Goal: Task Accomplishment & Management: Use online tool/utility

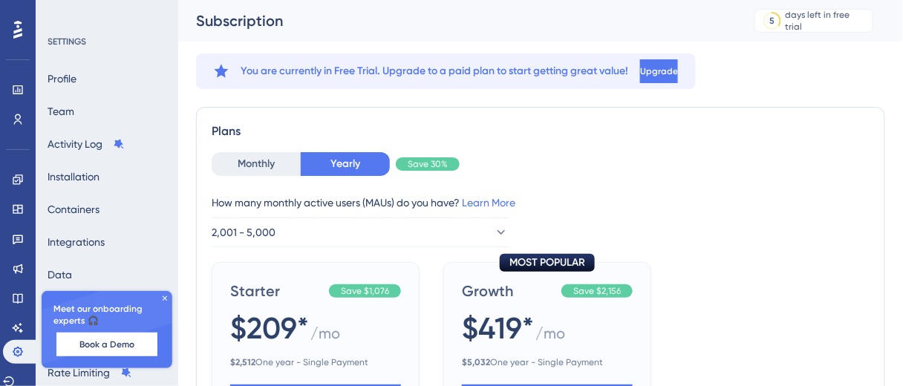
drag, startPoint x: 0, startPoint y: 36, endPoint x: 16, endPoint y: 35, distance: 15.6
click at [0, 36] on div "Performance Users Engagement Widgets Feedback Product Updates Knowledge Base AI…" at bounding box center [18, 193] width 36 height 386
click at [20, 35] on icon at bounding box center [17, 30] width 9 height 18
click at [20, 30] on icon at bounding box center [17, 30] width 9 height 18
click at [21, 30] on icon at bounding box center [17, 30] width 9 height 18
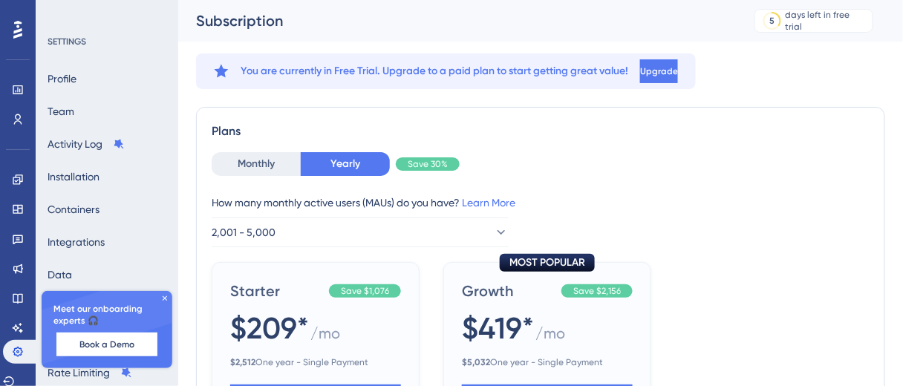
click at [165, 298] on icon at bounding box center [164, 298] width 9 height 9
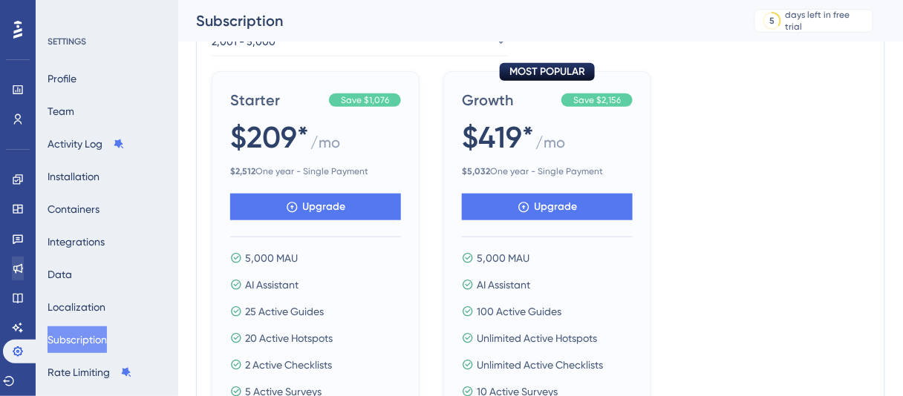
scroll to position [223, 0]
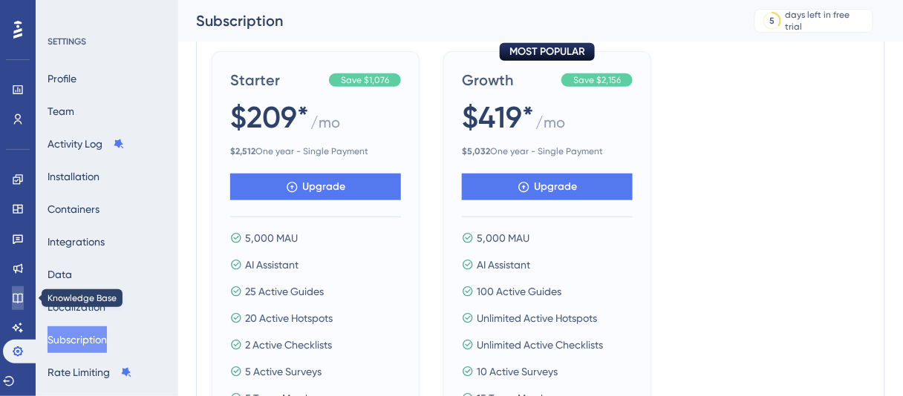
click at [19, 295] on icon at bounding box center [18, 298] width 12 height 12
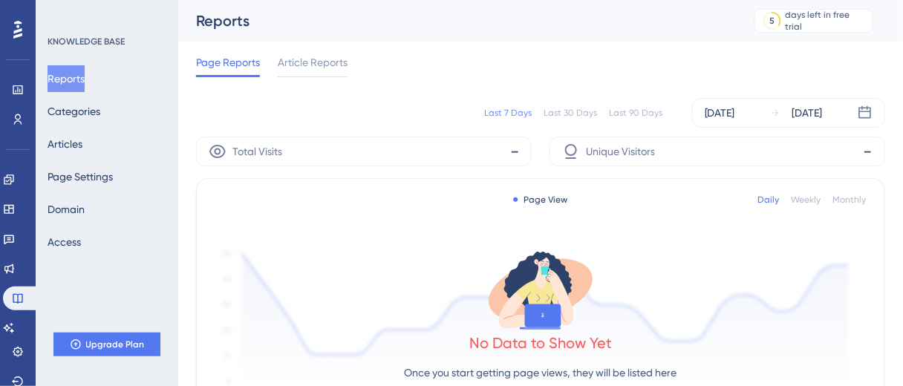
click at [303, 79] on div "Page Reports Article Reports" at bounding box center [540, 66] width 689 height 48
click at [304, 65] on span "Article Reports" at bounding box center [313, 62] width 70 height 18
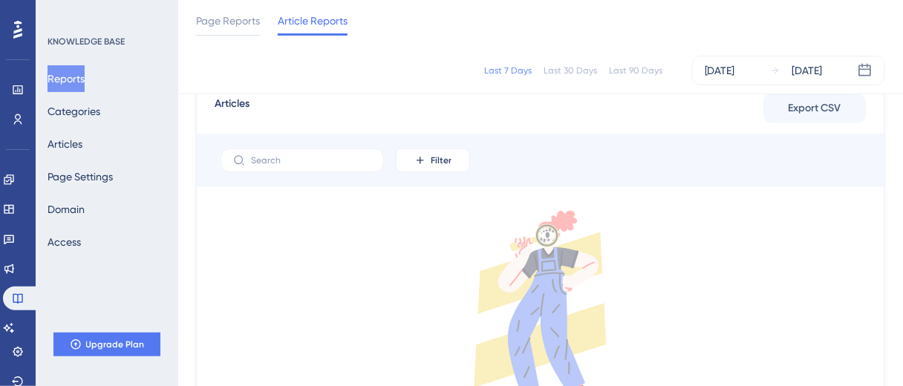
scroll to position [73, 0]
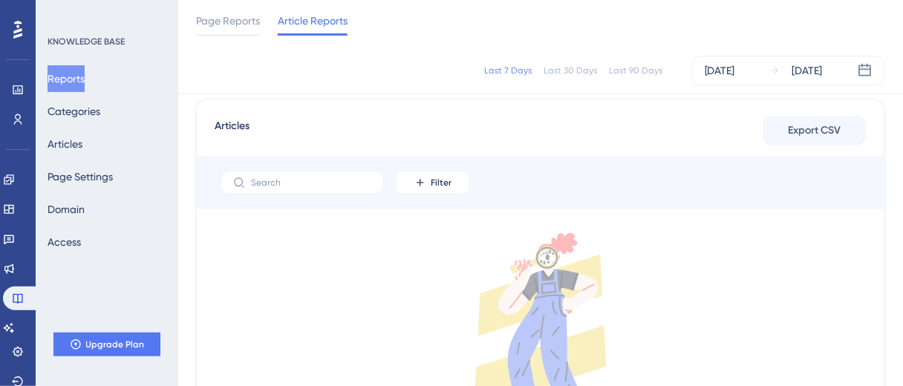
click at [125, 112] on div "Reports Categories Articles Page Settings Domain Access" at bounding box center [108, 160] width 120 height 190
click at [100, 112] on button "Categories" at bounding box center [74, 111] width 53 height 27
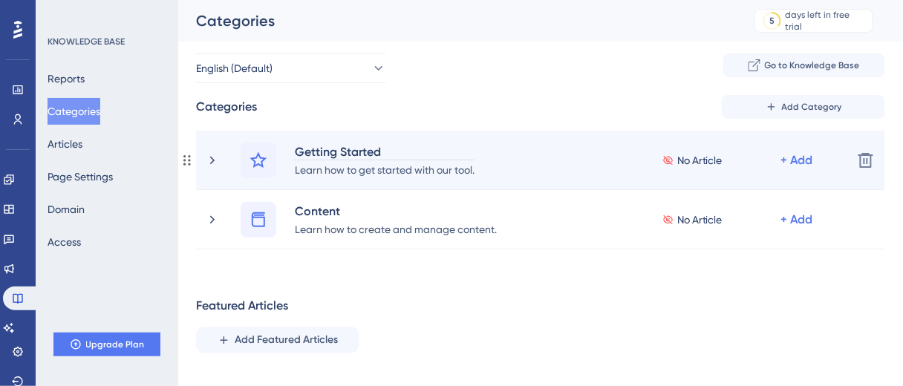
click at [311, 148] on div "Getting Started" at bounding box center [384, 152] width 181 height 18
click at [299, 180] on div "Getting Started Learn how to get started with our tool. No Article + Add Delete" at bounding box center [540, 160] width 689 height 59
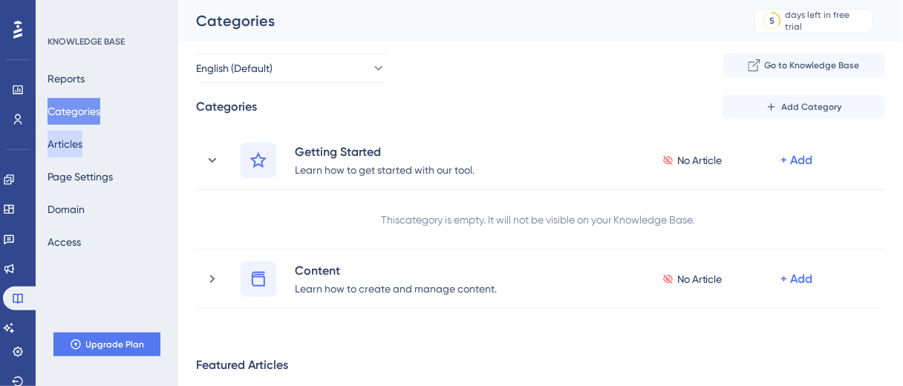
click at [73, 153] on button "Articles" at bounding box center [65, 144] width 35 height 27
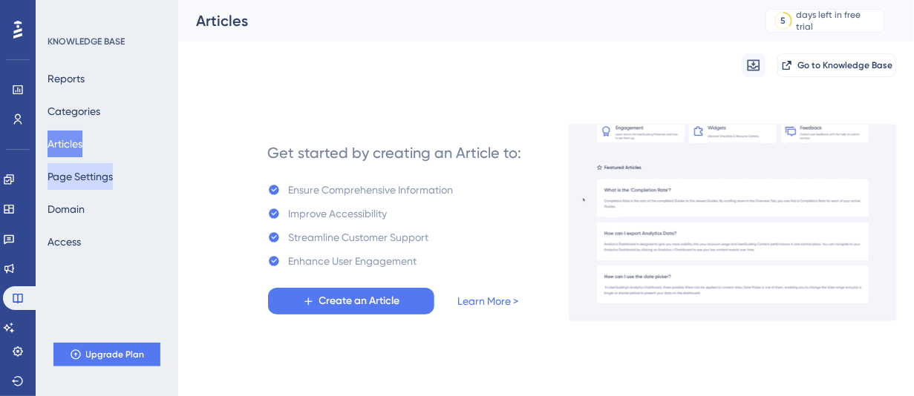
click at [86, 172] on button "Page Settings" at bounding box center [80, 176] width 65 height 27
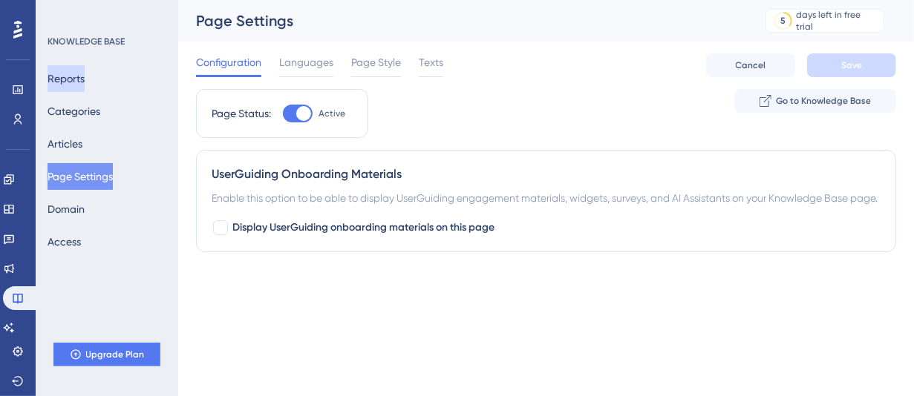
click at [62, 70] on button "Reports" at bounding box center [66, 78] width 37 height 27
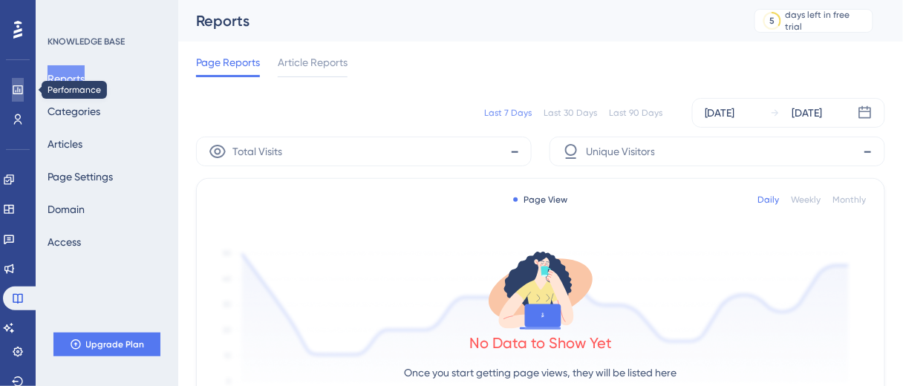
click at [14, 87] on icon at bounding box center [18, 90] width 12 height 12
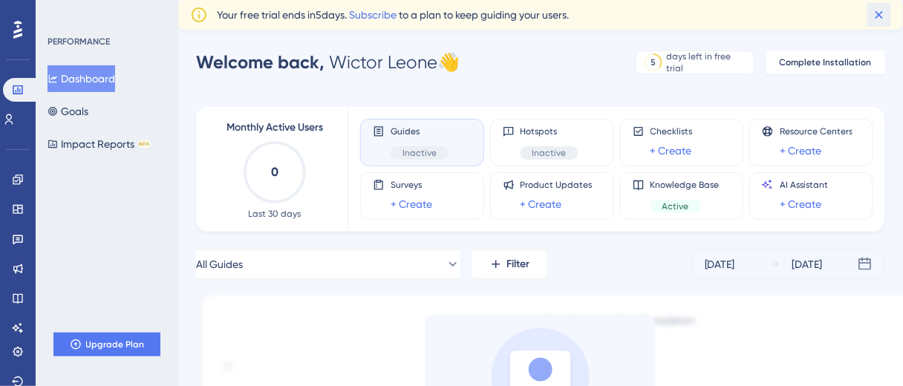
click at [881, 16] on icon at bounding box center [879, 15] width 8 height 8
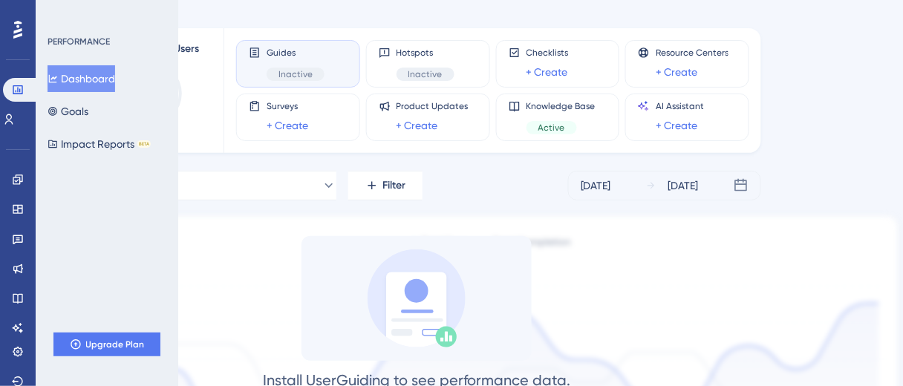
scroll to position [0, 124]
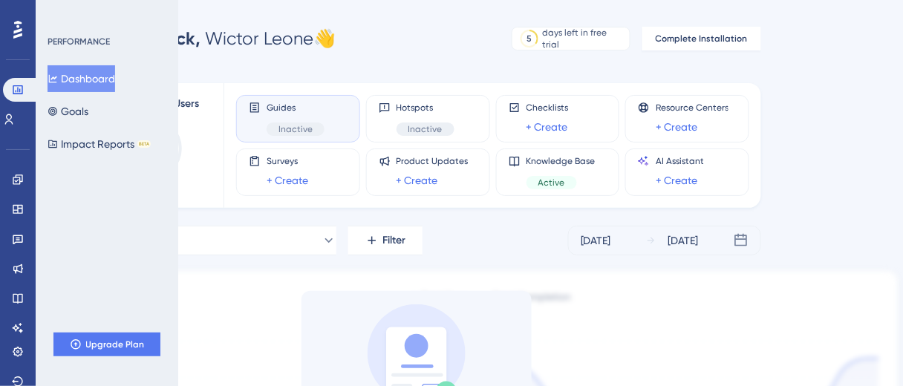
click at [19, 30] on icon at bounding box center [17, 30] width 9 height 18
click at [70, 36] on div "PERFORMANCE" at bounding box center [79, 42] width 62 height 12
click at [688, 34] on span "Complete Installation" at bounding box center [701, 39] width 92 height 12
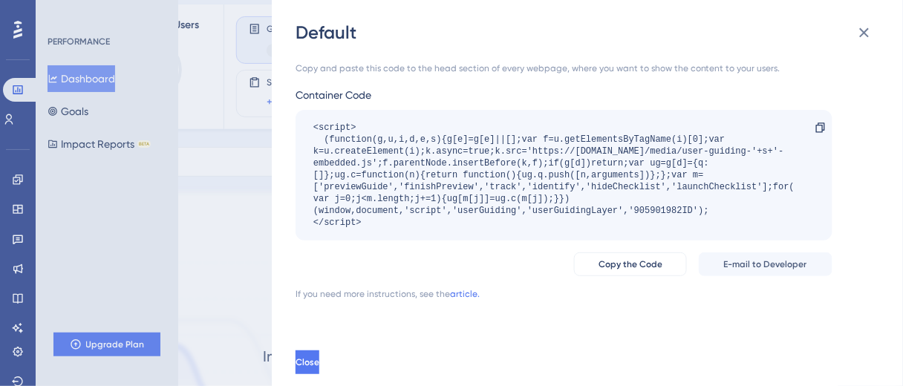
scroll to position [73, 124]
click at [863, 27] on icon at bounding box center [864, 33] width 18 height 18
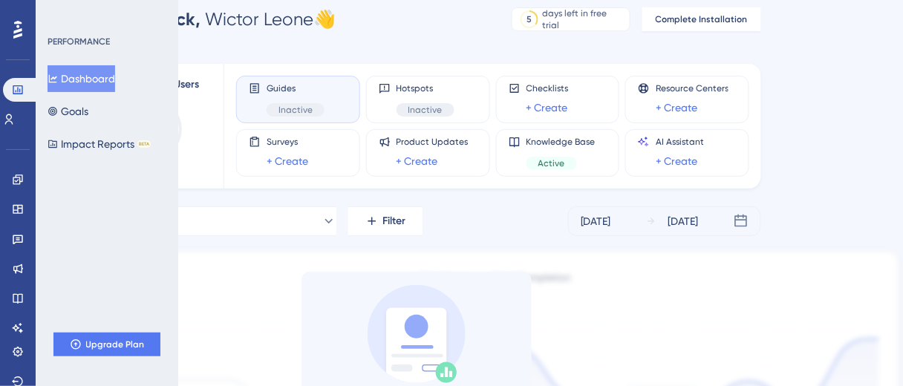
scroll to position [0, 124]
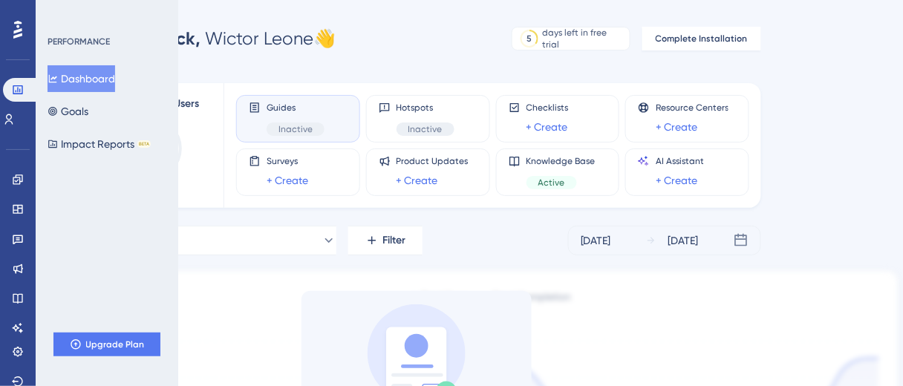
click at [10, 39] on div at bounding box center [18, 30] width 24 height 24
click at [18, 32] on icon at bounding box center [17, 30] width 9 height 18
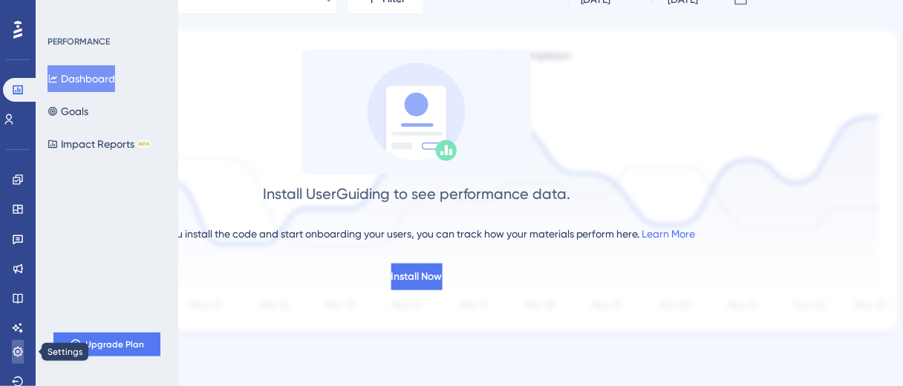
click at [16, 356] on icon at bounding box center [18, 352] width 12 height 12
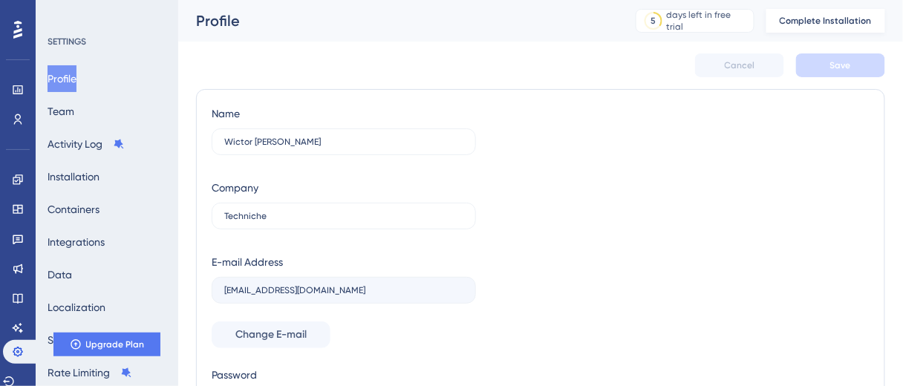
click at [807, 27] on button "Complete Installation" at bounding box center [825, 21] width 119 height 24
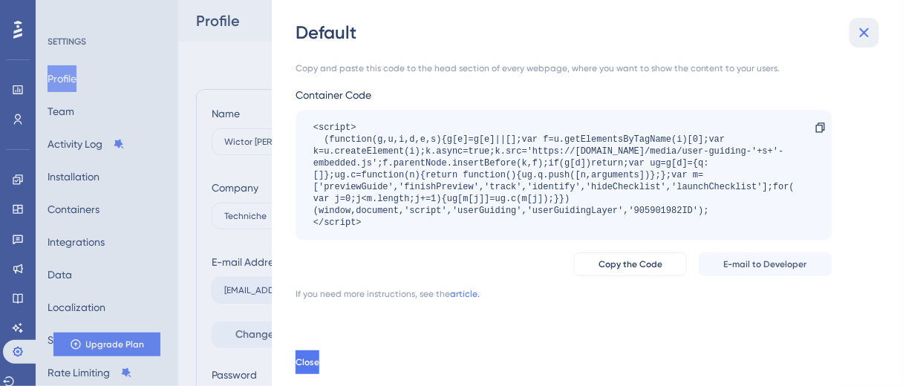
click at [853, 34] on button at bounding box center [864, 33] width 30 height 30
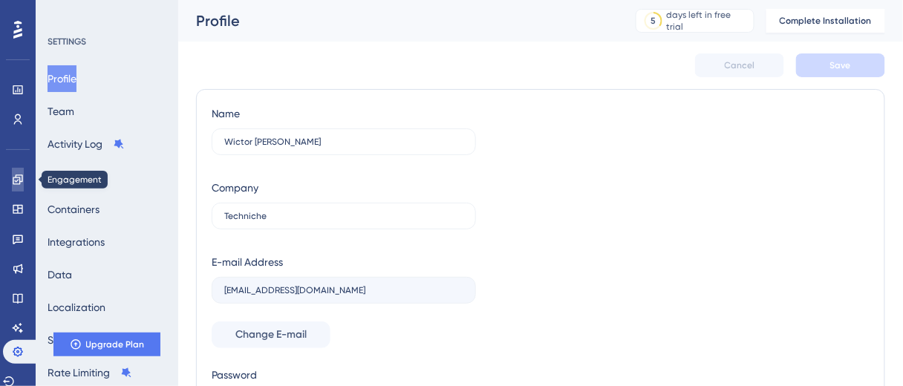
click at [19, 181] on icon at bounding box center [18, 180] width 12 height 12
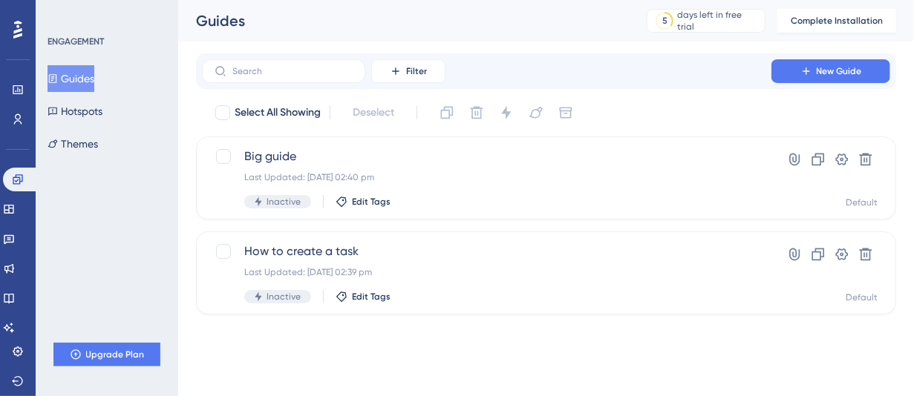
click at [94, 77] on button "Guides" at bounding box center [71, 78] width 47 height 27
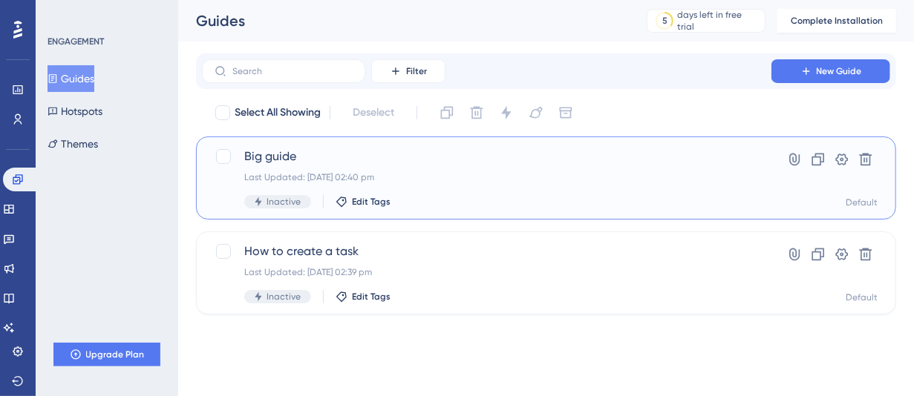
click at [476, 178] on div "Last Updated: [DATE] 02:40 pm" at bounding box center [486, 177] width 485 height 12
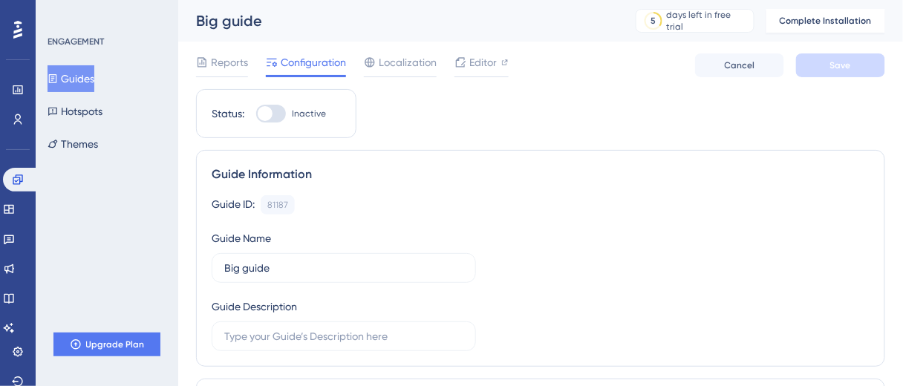
click at [68, 77] on button "Guides" at bounding box center [71, 78] width 47 height 27
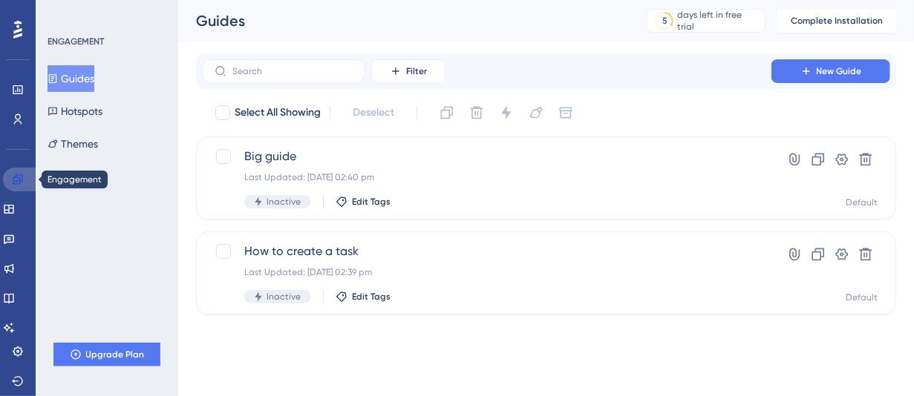
click at [16, 177] on icon at bounding box center [18, 179] width 10 height 10
drag, startPoint x: 79, startPoint y: 86, endPoint x: 87, endPoint y: 83, distance: 8.0
click at [79, 86] on button "Guides" at bounding box center [71, 78] width 47 height 27
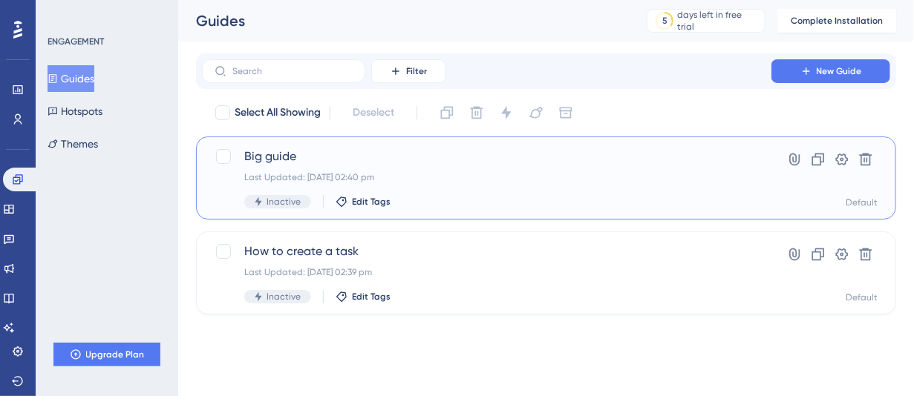
click at [667, 183] on div "Big guide Last Updated: 02 Sept 2025 02:40 pm Inactive Edit Tags" at bounding box center [486, 178] width 485 height 61
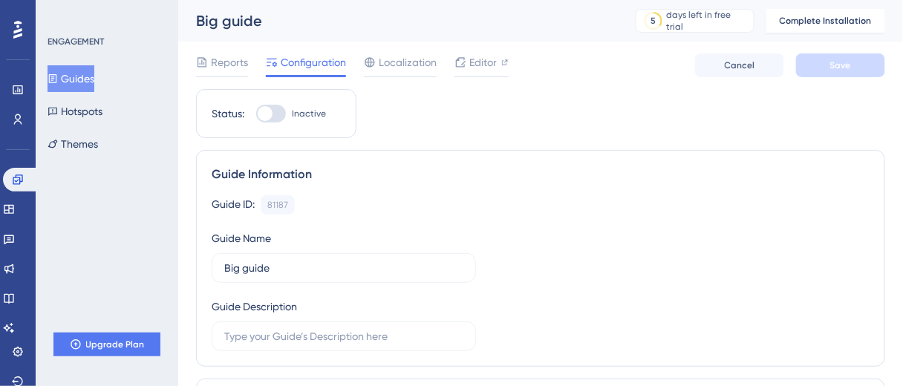
click at [94, 81] on button "Guides" at bounding box center [71, 78] width 47 height 27
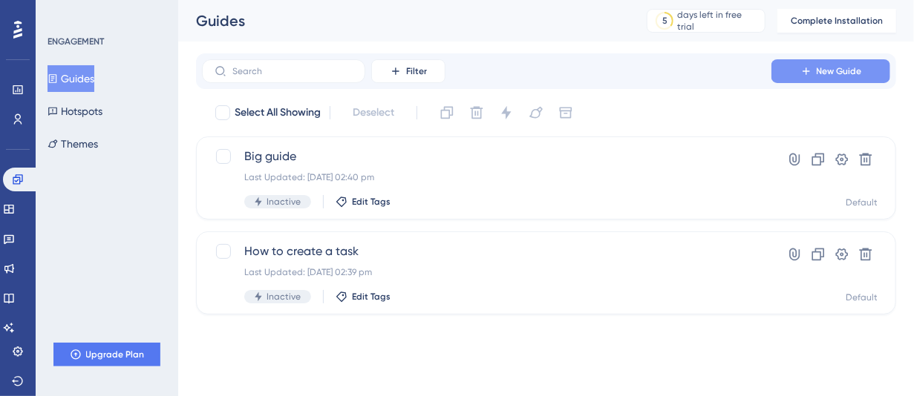
click at [802, 75] on icon at bounding box center [806, 71] width 12 height 12
click at [840, 19] on span "Complete Installation" at bounding box center [837, 21] width 92 height 12
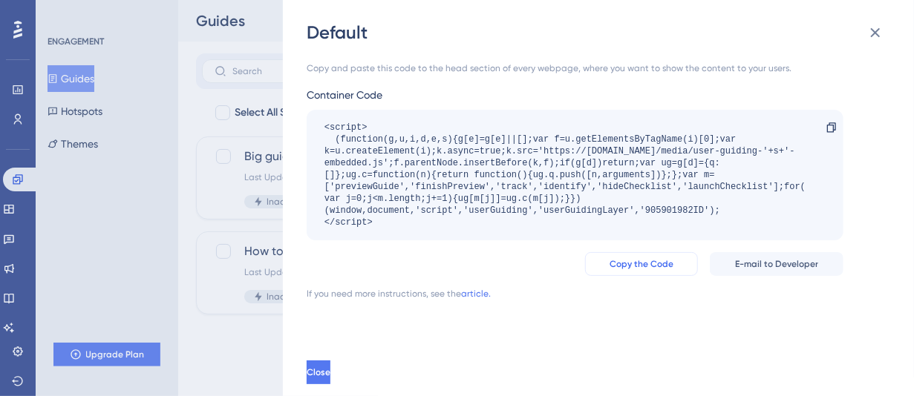
click at [612, 266] on button "Copy the Code" at bounding box center [641, 264] width 113 height 24
click at [874, 38] on icon at bounding box center [875, 33] width 18 height 18
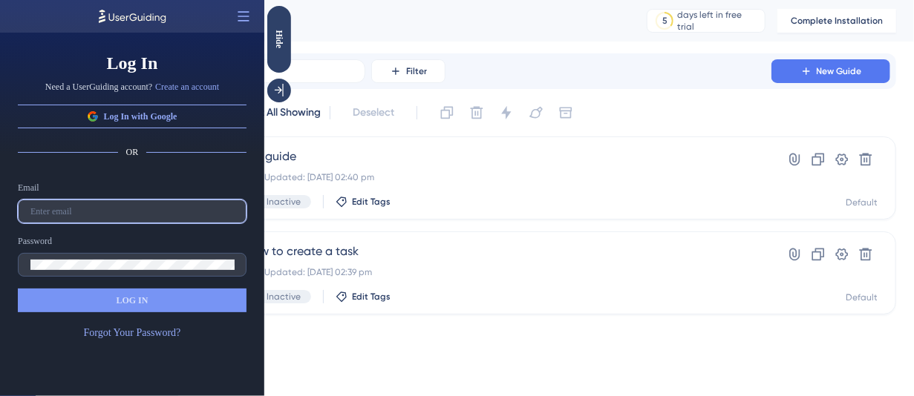
click at [85, 212] on input "text" at bounding box center [131, 211] width 203 height 10
type input "wictor.clemente@technichegroup.com"
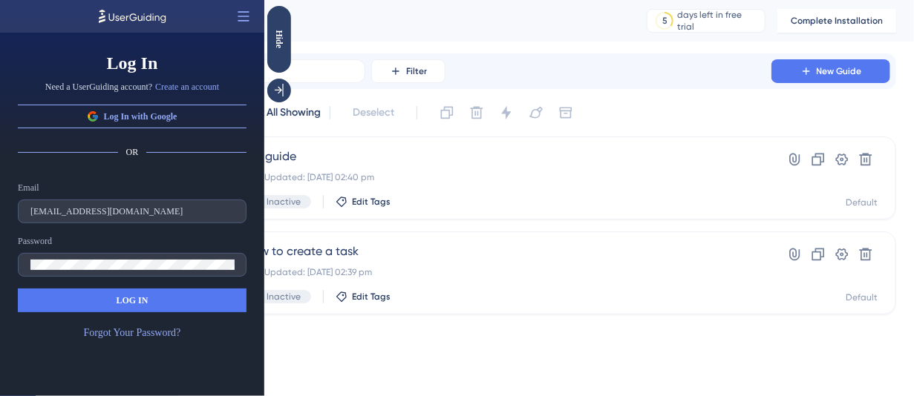
click at [117, 308] on button "LOG IN" at bounding box center [132, 301] width 229 height 24
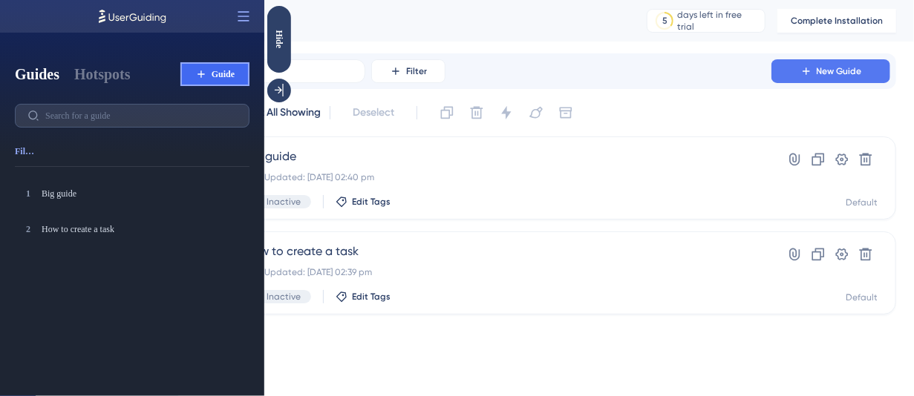
click at [190, 73] on button "Guide" at bounding box center [214, 74] width 69 height 24
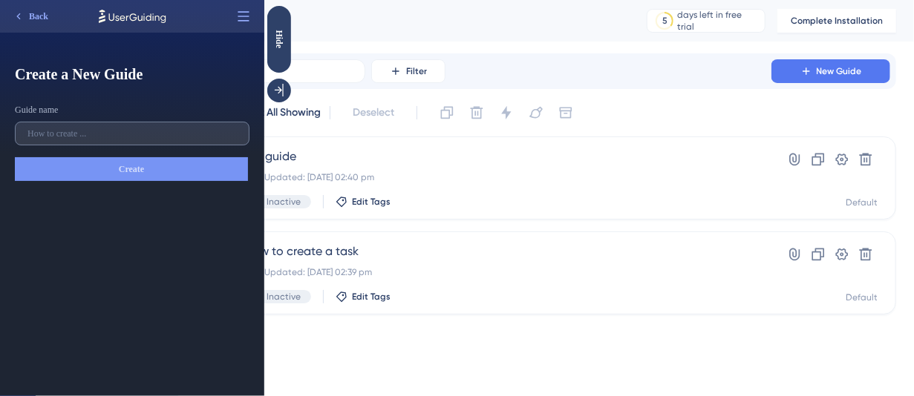
click at [102, 128] on input "text" at bounding box center [131, 133] width 209 height 10
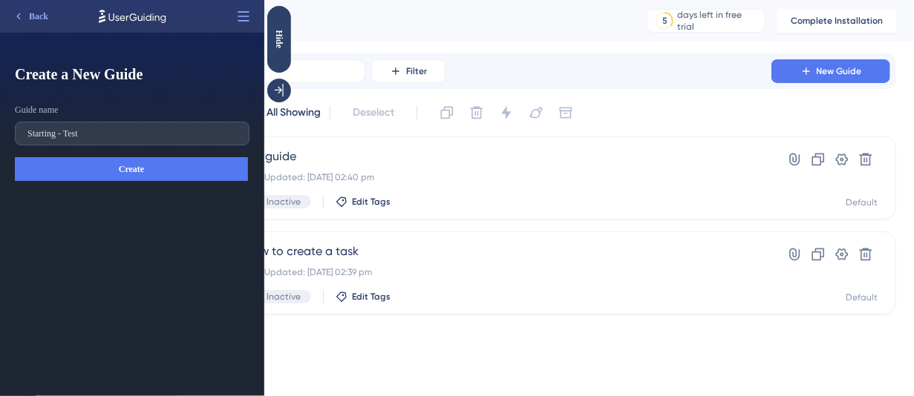
type input "Starting - Test"
click at [174, 168] on button "Create" at bounding box center [131, 169] width 233 height 24
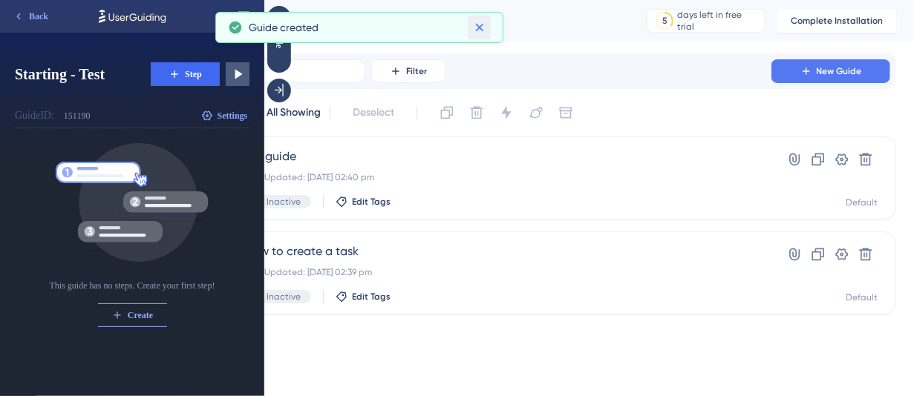
click at [483, 26] on icon at bounding box center [479, 27] width 15 height 15
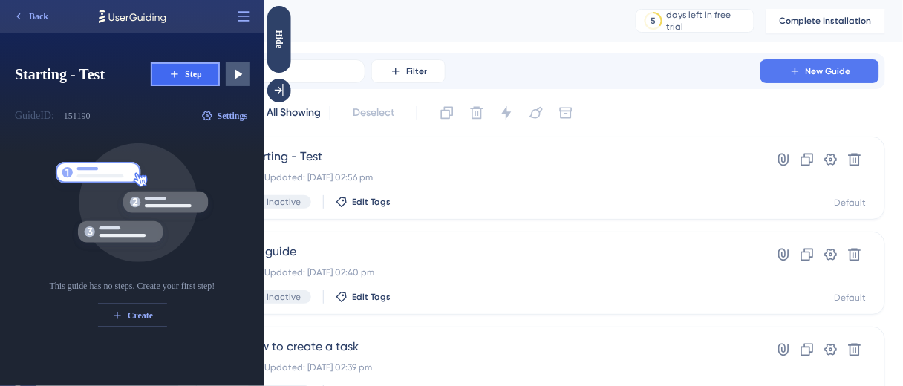
click at [191, 73] on span "Step" at bounding box center [193, 74] width 17 height 12
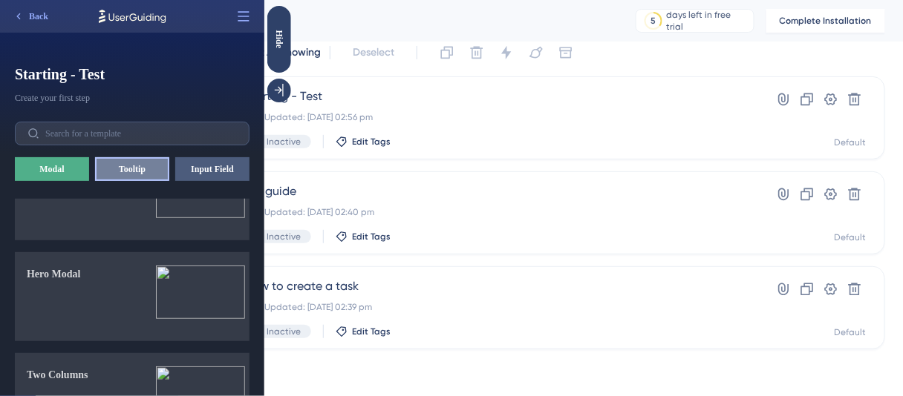
click at [151, 172] on button "Tooltip" at bounding box center [132, 169] width 74 height 24
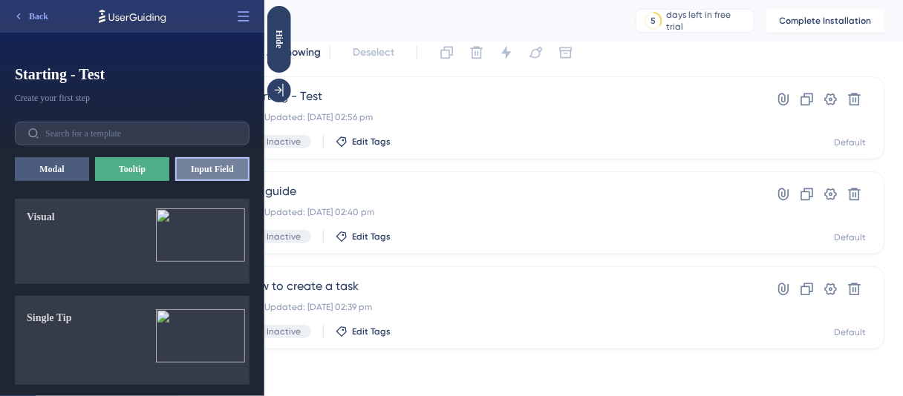
click at [203, 171] on button "Input Field" at bounding box center [212, 169] width 74 height 24
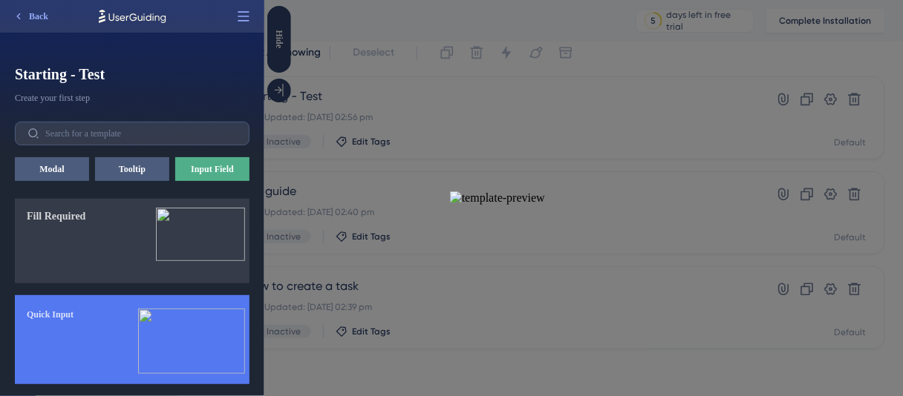
scroll to position [105, 0]
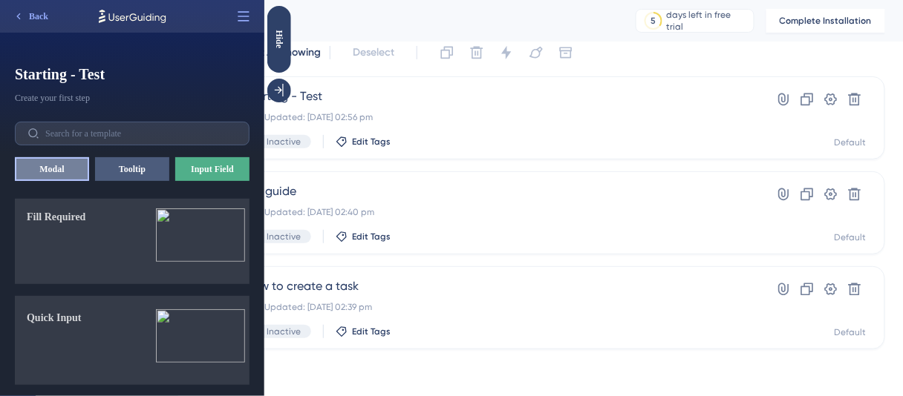
click at [78, 174] on button "Modal" at bounding box center [52, 169] width 74 height 24
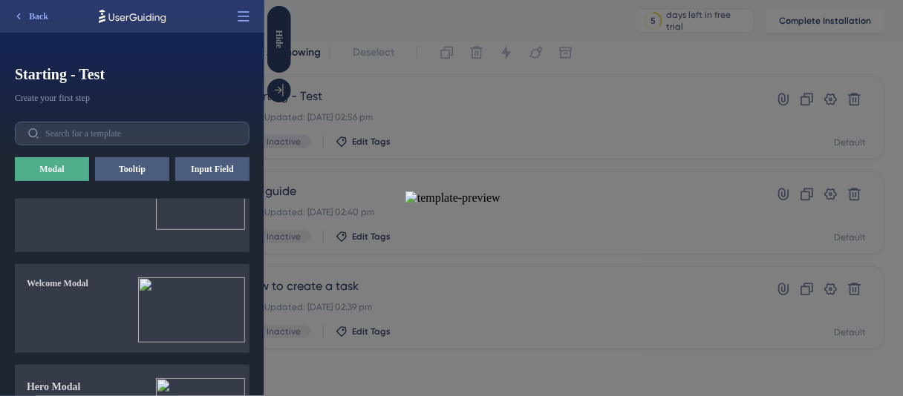
scroll to position [0, 0]
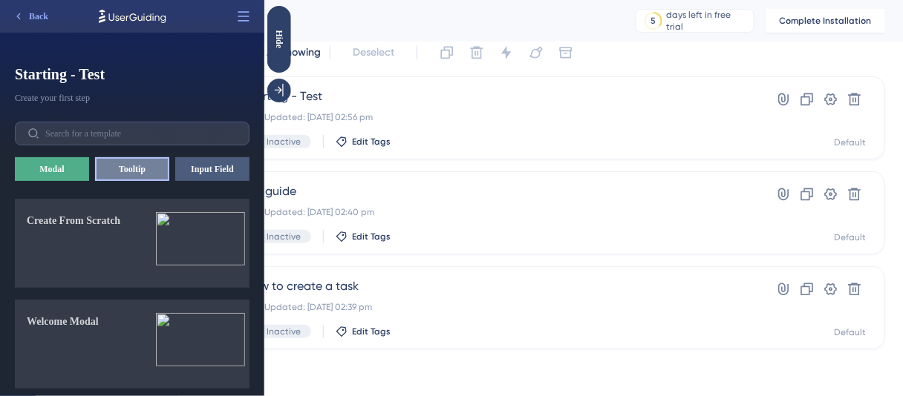
click at [143, 169] on button "Tooltip" at bounding box center [132, 169] width 74 height 24
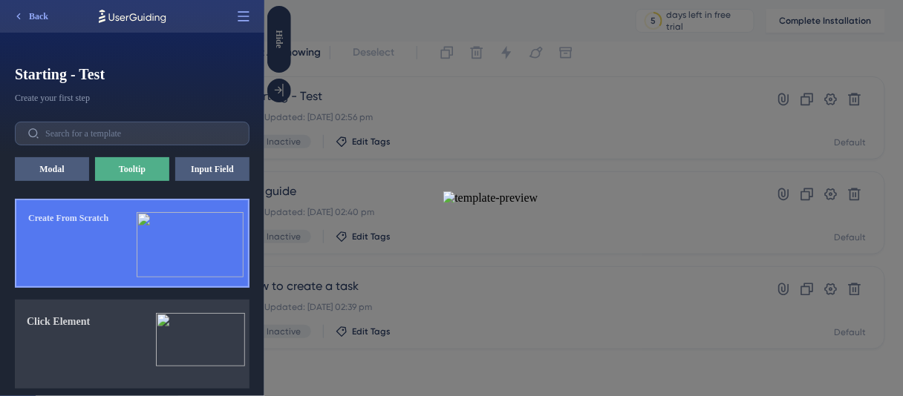
click at [126, 233] on button "Create From Scratch" at bounding box center [132, 243] width 235 height 89
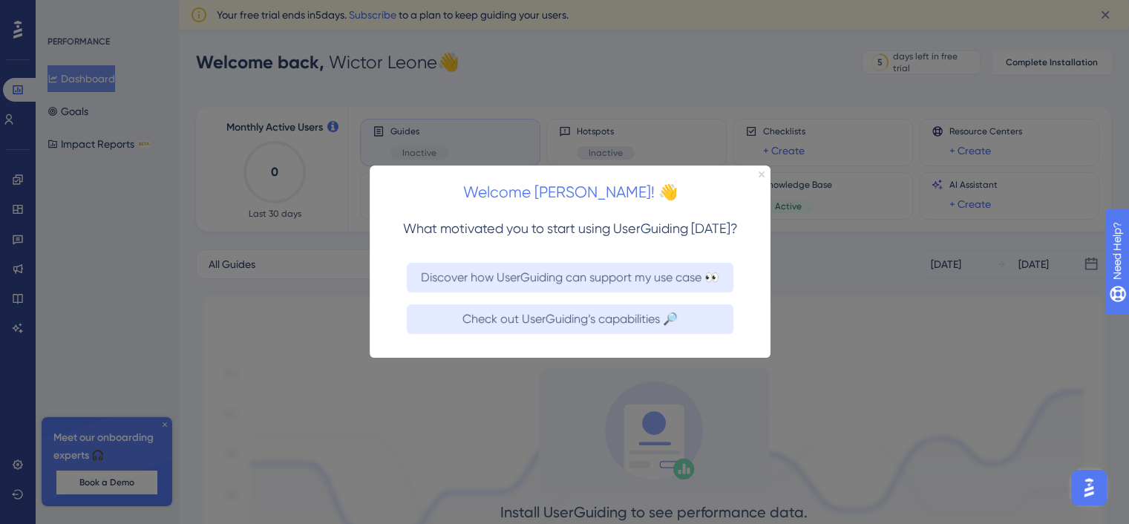
click at [762, 173] on icon "Close Preview" at bounding box center [762, 174] width 6 height 6
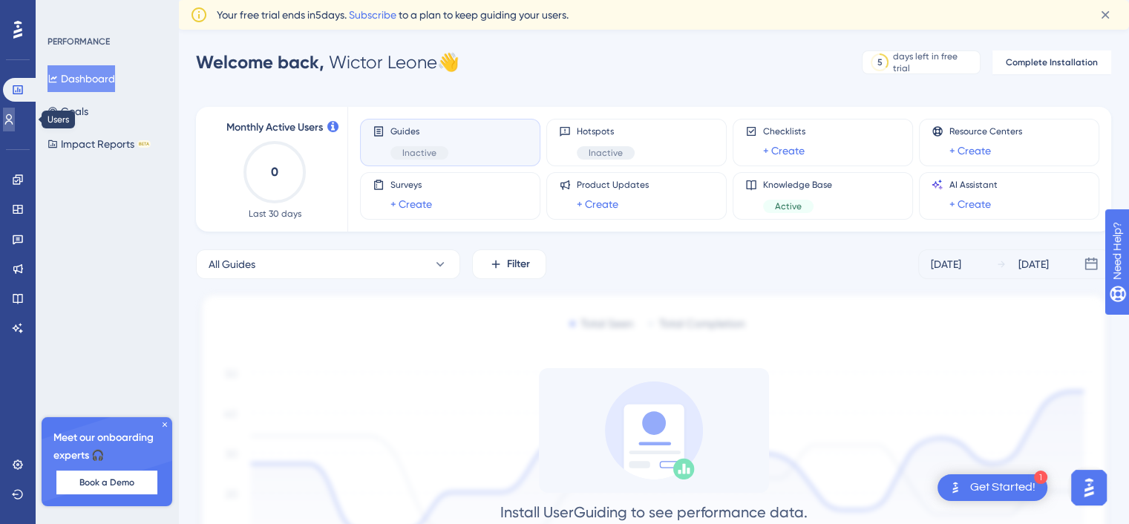
click at [15, 124] on icon at bounding box center [9, 120] width 12 height 12
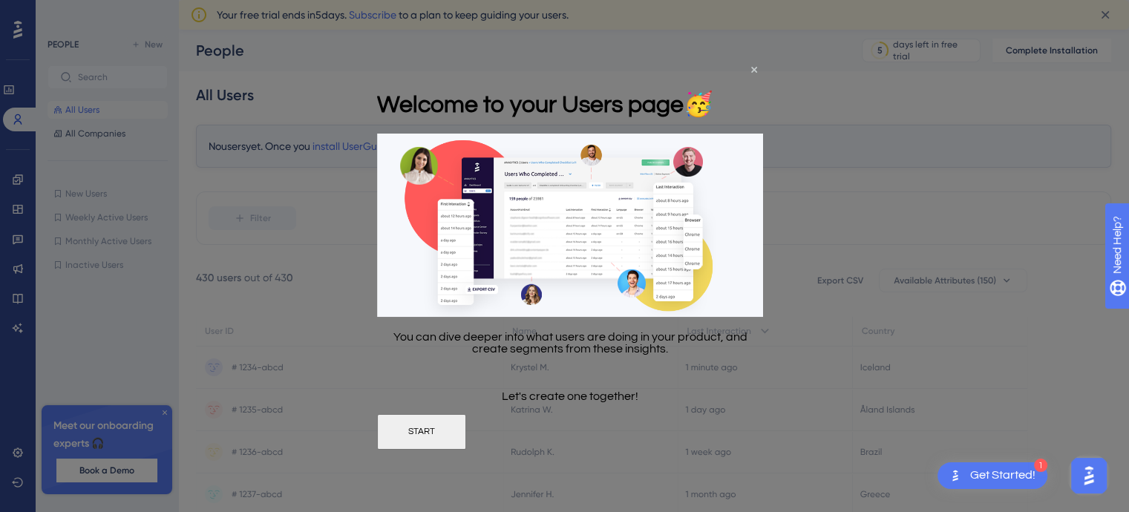
click at [125, 170] on div at bounding box center [564, 256] width 1129 height 512
click at [753, 69] on icon "Close Preview" at bounding box center [754, 70] width 6 height 6
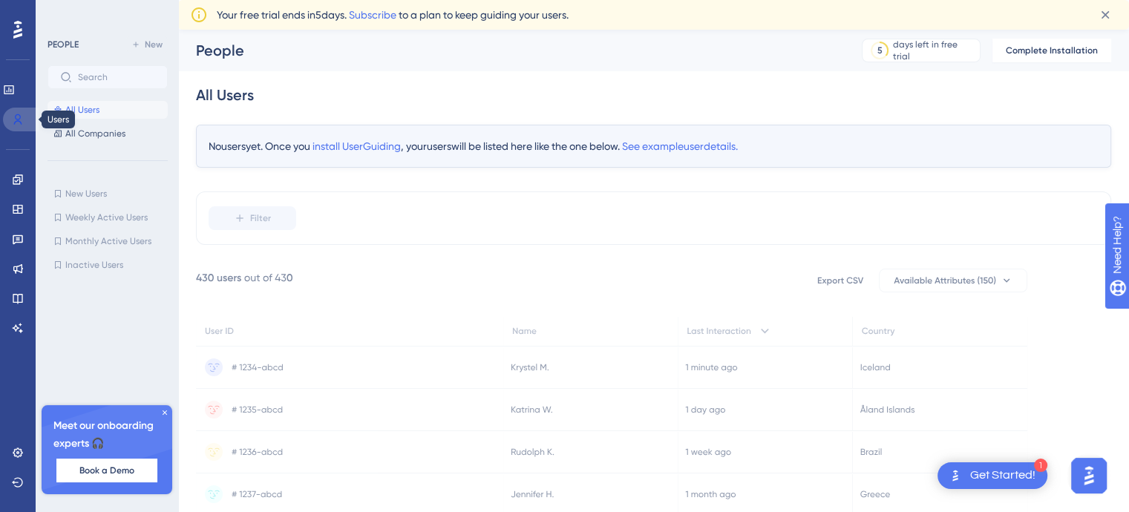
click at [16, 118] on icon at bounding box center [18, 120] width 12 height 12
click at [19, 171] on link at bounding box center [18, 180] width 12 height 24
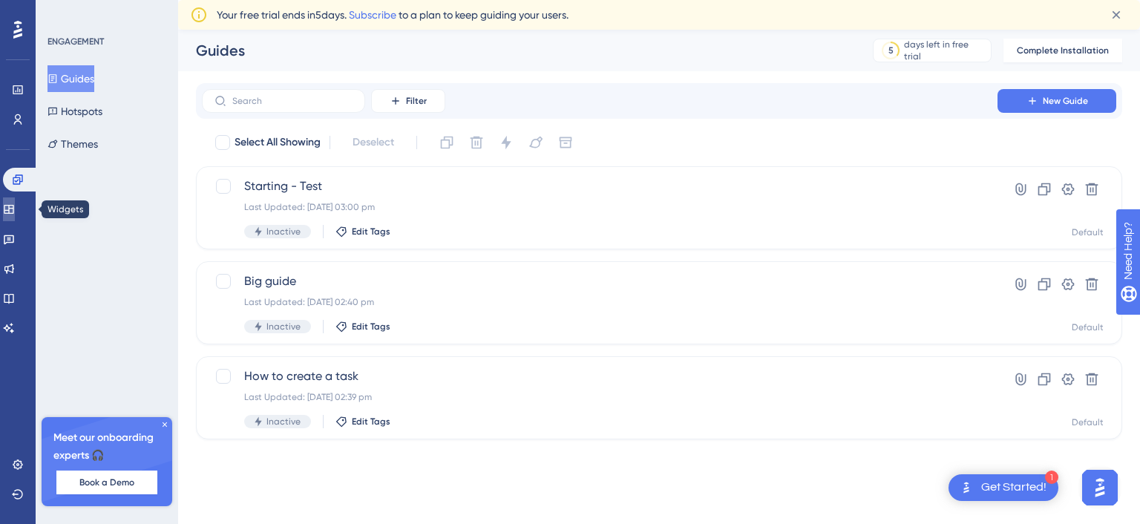
click at [14, 204] on icon at bounding box center [9, 209] width 12 height 12
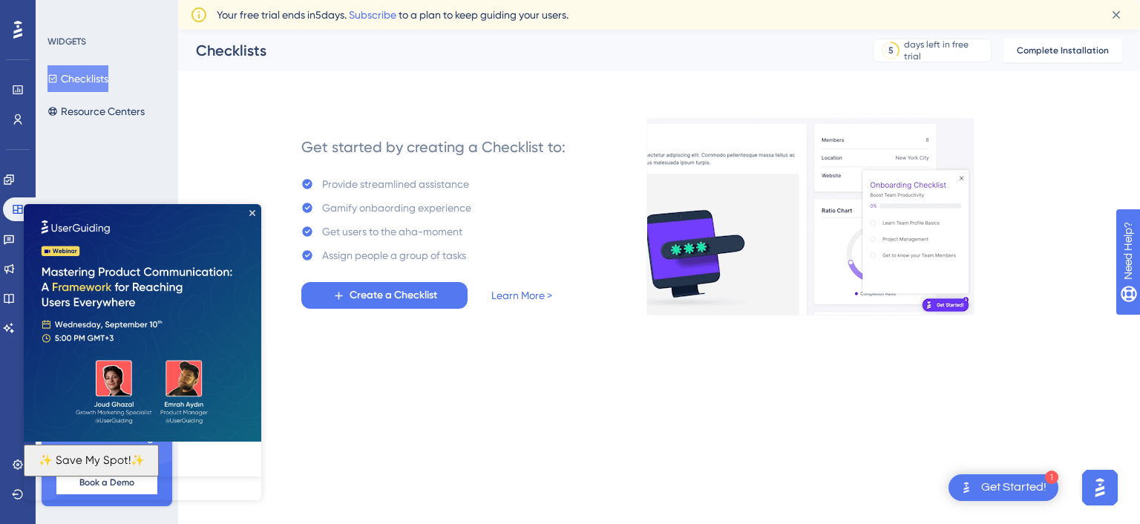
drag, startPoint x: 88, startPoint y: 180, endPoint x: 31, endPoint y: 10, distance: 179.1
click at [88, 180] on div "WIDGETS Checklists Resource Centers Meet our onboarding experts 🎧 Book a Demo U…" at bounding box center [107, 262] width 143 height 524
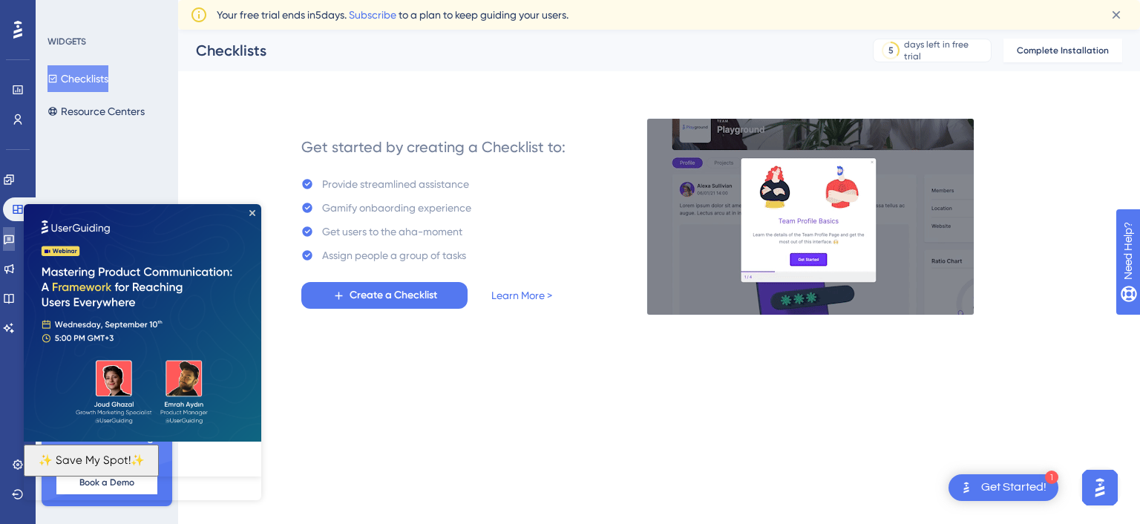
click at [15, 245] on link at bounding box center [9, 239] width 12 height 24
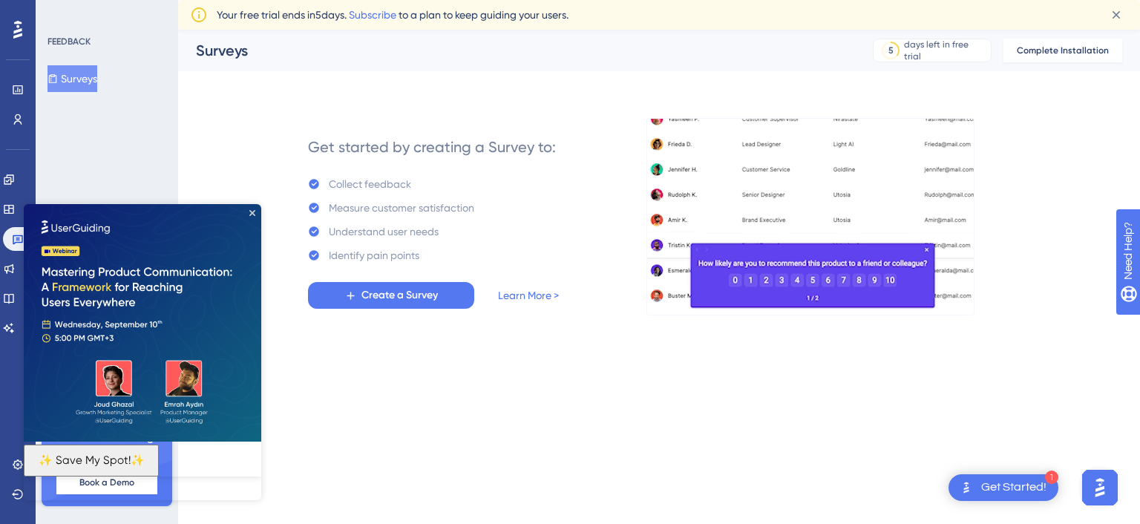
click at [258, 215] on img at bounding box center [143, 323] width 238 height 238
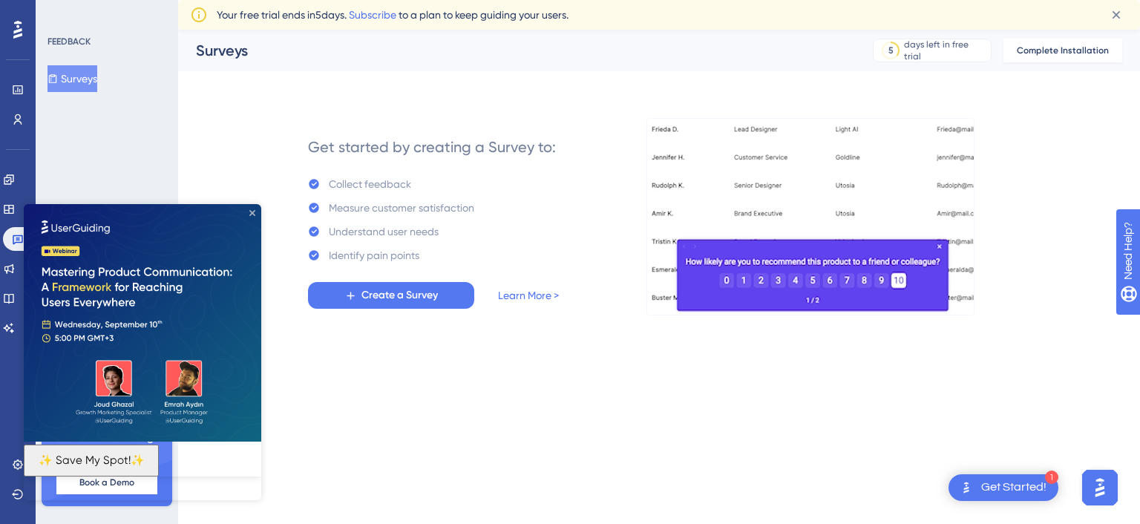
click at [250, 210] on icon "Close Preview" at bounding box center [252, 213] width 6 height 6
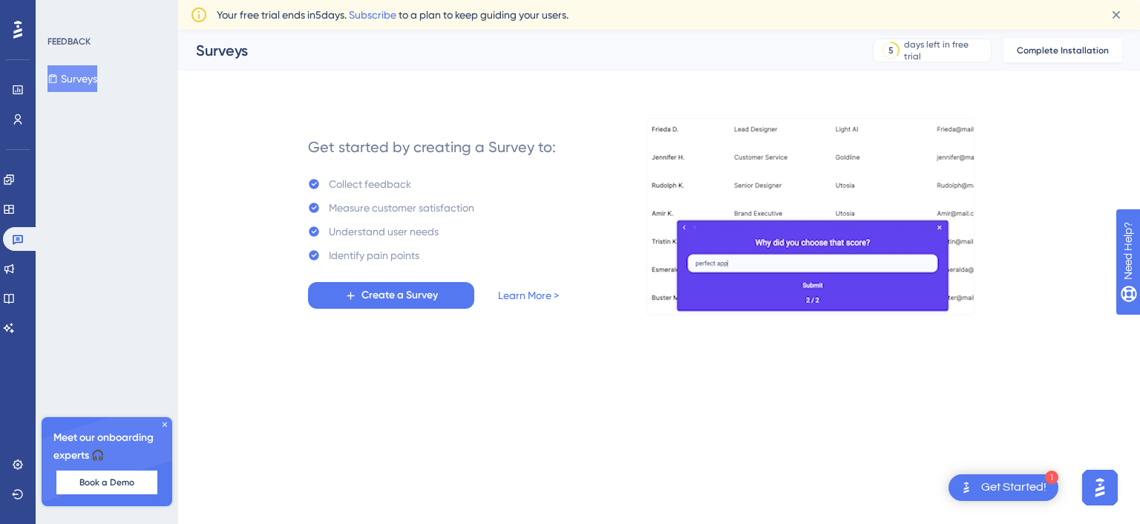
click at [1031, 495] on div "1 Get Started!" at bounding box center [1004, 487] width 110 height 27
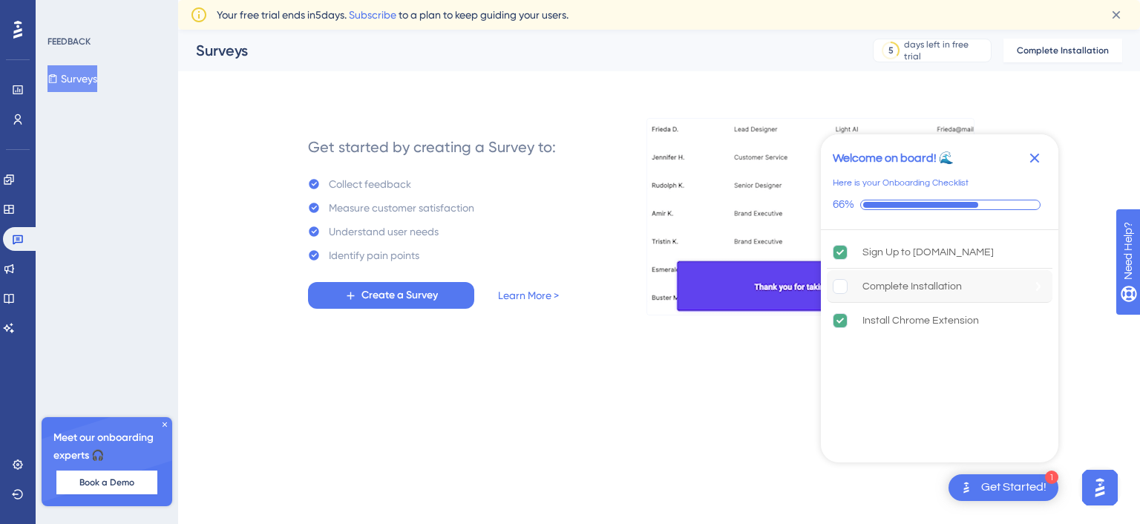
click at [845, 286] on rect "Complete Installation is incomplete." at bounding box center [841, 286] width 14 height 14
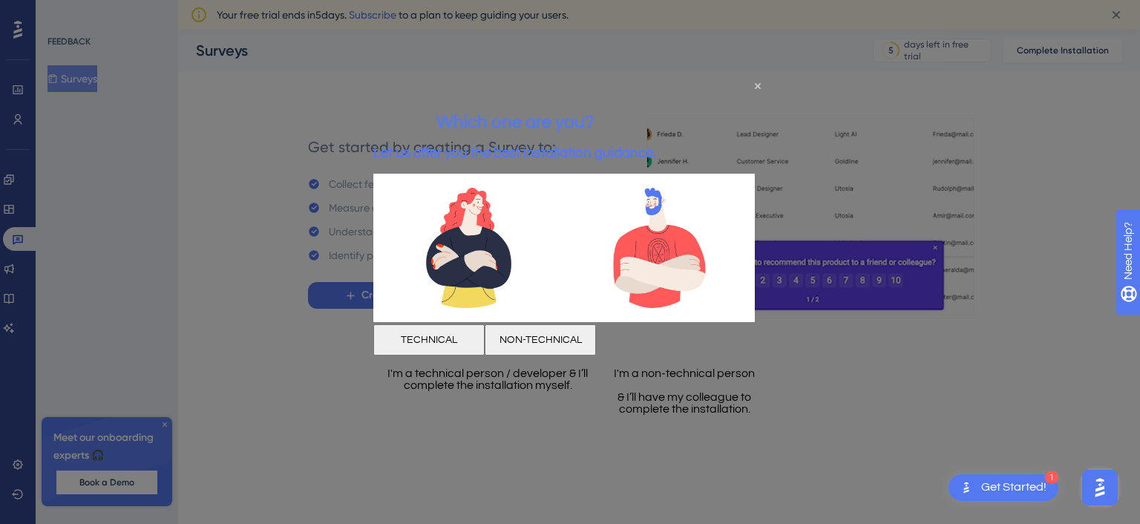
click at [596, 339] on button "NON-TECHNICAL" at bounding box center [540, 339] width 111 height 31
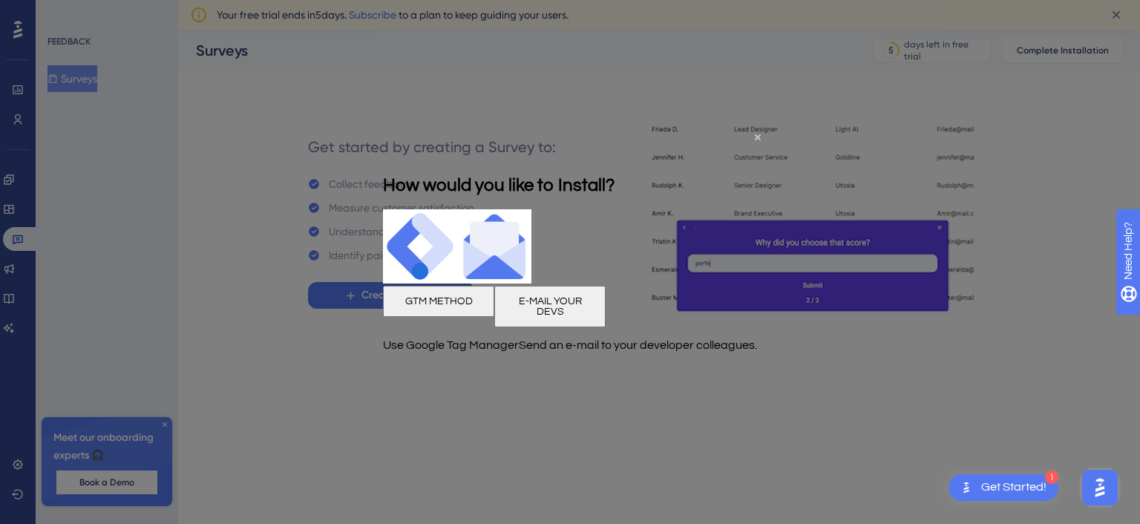
click at [469, 307] on button "GTM METHOD" at bounding box center [438, 301] width 111 height 31
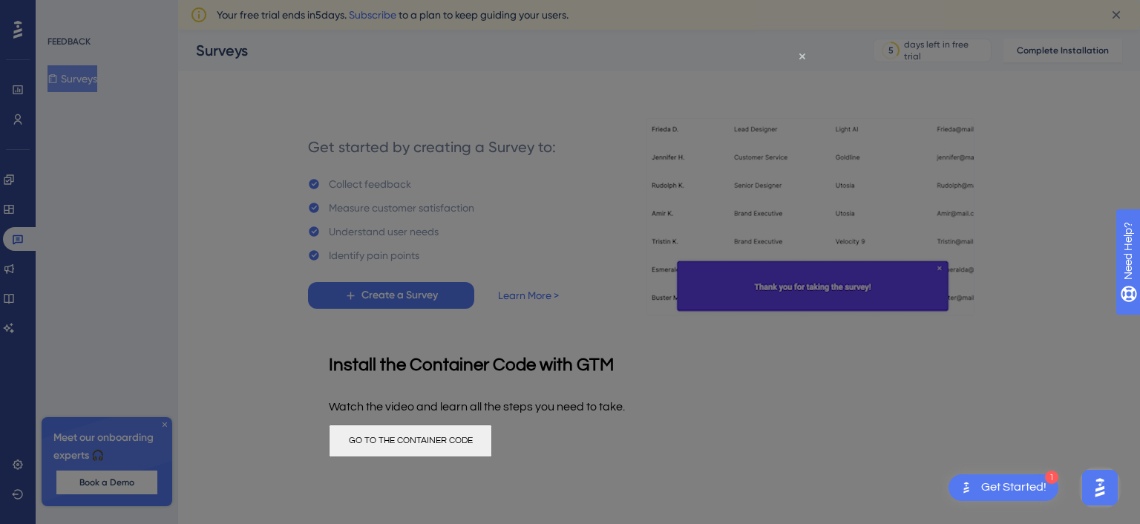
click at [1018, 484] on div "Get Started!" at bounding box center [1013, 488] width 65 height 16
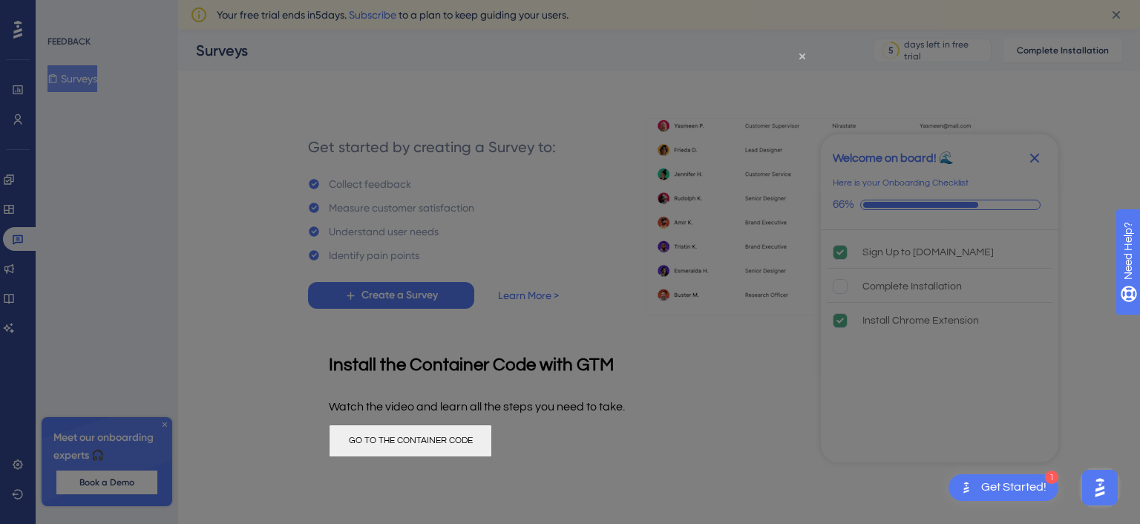
click at [1036, 483] on div "Get Started!" at bounding box center [1013, 488] width 65 height 16
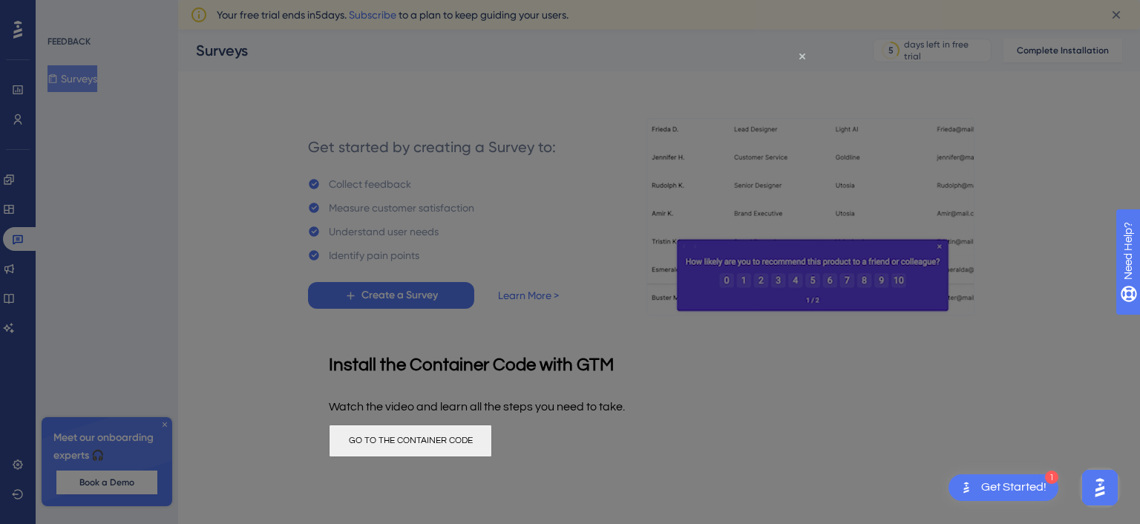
click at [910, 234] on div at bounding box center [570, 262] width 1140 height 524
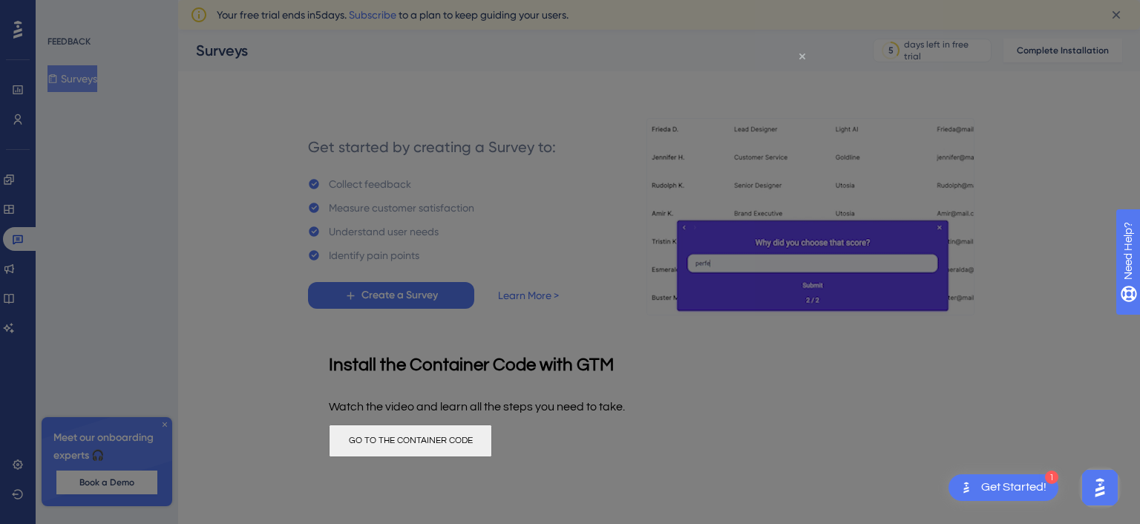
click at [800, 54] on icon "Close Preview" at bounding box center [802, 56] width 6 height 6
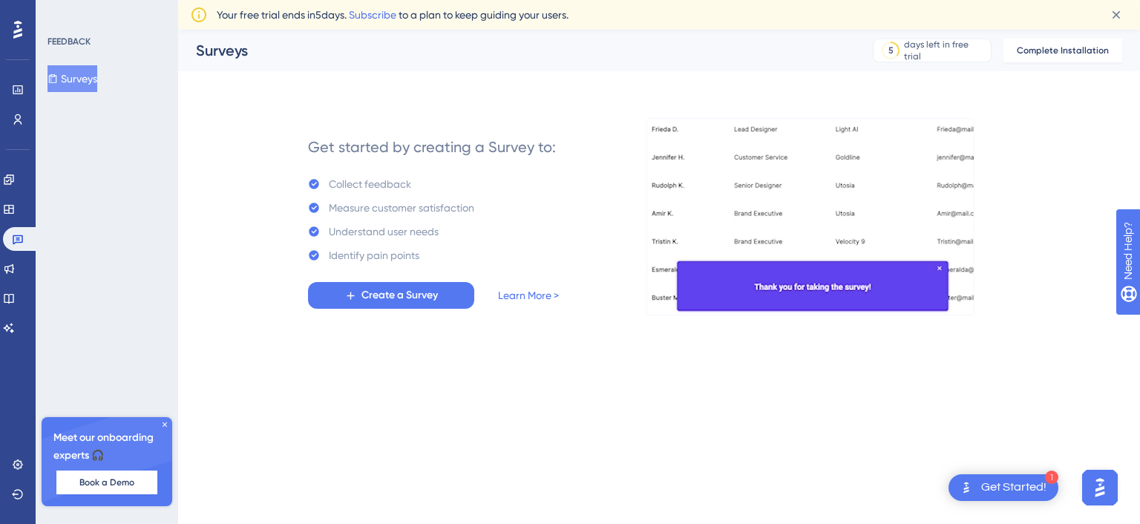
click at [1099, 482] on img "Open AI Assistant Launcher" at bounding box center [1100, 487] width 27 height 27
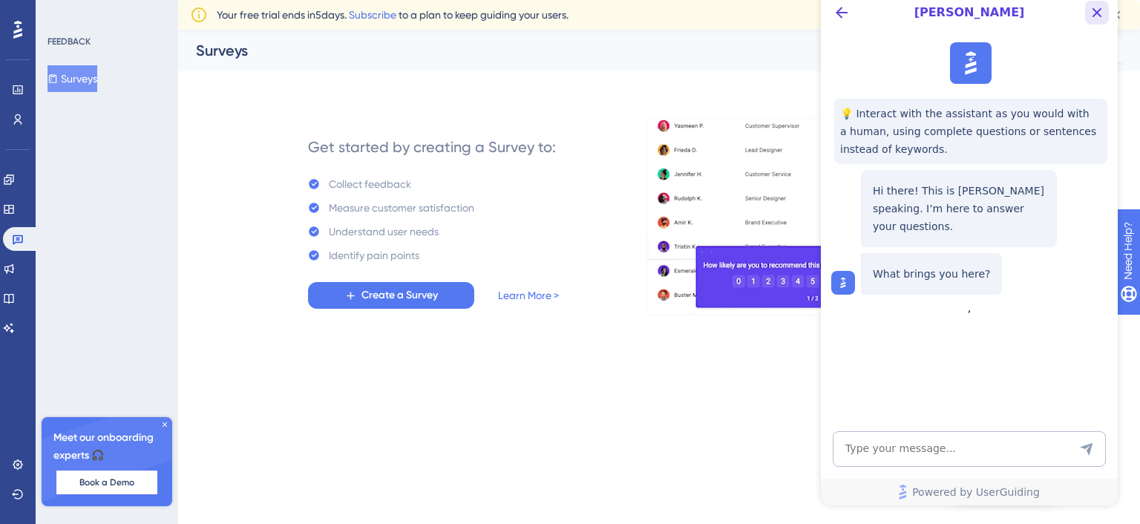
click at [1104, 12] on icon "Close Button" at bounding box center [1097, 13] width 18 height 18
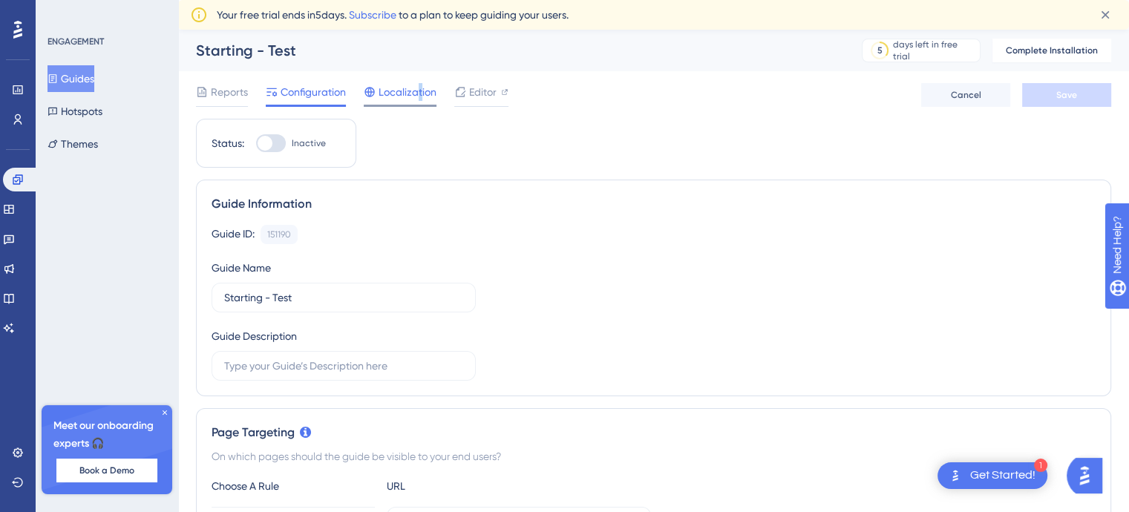
click at [419, 86] on span "Localization" at bounding box center [408, 92] width 58 height 18
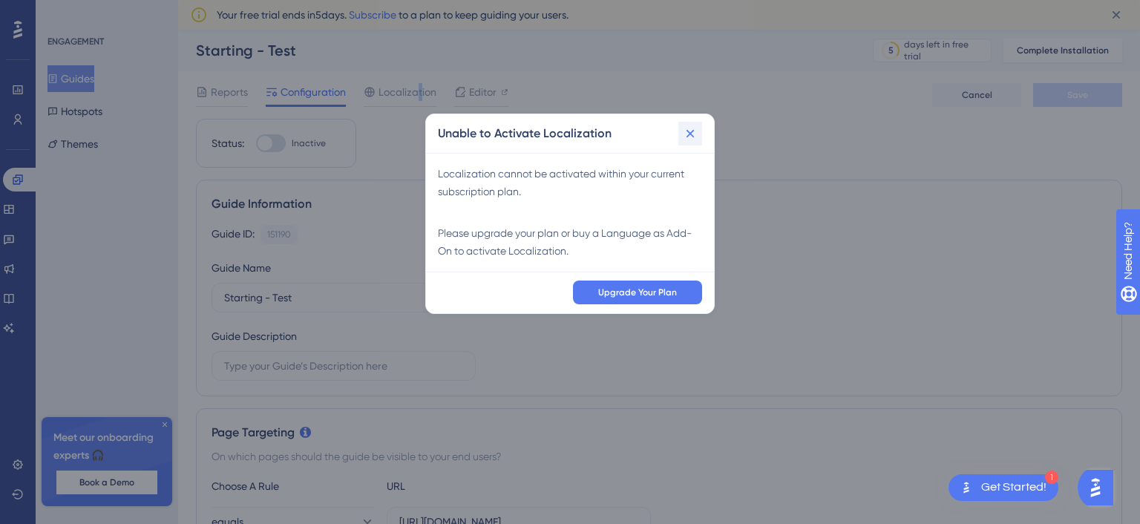
click at [686, 133] on icon at bounding box center [690, 133] width 15 height 15
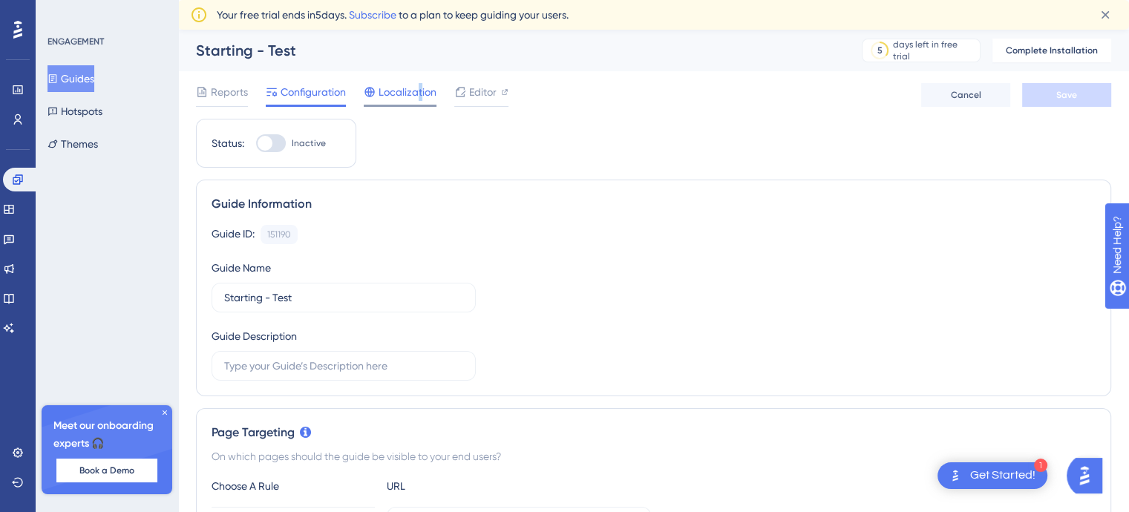
click at [419, 94] on span "Localization" at bounding box center [408, 92] width 58 height 18
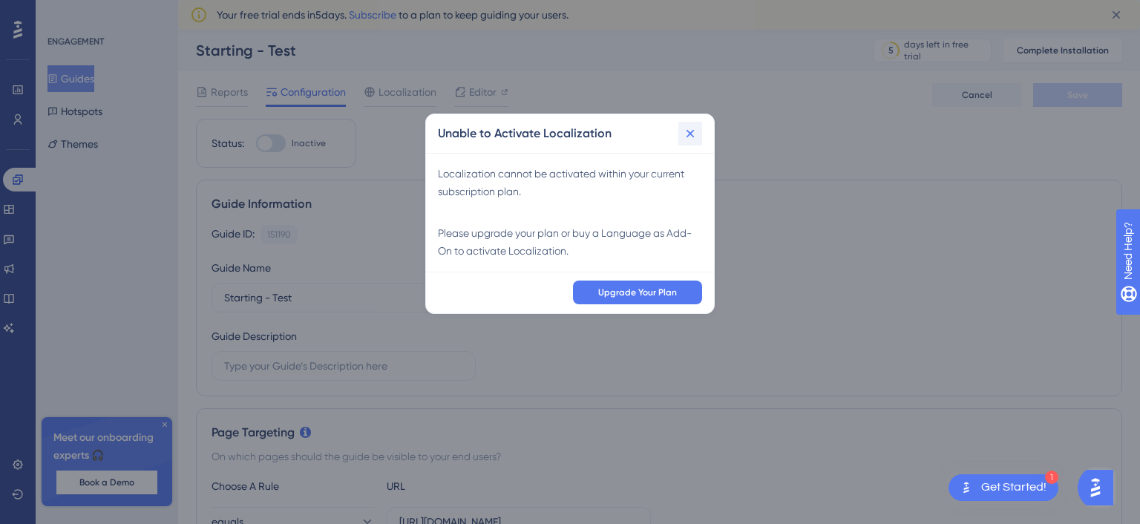
click at [693, 137] on icon at bounding box center [691, 134] width 8 height 8
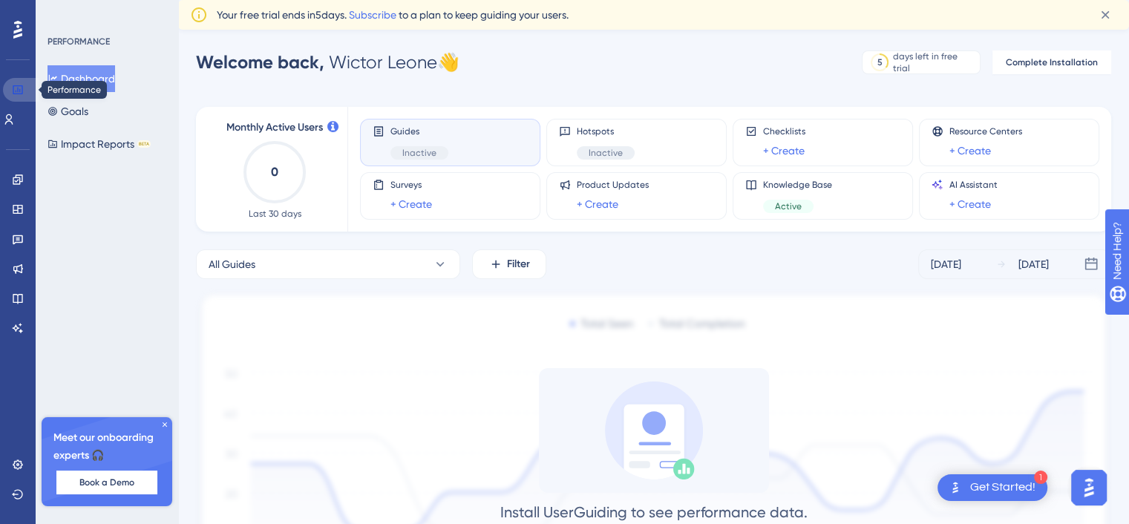
click at [25, 91] on link at bounding box center [21, 90] width 36 height 24
click at [15, 118] on icon at bounding box center [9, 120] width 12 height 12
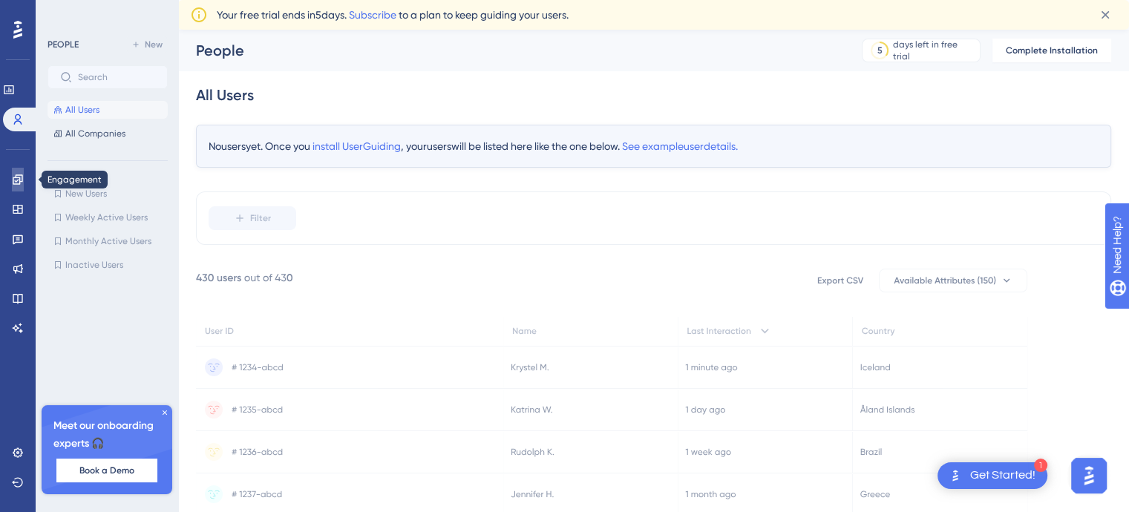
click at [20, 183] on icon at bounding box center [18, 179] width 10 height 10
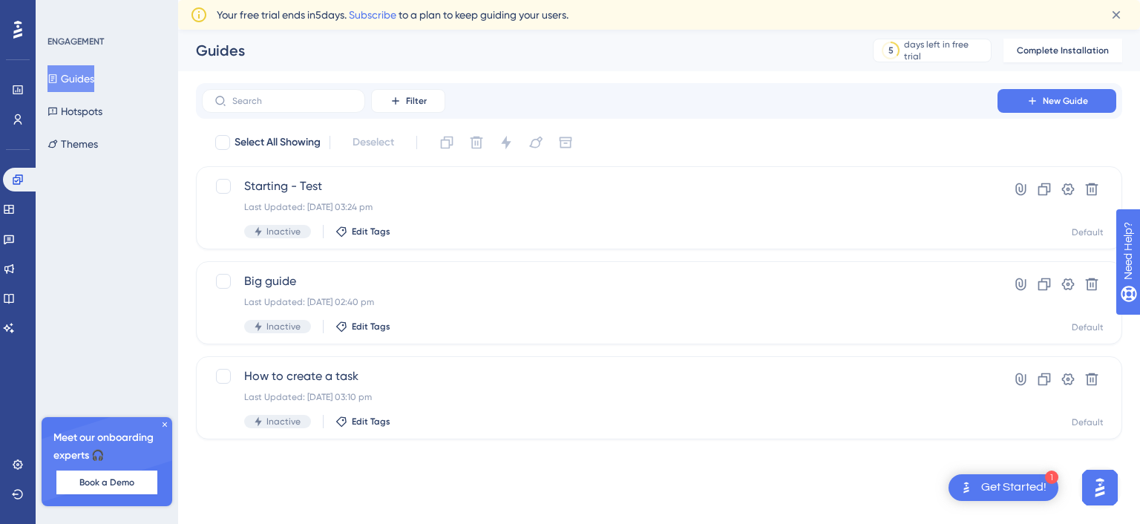
click at [67, 73] on button "Guides" at bounding box center [71, 78] width 47 height 27
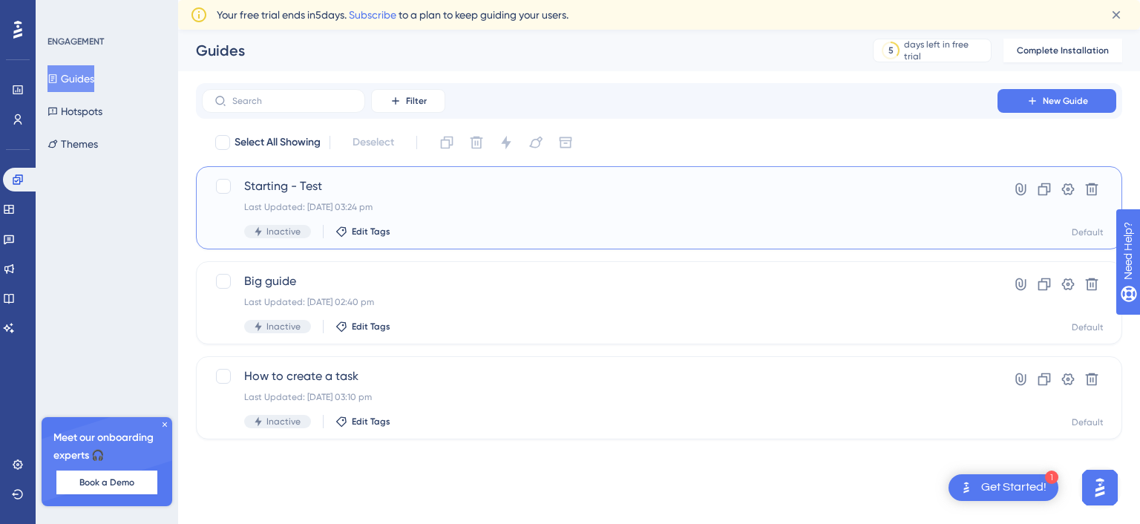
click at [467, 215] on div "Starting - Test Last Updated: 03 Sept 2025 03:24 pm Inactive Edit Tags" at bounding box center [599, 207] width 711 height 61
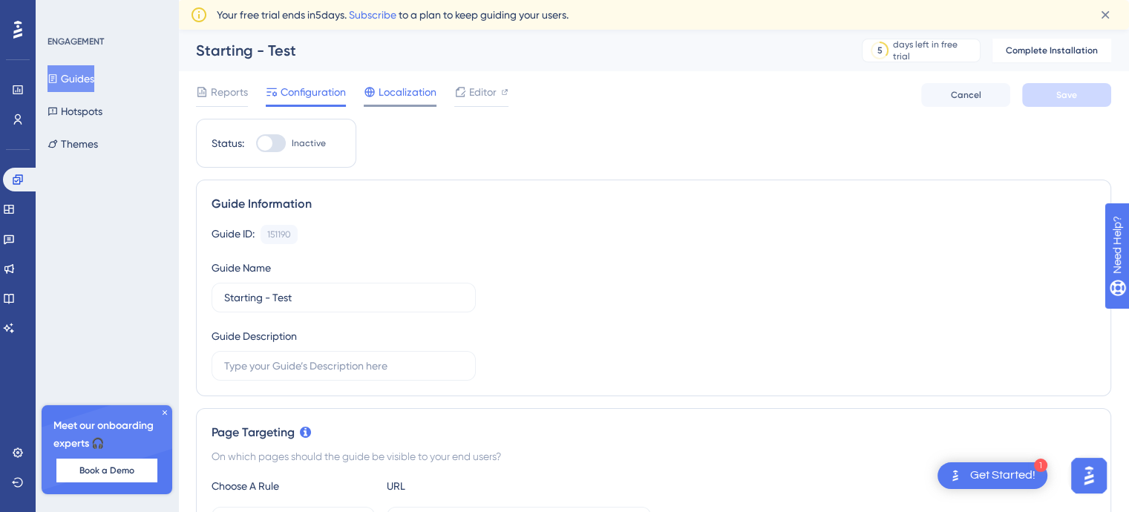
click at [394, 85] on span "Localization" at bounding box center [408, 92] width 58 height 18
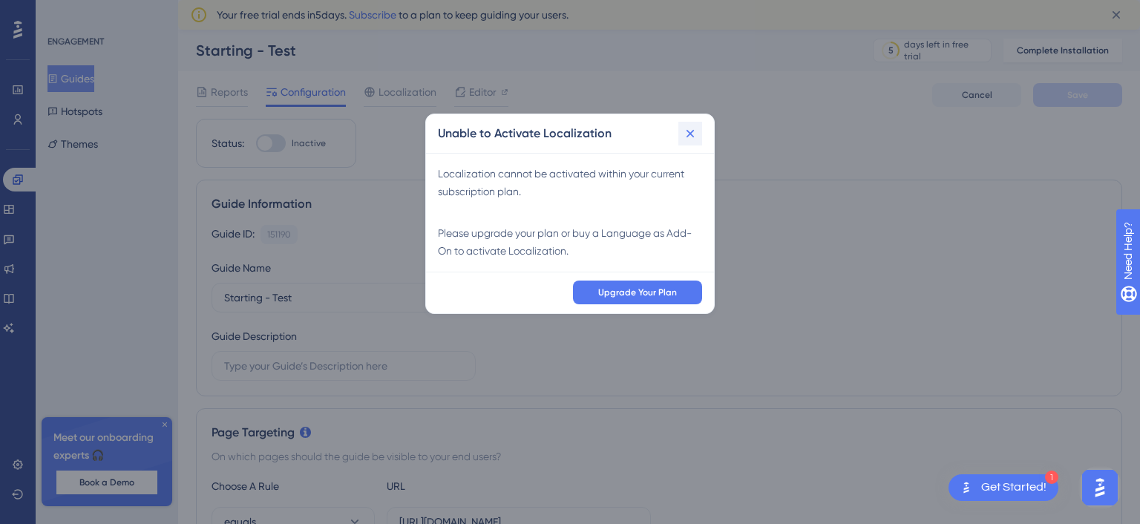
click at [698, 136] on icon at bounding box center [690, 133] width 15 height 15
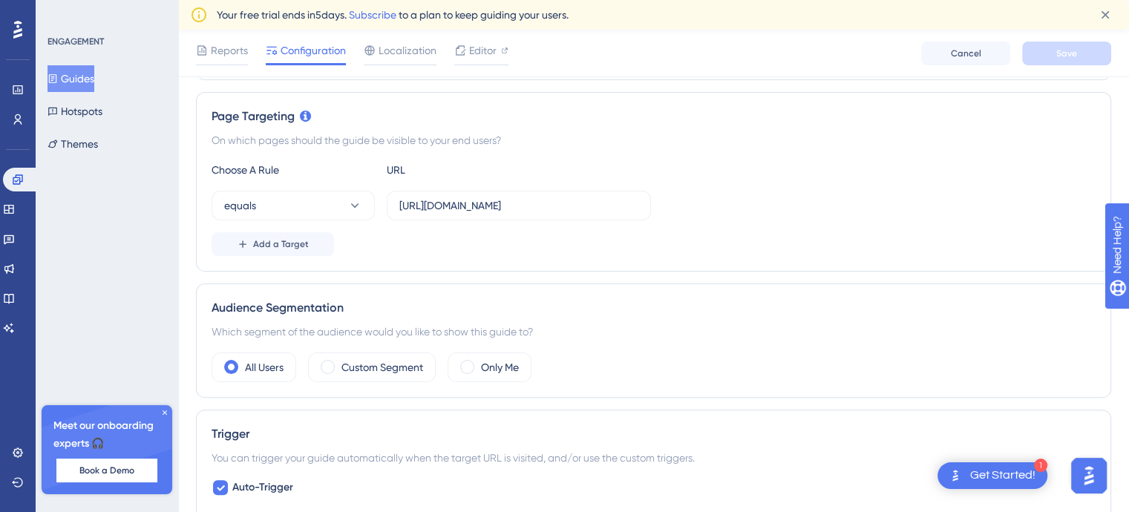
scroll to position [297, 0]
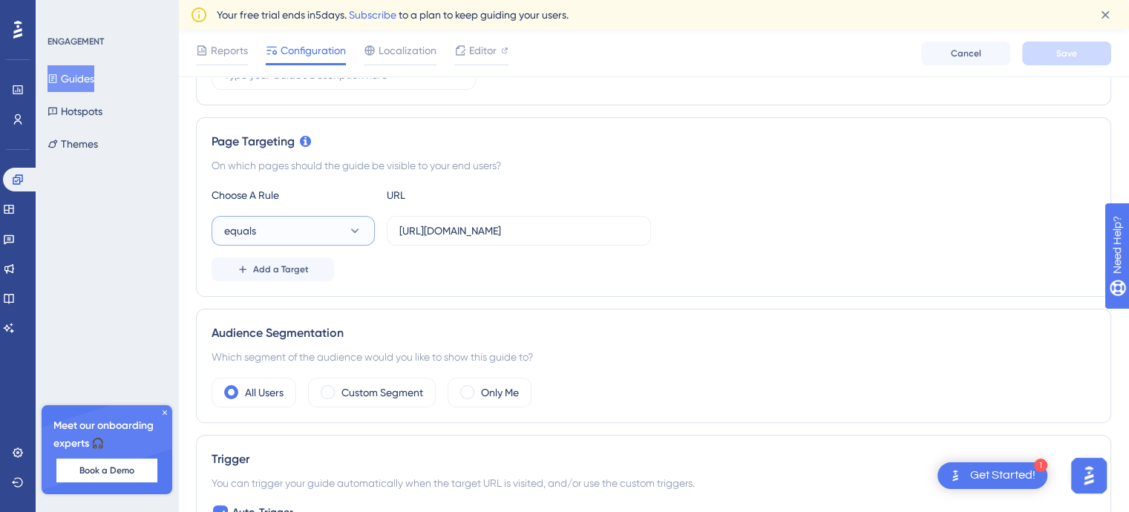
click at [312, 236] on button "equals" at bounding box center [293, 231] width 163 height 30
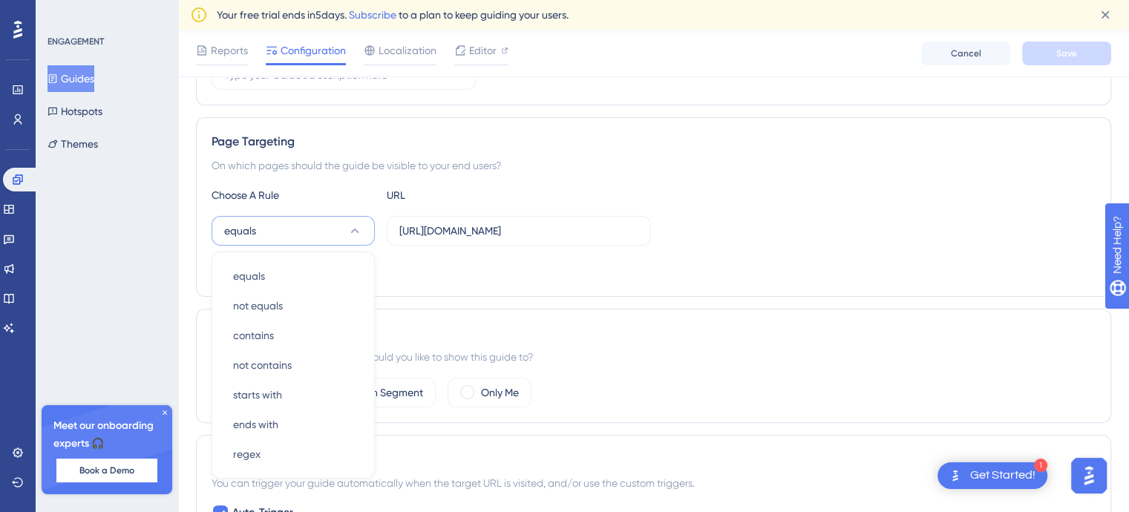
scroll to position [405, 0]
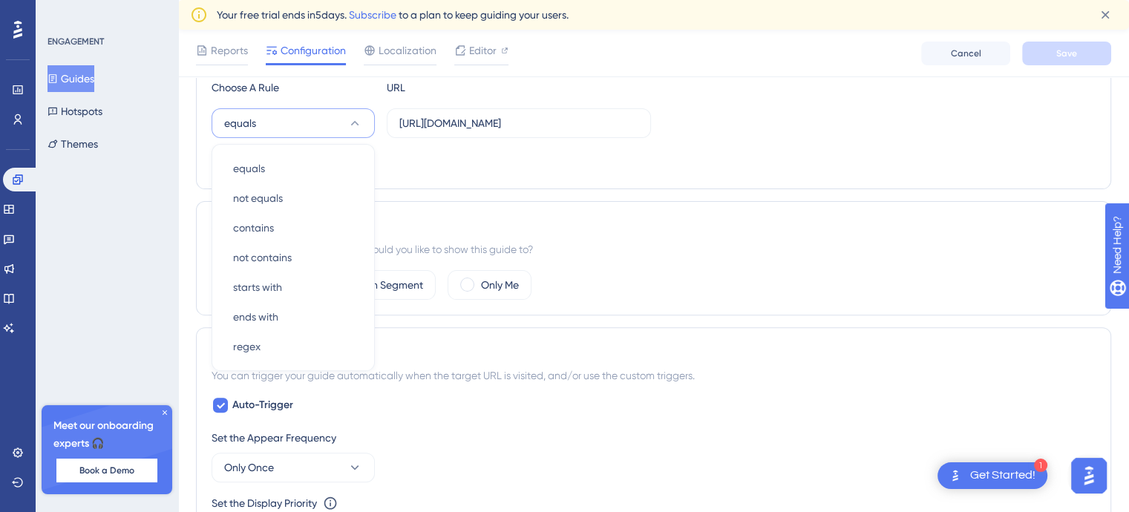
click at [515, 189] on div "Status: Inactive Guide Information Guide ID: 151190 Copy Guide Name Starting - …" at bounding box center [653, 439] width 915 height 1439
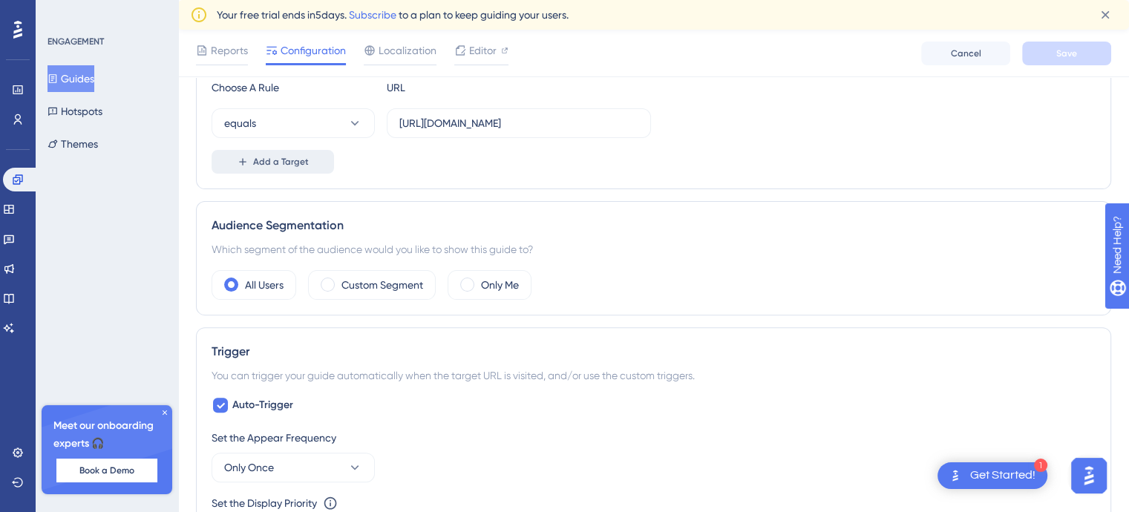
click at [330, 160] on button "Add a Target" at bounding box center [273, 162] width 122 height 24
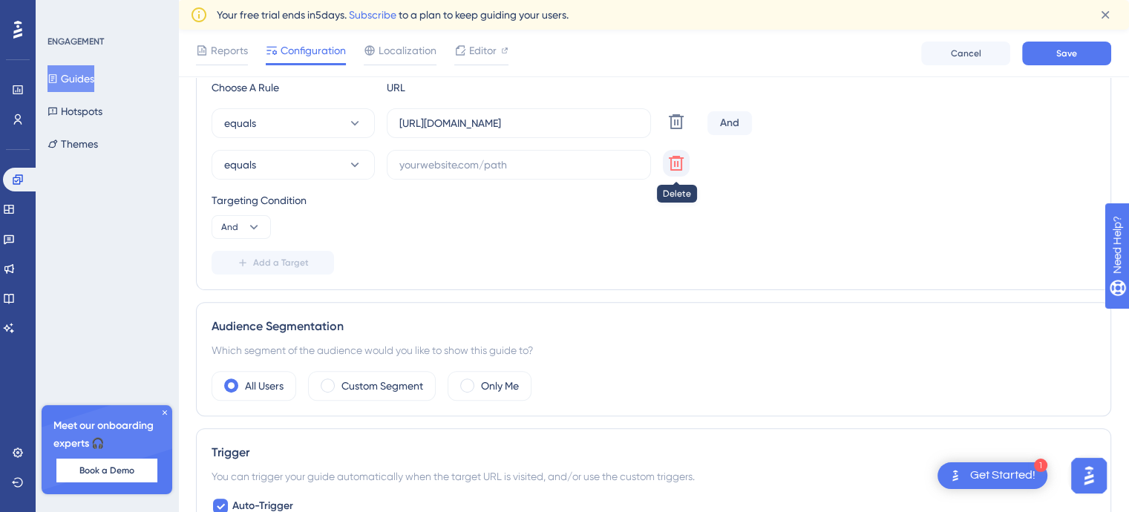
click at [678, 129] on icon at bounding box center [676, 121] width 15 height 15
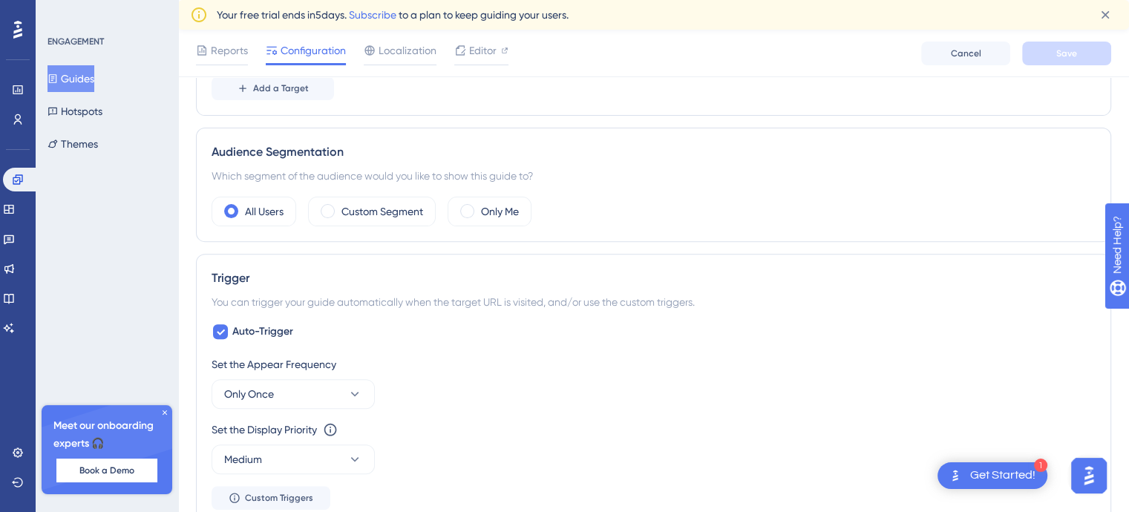
scroll to position [479, 0]
click at [343, 211] on label "Custom Segment" at bounding box center [382, 211] width 82 height 18
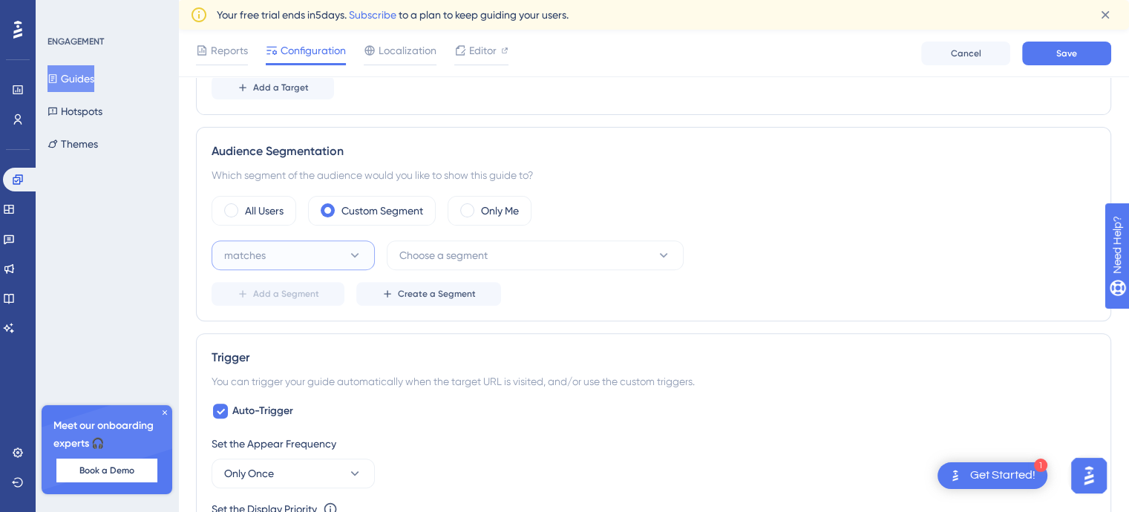
click at [318, 258] on button "matches" at bounding box center [293, 256] width 163 height 30
click at [301, 305] on div "matches matches" at bounding box center [293, 301] width 120 height 30
click at [442, 258] on span "Choose a segment" at bounding box center [443, 255] width 88 height 18
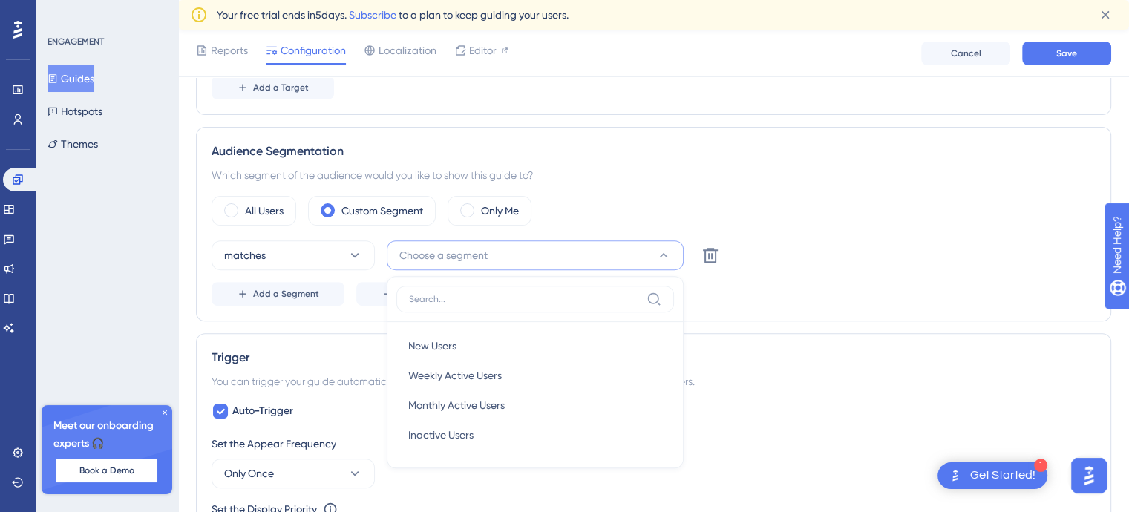
scroll to position [591, 0]
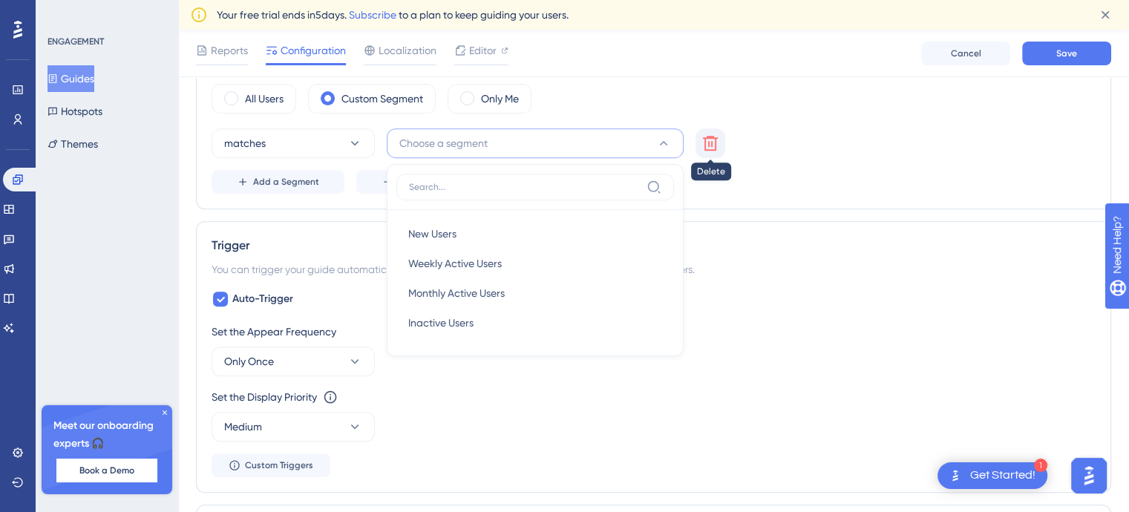
click at [713, 137] on icon at bounding box center [711, 143] width 18 height 18
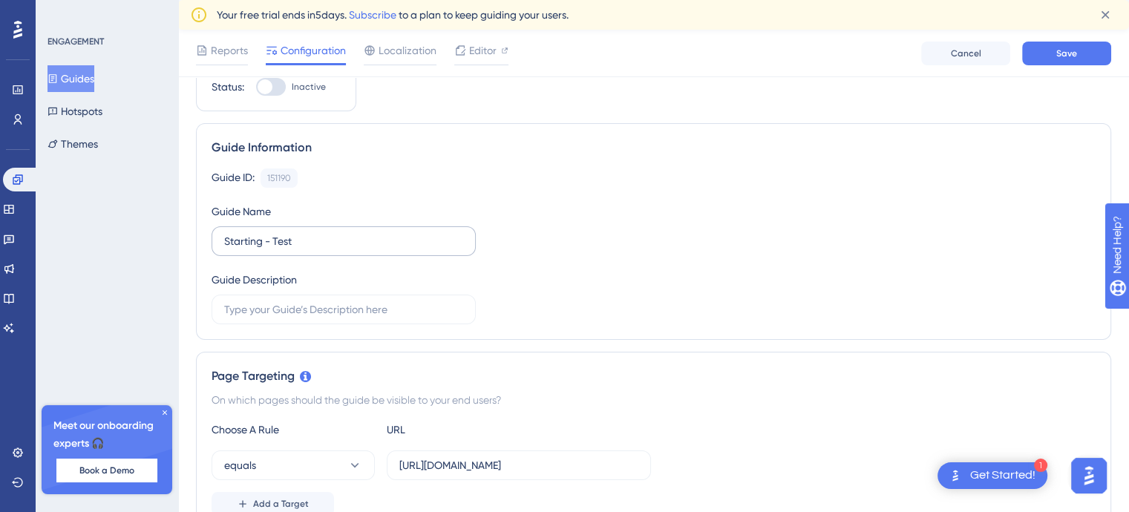
scroll to position [0, 0]
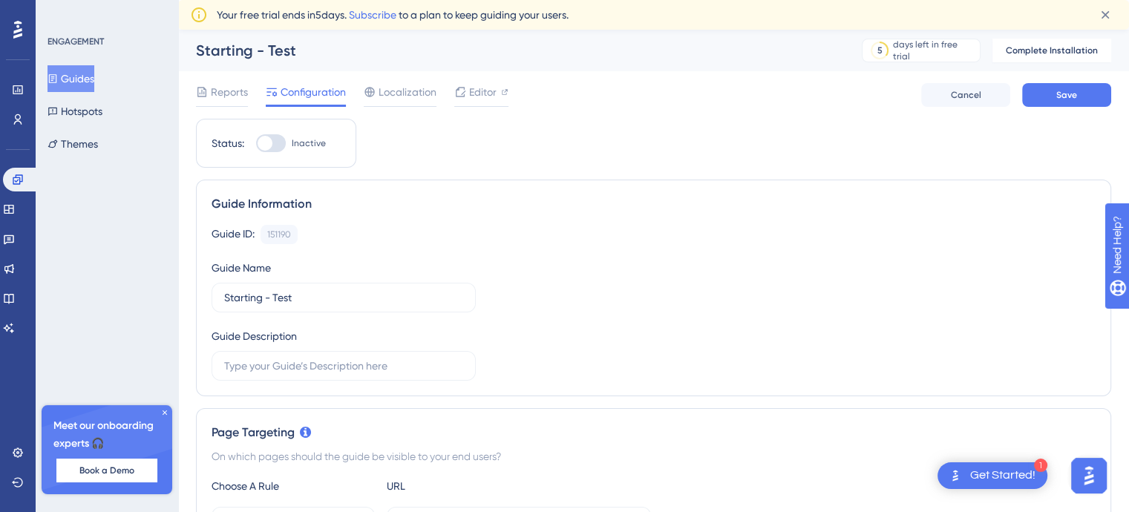
drag, startPoint x: 242, startPoint y: 95, endPoint x: 255, endPoint y: 95, distance: 13.4
click at [241, 95] on span "Reports" at bounding box center [229, 92] width 37 height 18
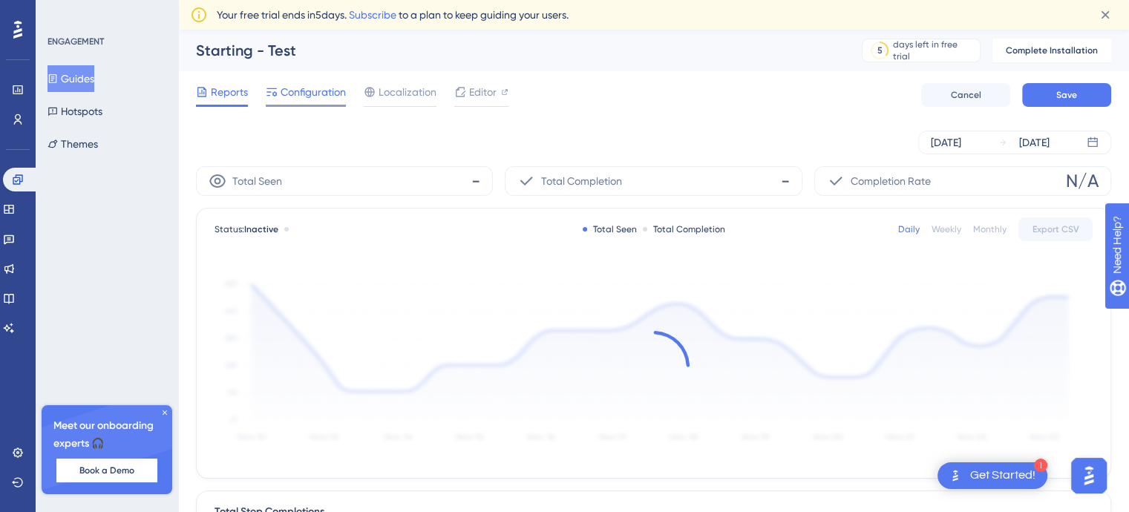
click at [289, 97] on span "Configuration" at bounding box center [313, 92] width 65 height 18
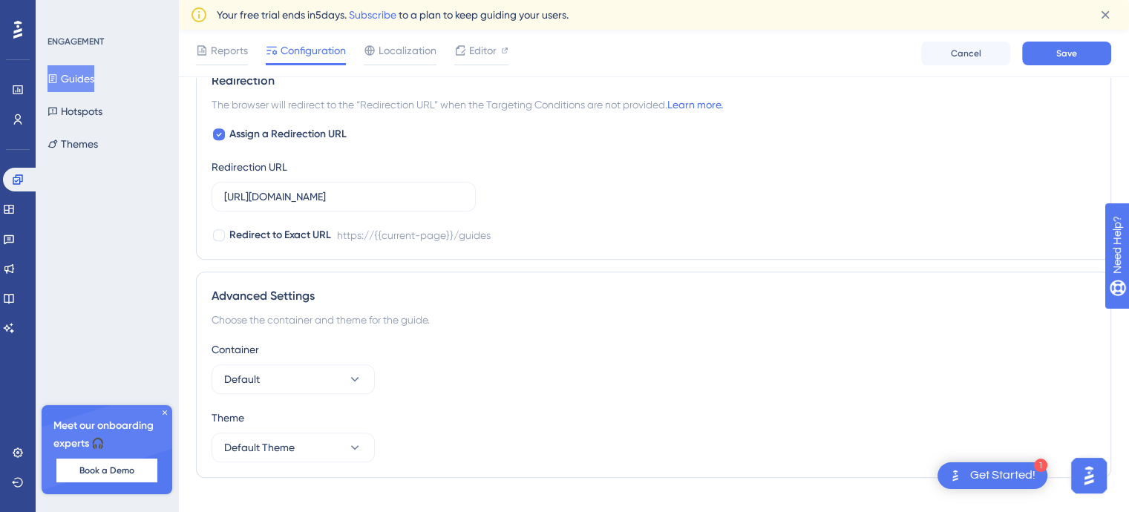
scroll to position [1176, 0]
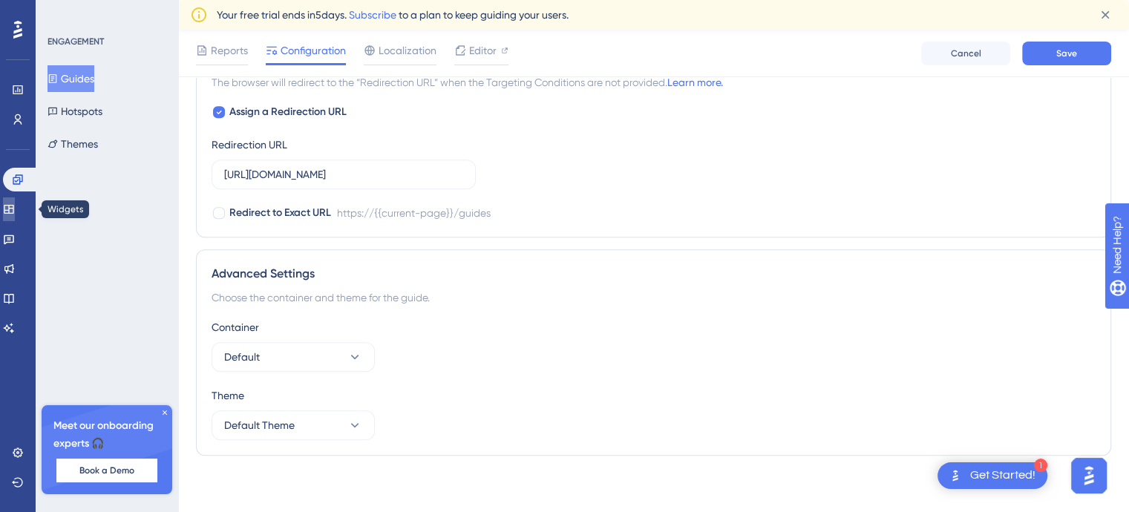
click at [15, 206] on icon at bounding box center [9, 209] width 12 height 12
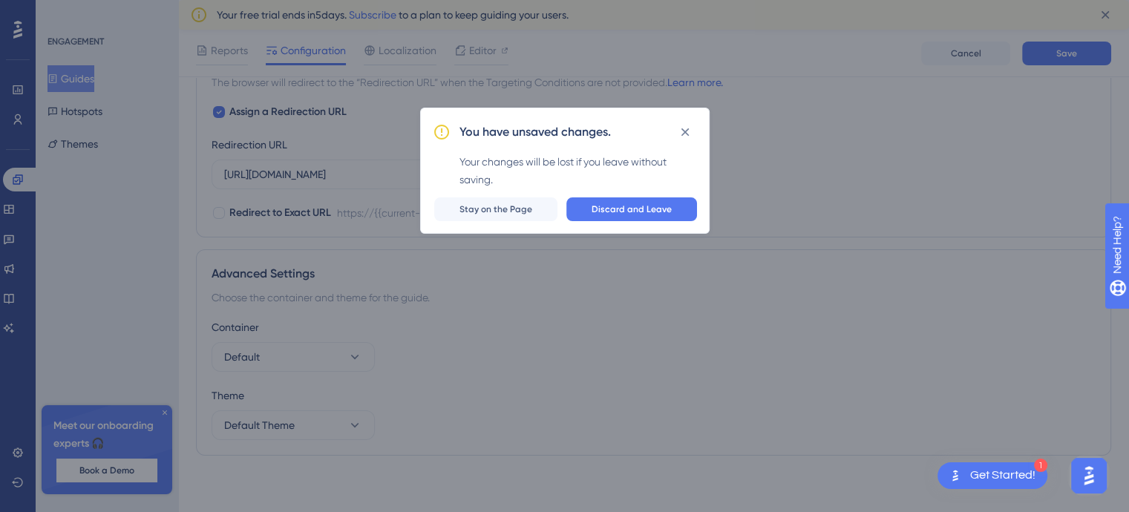
scroll to position [1164, 0]
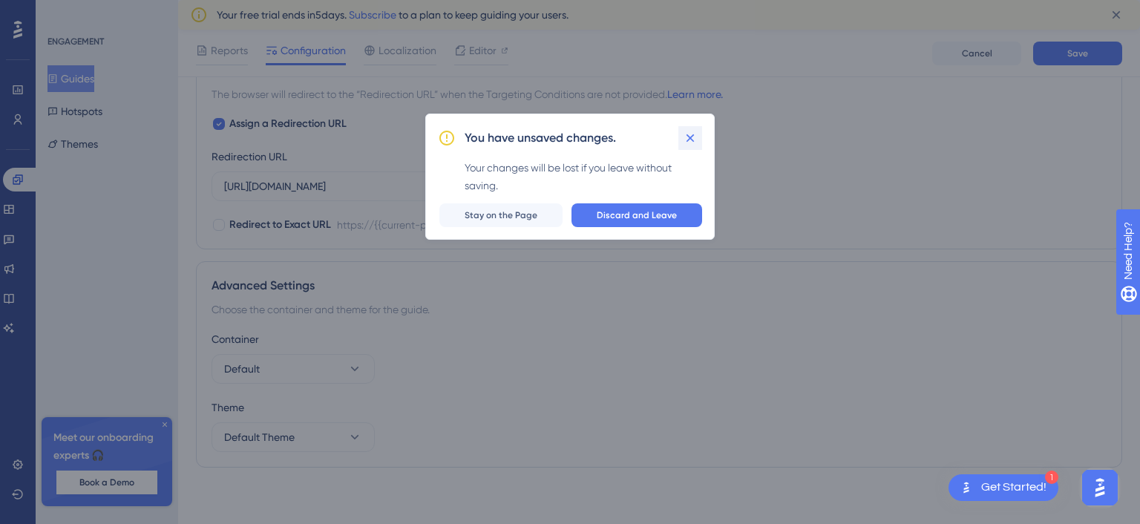
click at [695, 134] on icon at bounding box center [690, 138] width 15 height 15
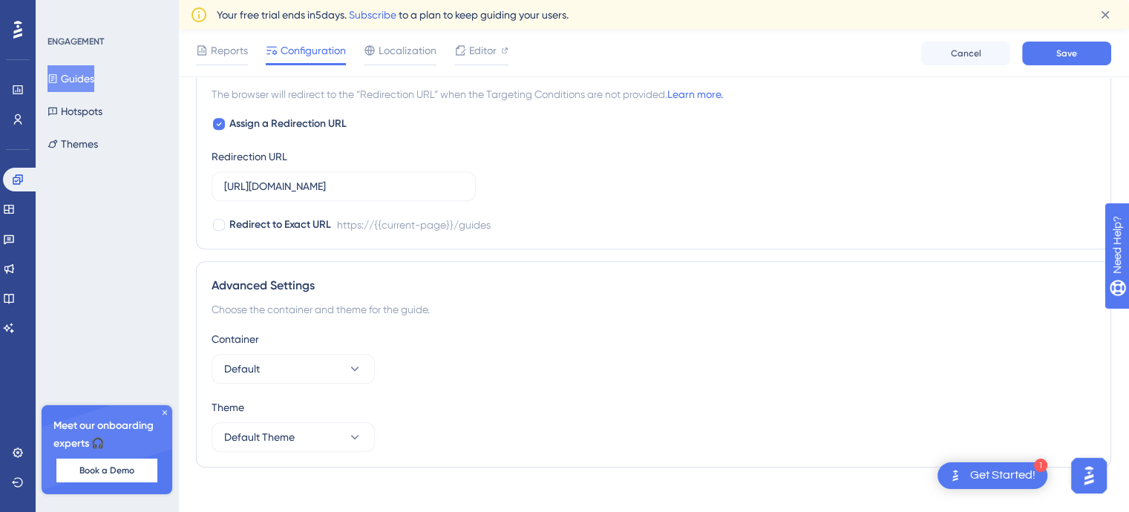
click at [1048, 52] on button "Save" at bounding box center [1066, 54] width 89 height 24
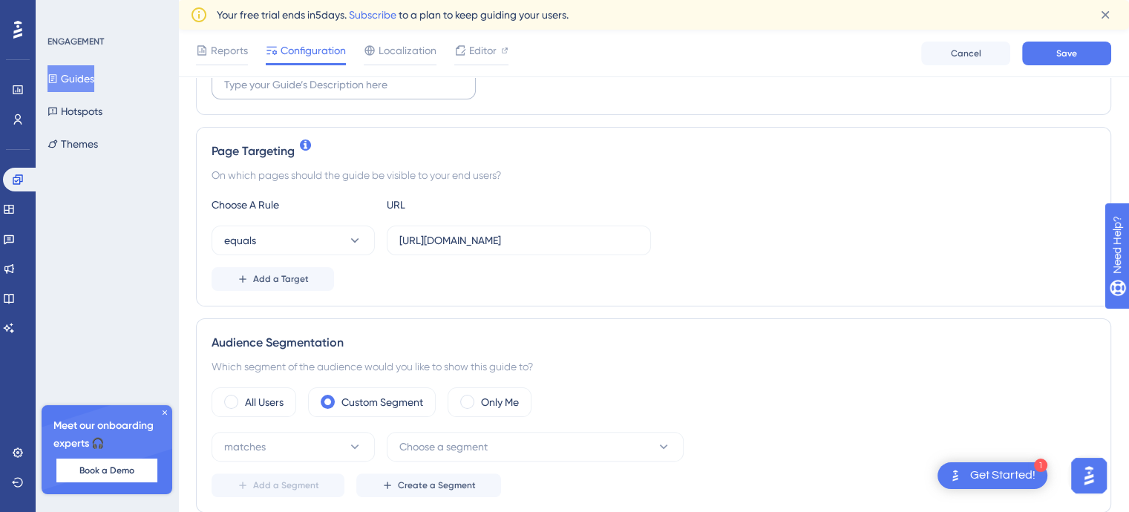
scroll to position [445, 0]
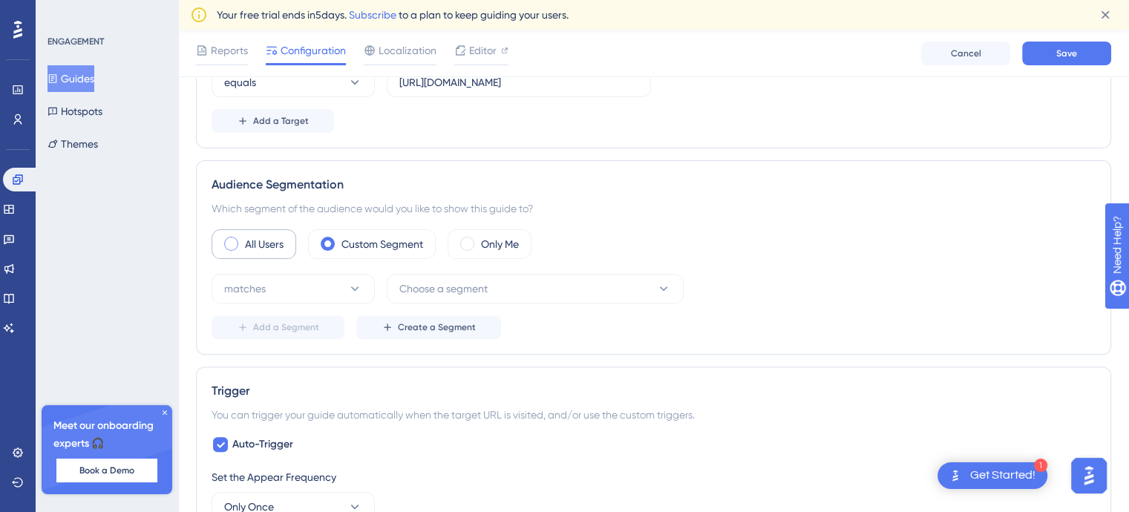
click at [261, 242] on label "All Users" at bounding box center [264, 244] width 39 height 18
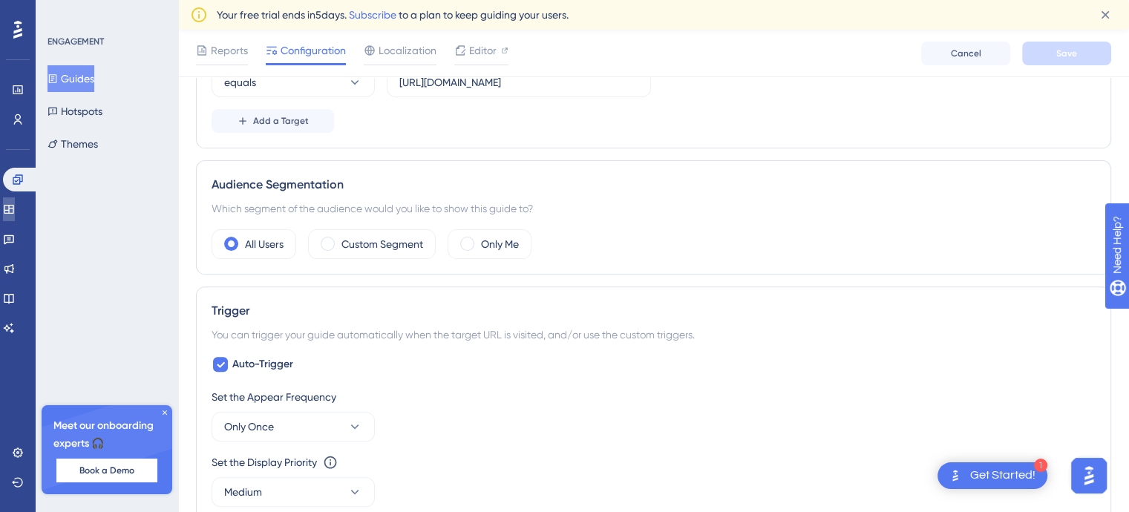
click at [15, 212] on icon at bounding box center [9, 209] width 12 height 12
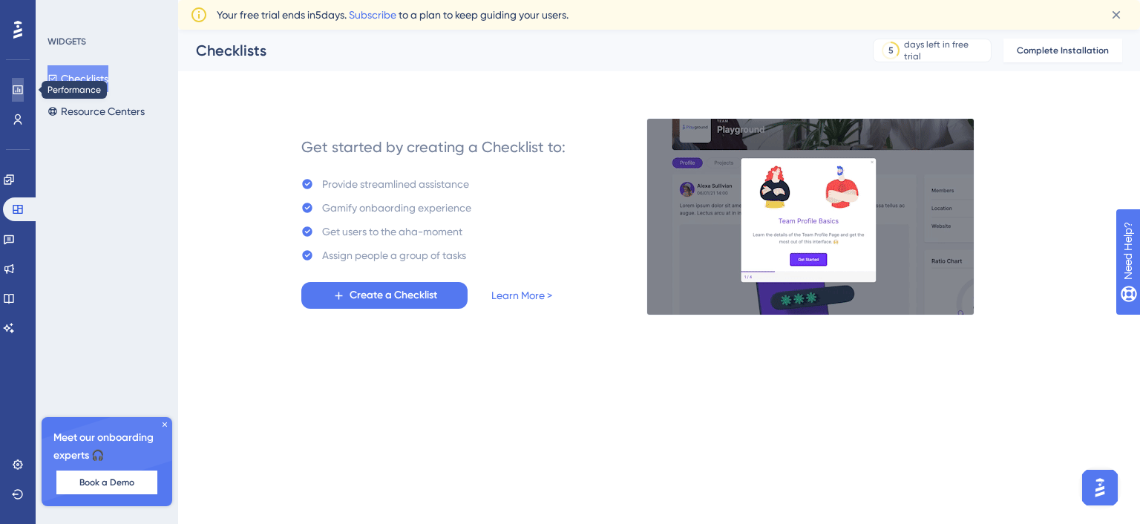
click at [21, 96] on link at bounding box center [18, 90] width 12 height 24
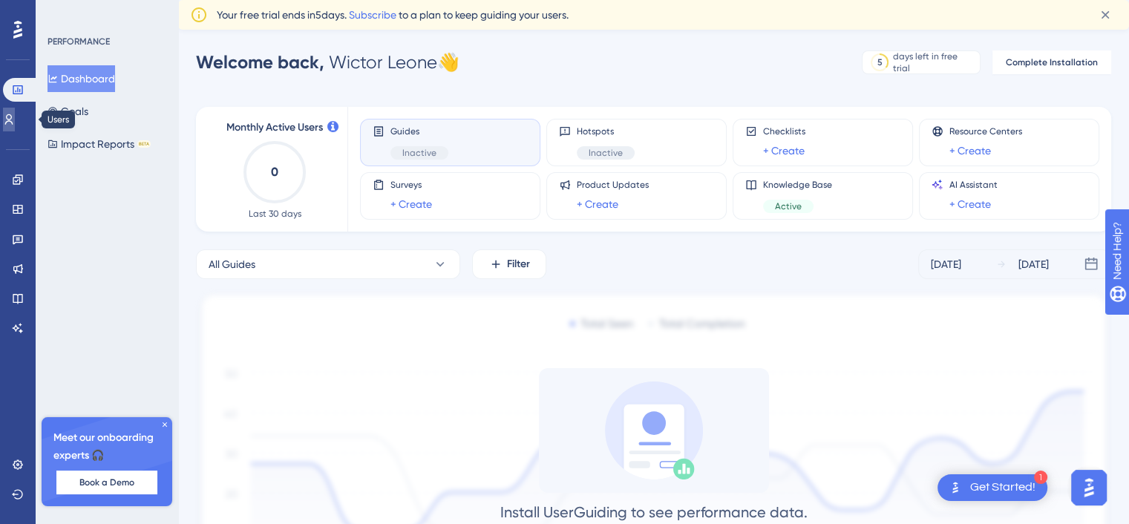
click at [13, 122] on icon at bounding box center [9, 119] width 8 height 10
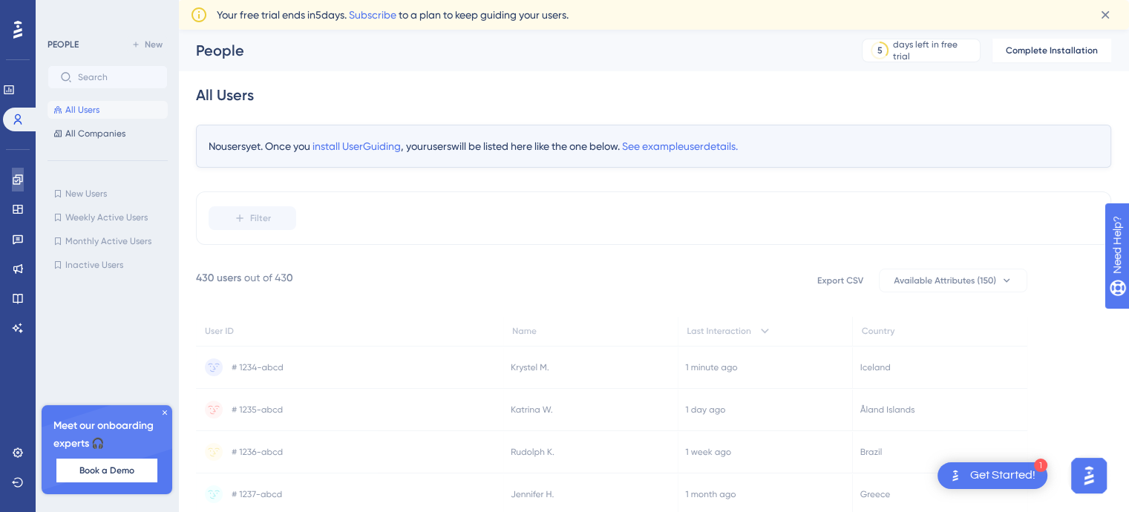
click at [12, 185] on link at bounding box center [18, 180] width 12 height 24
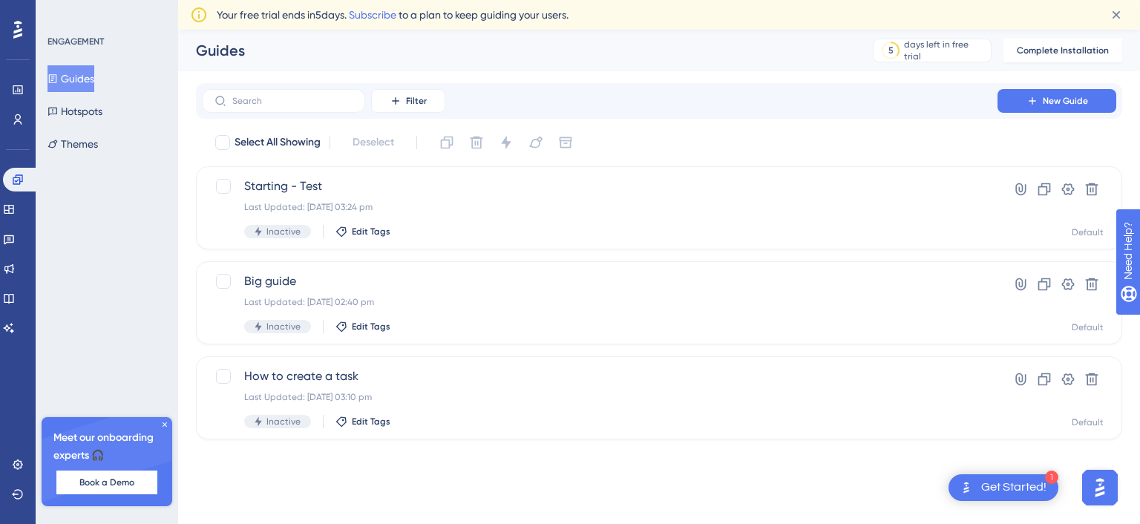
click at [94, 68] on button "Guides" at bounding box center [71, 78] width 47 height 27
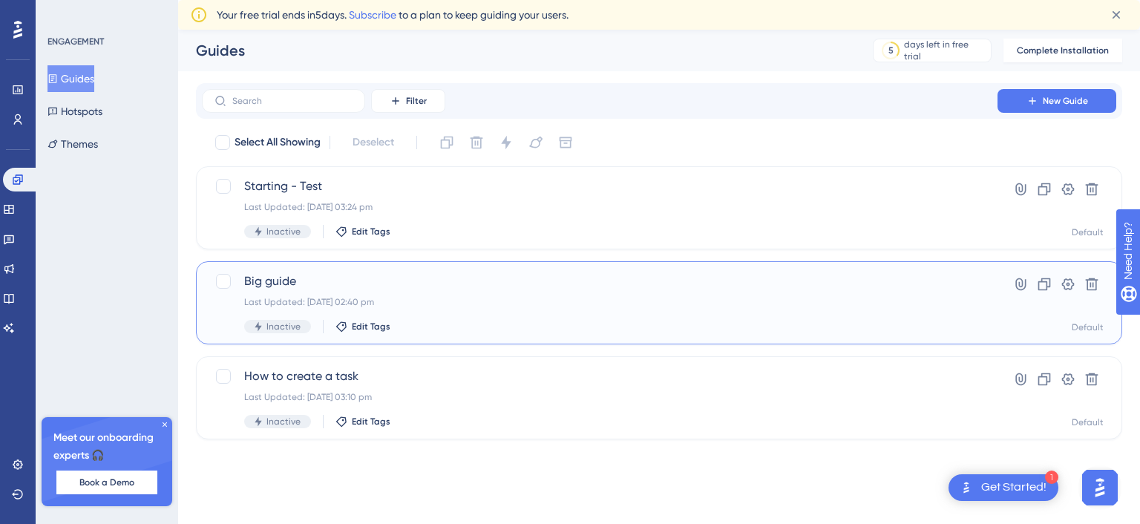
click at [426, 292] on div "Big guide Last Updated: 02 Sept 2025 02:40 pm Inactive Edit Tags" at bounding box center [599, 302] width 711 height 61
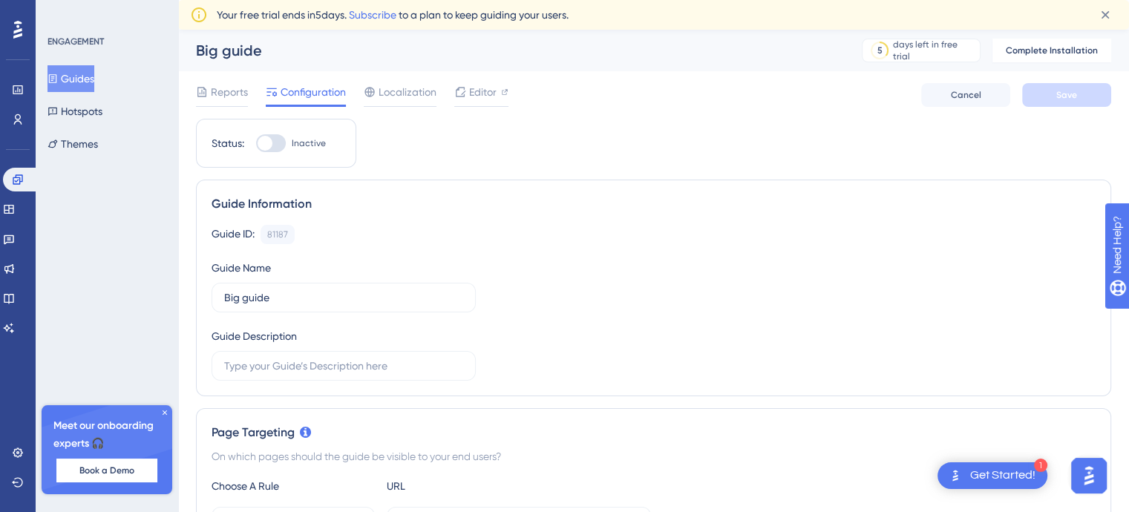
click at [166, 411] on icon at bounding box center [164, 412] width 9 height 9
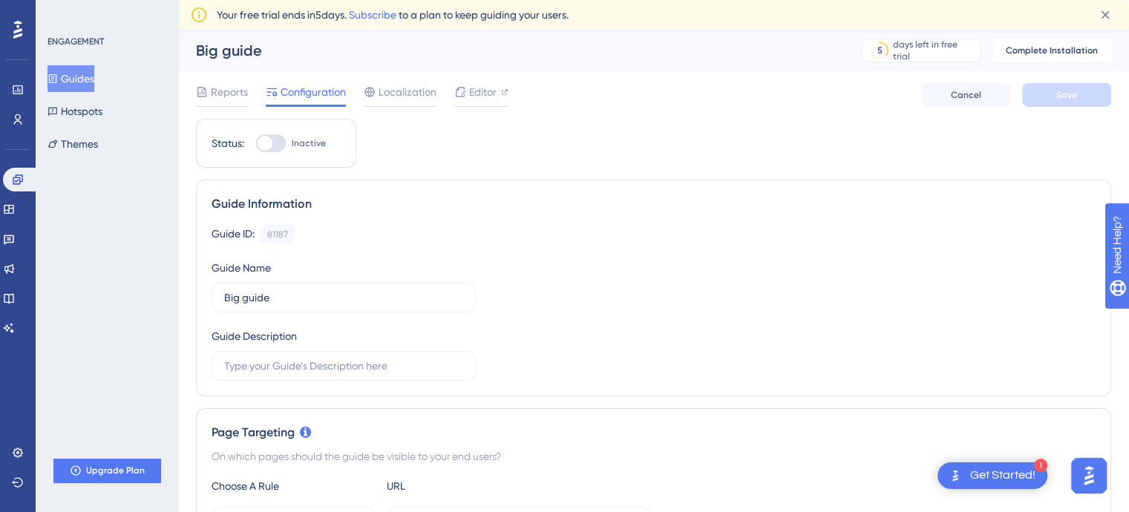
click at [86, 85] on button "Guides" at bounding box center [71, 78] width 47 height 27
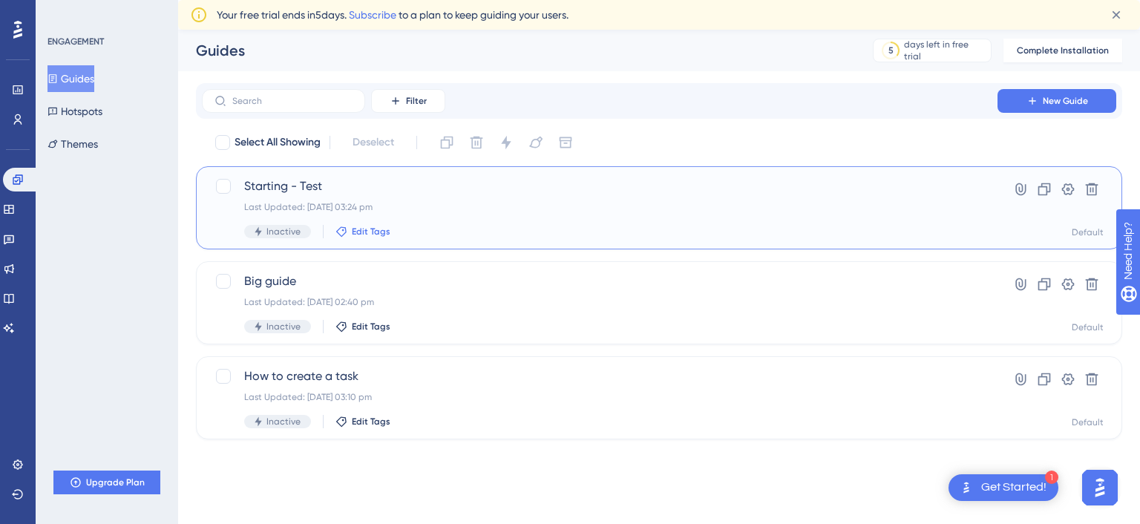
click at [353, 228] on span "Edit Tags" at bounding box center [371, 232] width 39 height 12
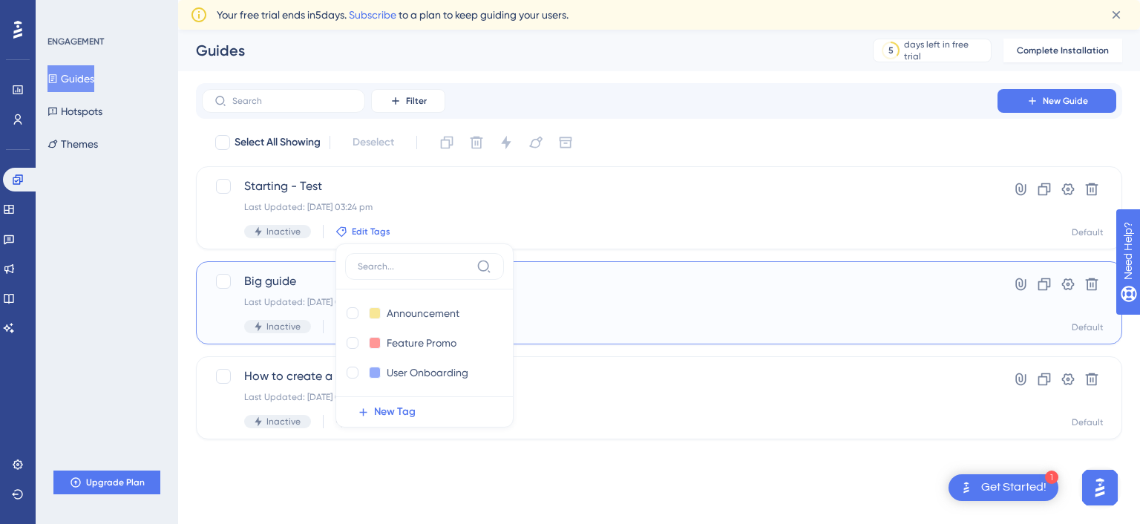
click at [578, 277] on span "Big guide" at bounding box center [599, 281] width 711 height 18
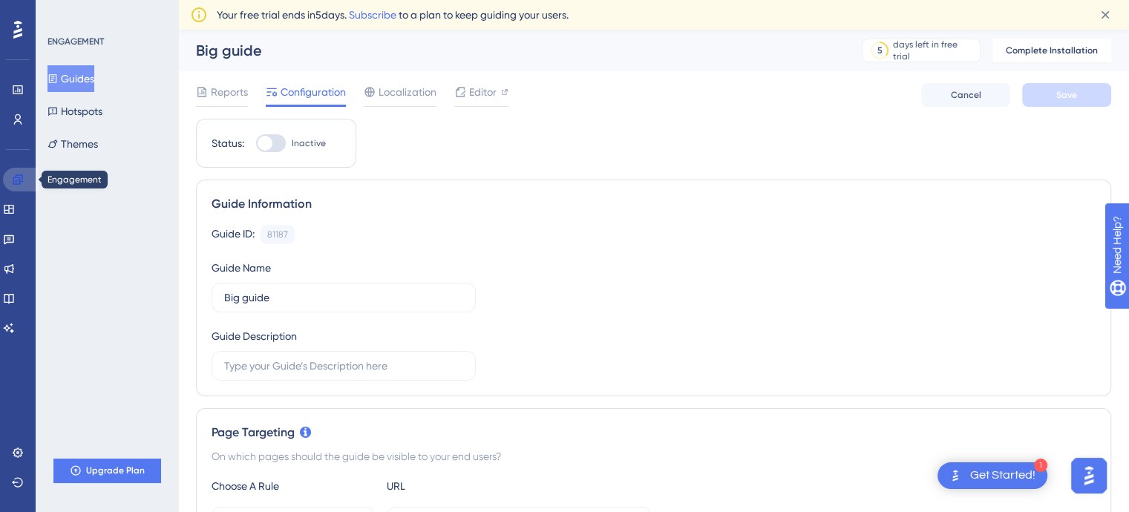
click at [21, 186] on link at bounding box center [21, 180] width 36 height 24
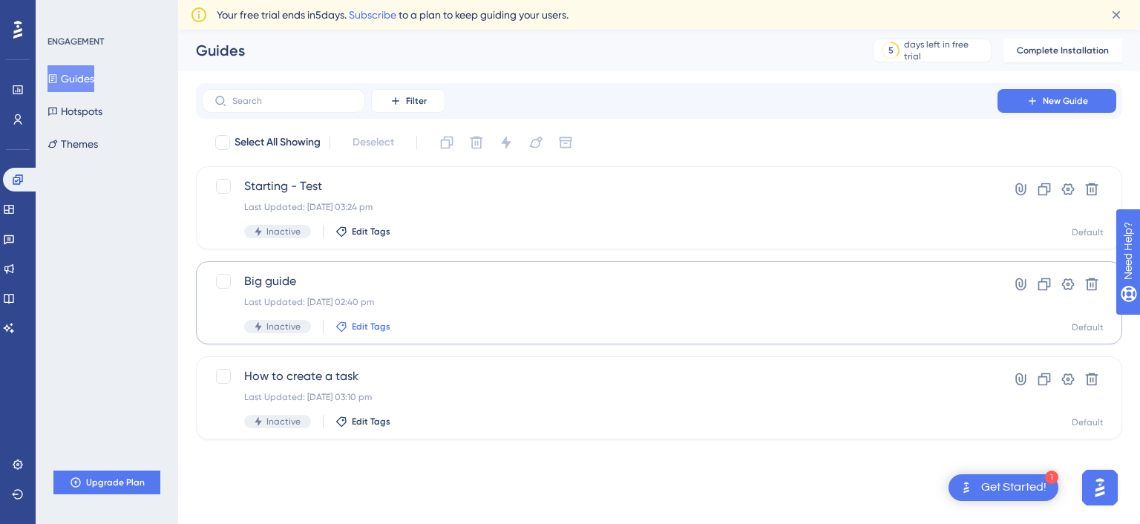
click at [364, 325] on span "Edit Tags" at bounding box center [371, 327] width 39 height 12
click at [347, 416] on button "Edit Tags" at bounding box center [363, 422] width 55 height 12
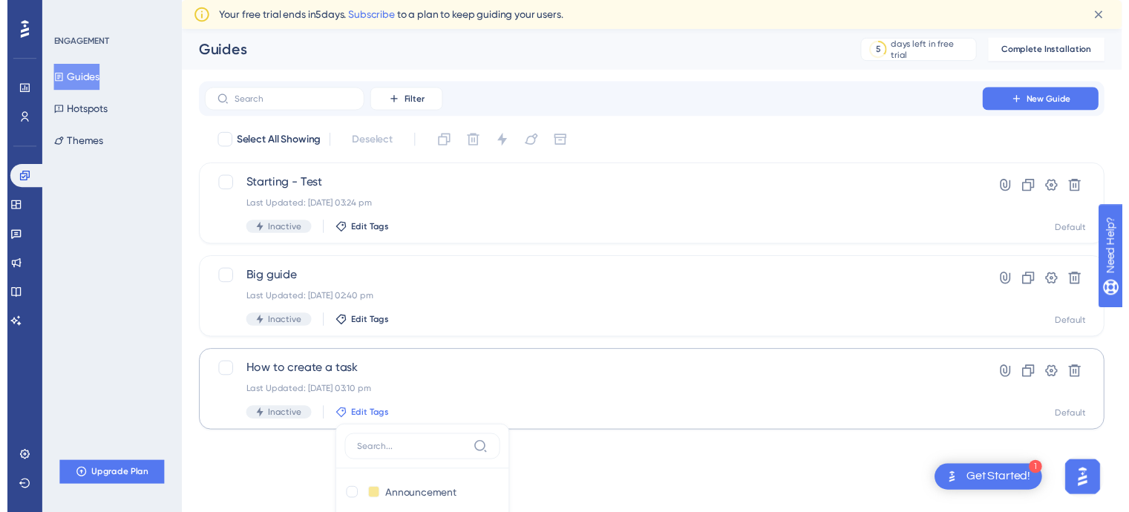
scroll to position [104, 0]
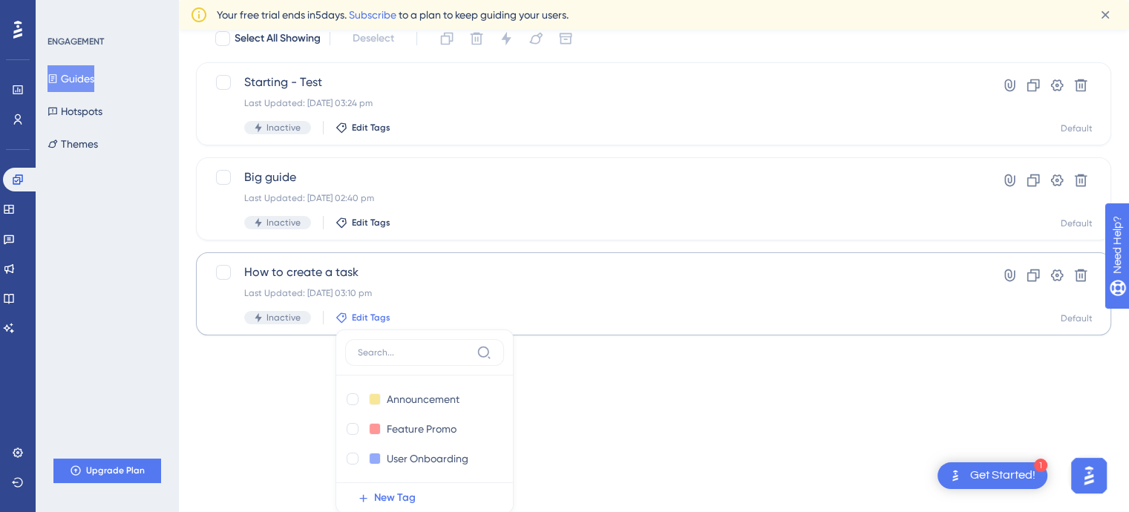
click at [356, 313] on span "Edit Tags" at bounding box center [371, 318] width 39 height 12
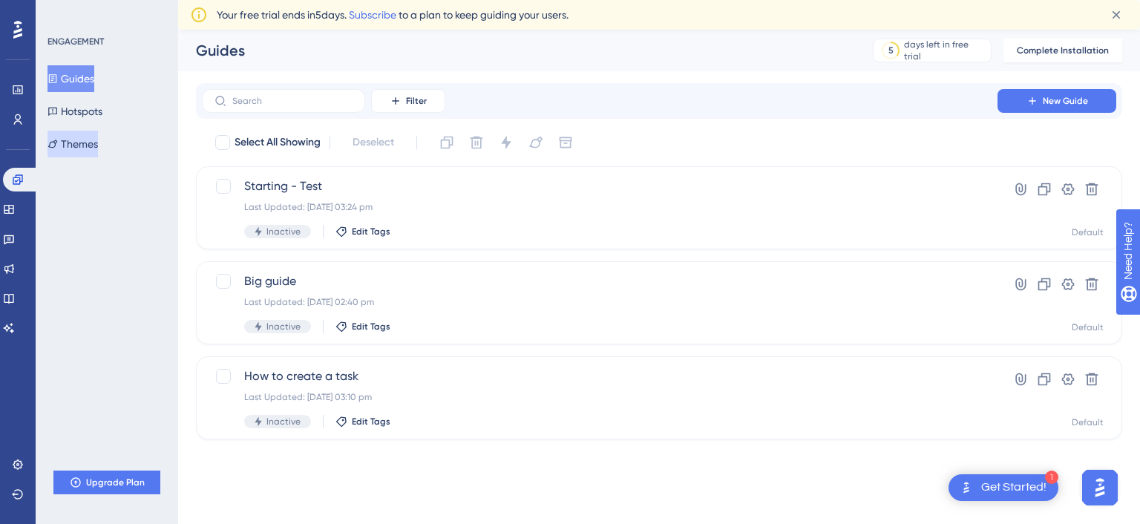
click at [89, 148] on button "Themes" at bounding box center [73, 144] width 50 height 27
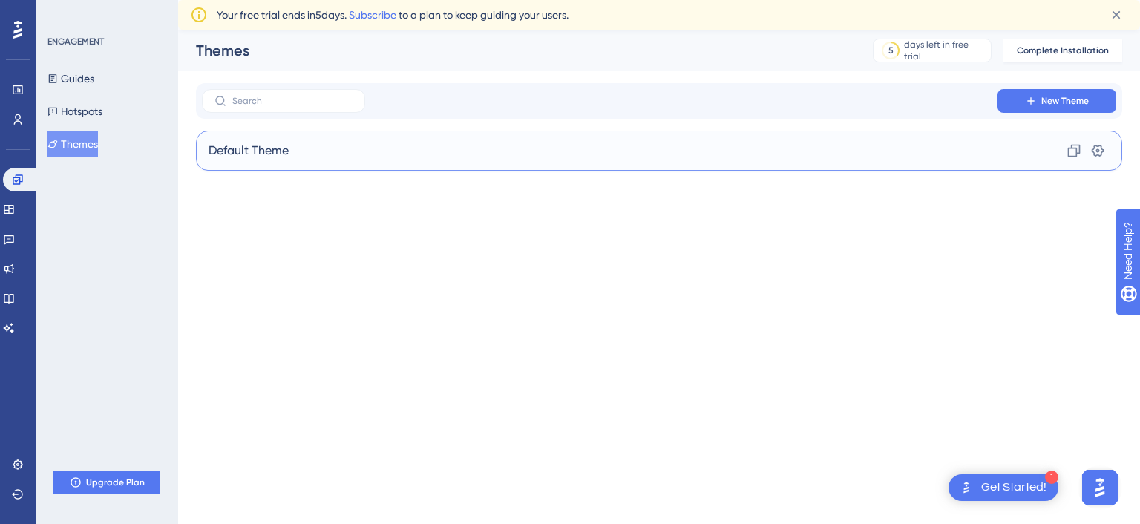
click at [359, 157] on div "Default Theme Clone Settings" at bounding box center [659, 151] width 926 height 40
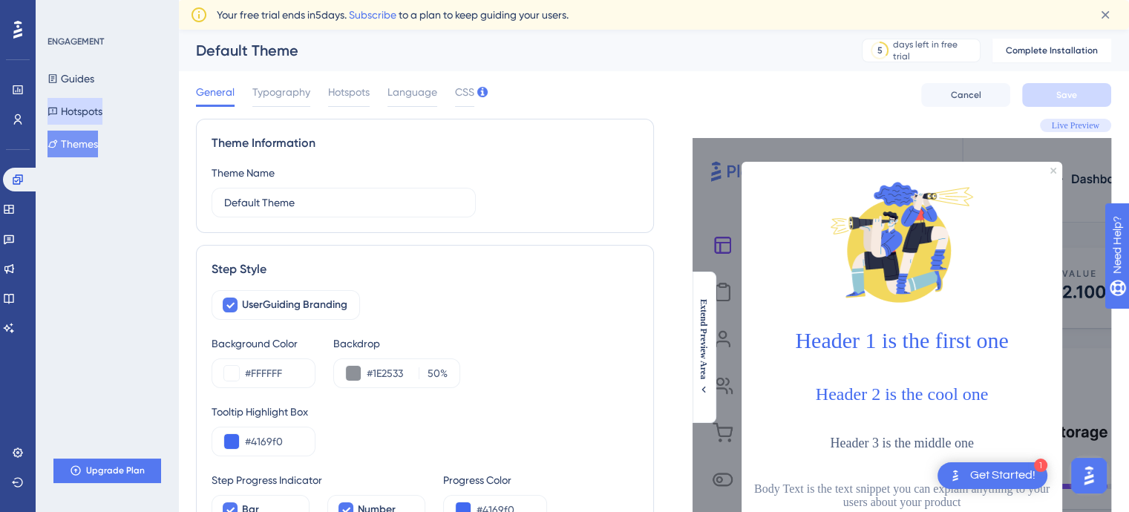
click at [102, 114] on button "Hotspots" at bounding box center [75, 111] width 55 height 27
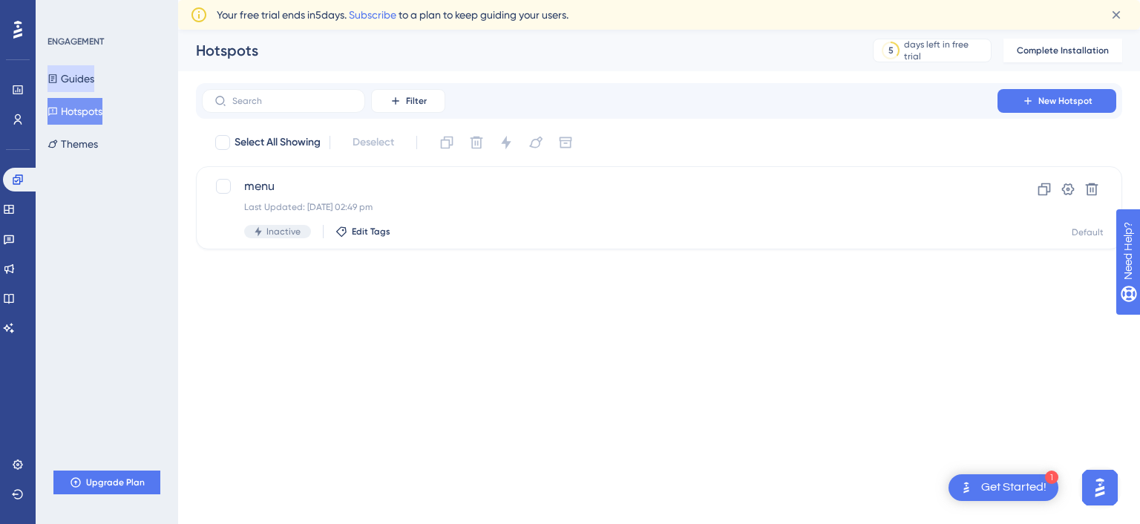
click at [91, 85] on button "Guides" at bounding box center [71, 78] width 47 height 27
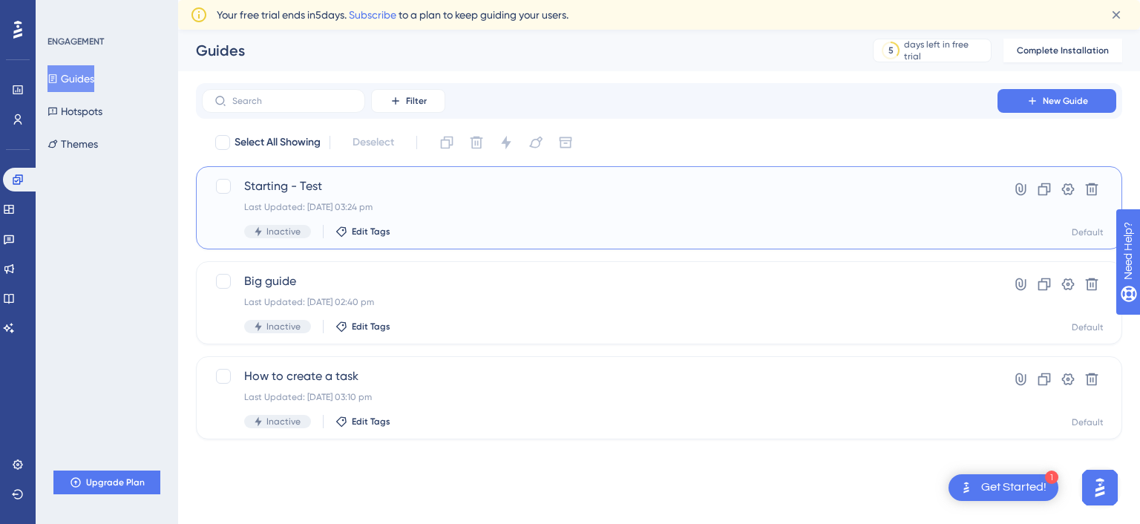
click at [347, 205] on div "Last Updated: 03 Sept 2025 03:24 pm" at bounding box center [599, 207] width 711 height 12
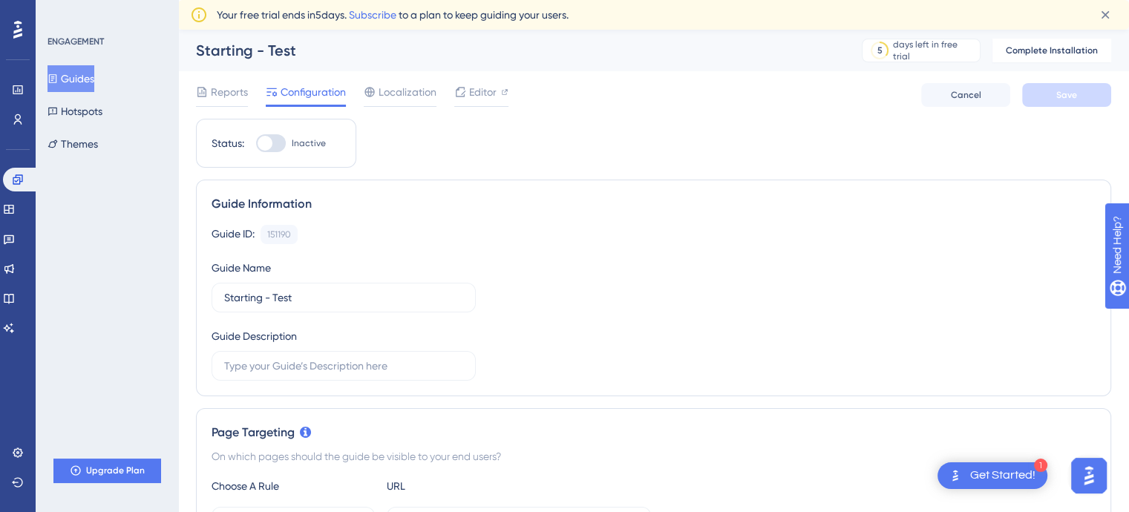
click at [275, 142] on div at bounding box center [271, 143] width 30 height 18
click at [256, 143] on input "Inactive" at bounding box center [255, 143] width 1 height 1
checkbox input "false"
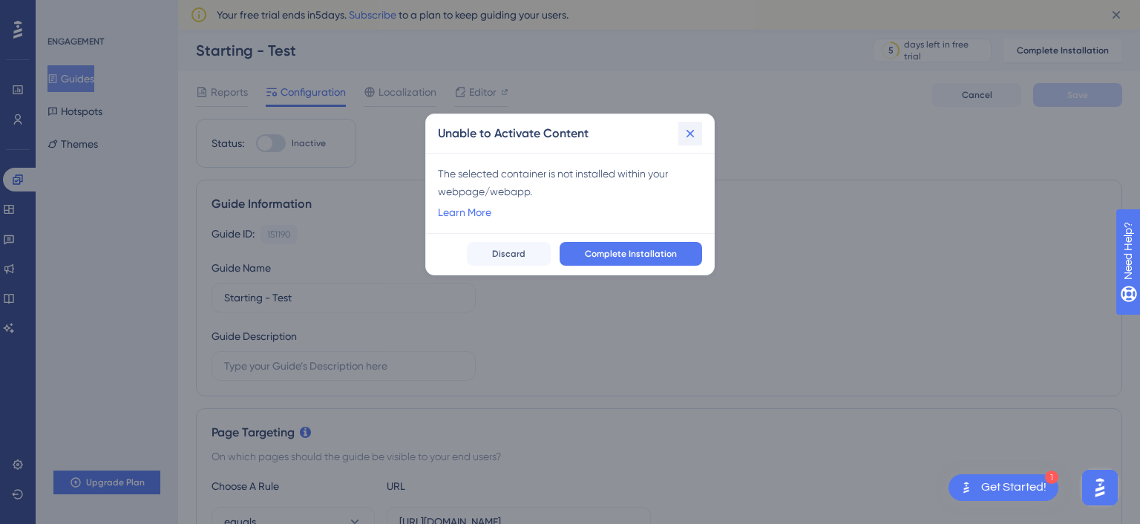
click at [698, 130] on icon at bounding box center [690, 133] width 15 height 15
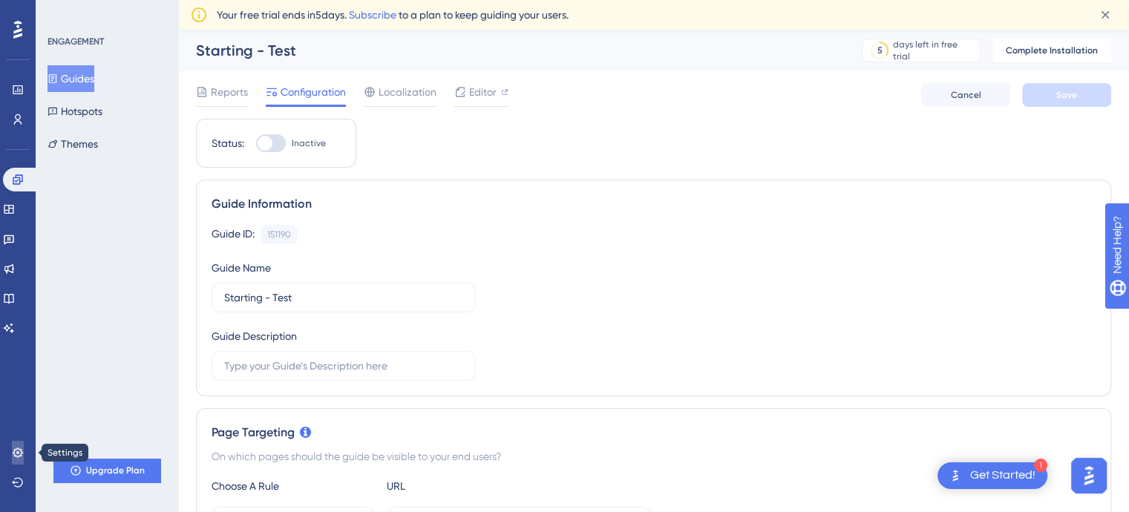
click at [24, 454] on link at bounding box center [18, 453] width 12 height 24
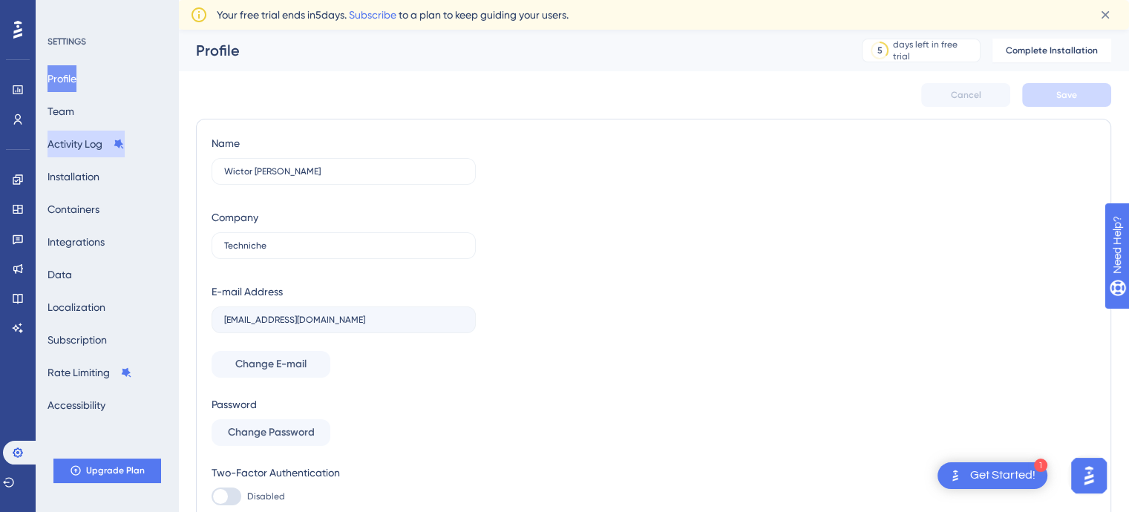
click at [82, 139] on button "Activity Log" at bounding box center [86, 144] width 77 height 27
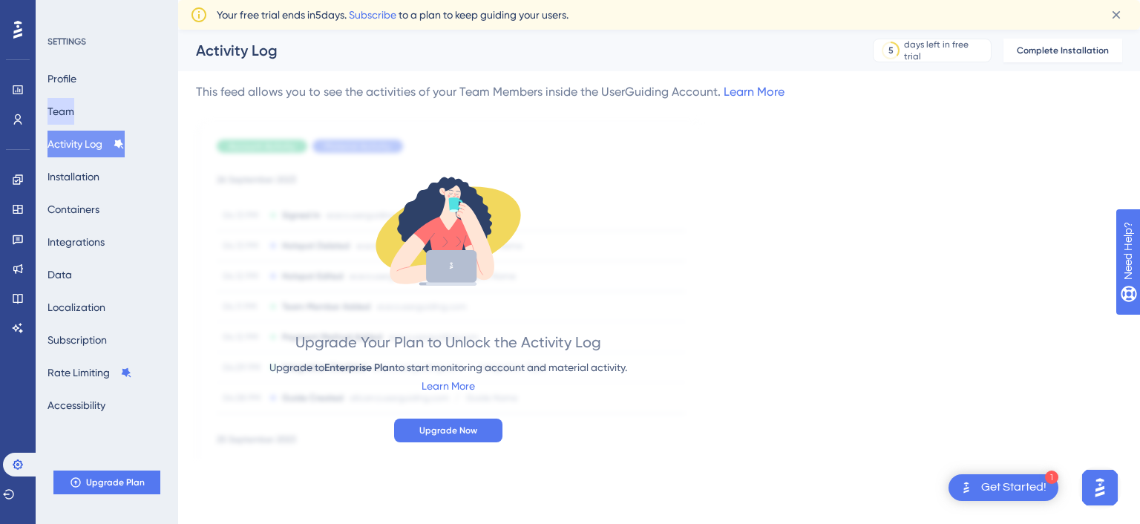
click at [74, 114] on button "Team" at bounding box center [61, 111] width 27 height 27
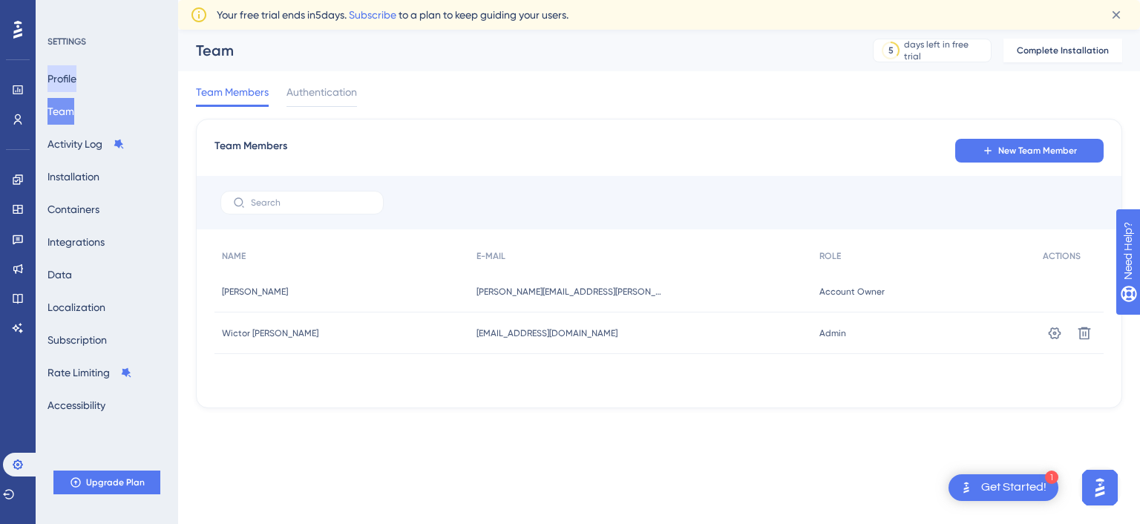
click at [76, 82] on button "Profile" at bounding box center [62, 78] width 29 height 27
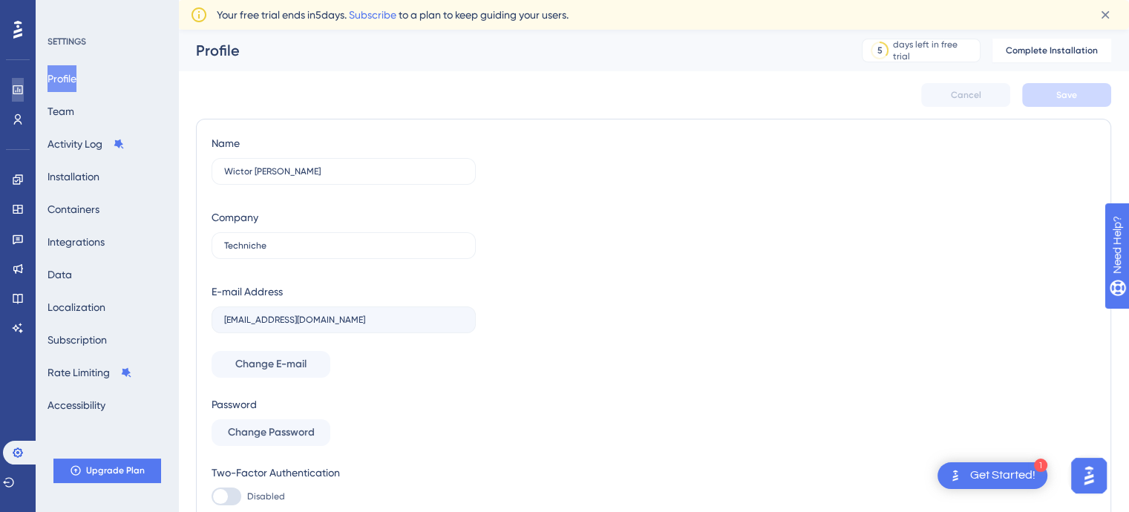
click at [24, 88] on link at bounding box center [18, 90] width 12 height 24
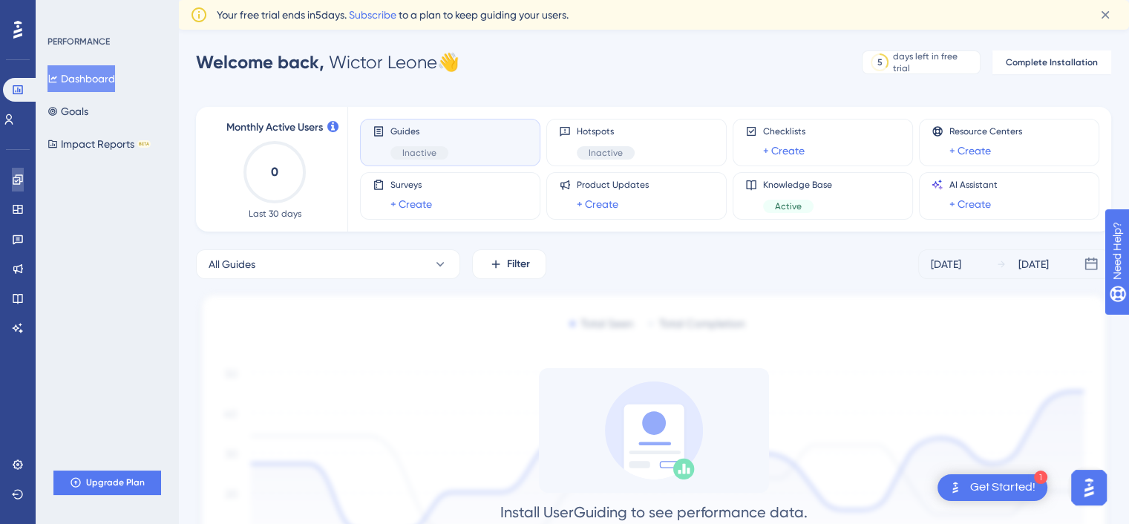
click at [19, 186] on link at bounding box center [18, 180] width 12 height 24
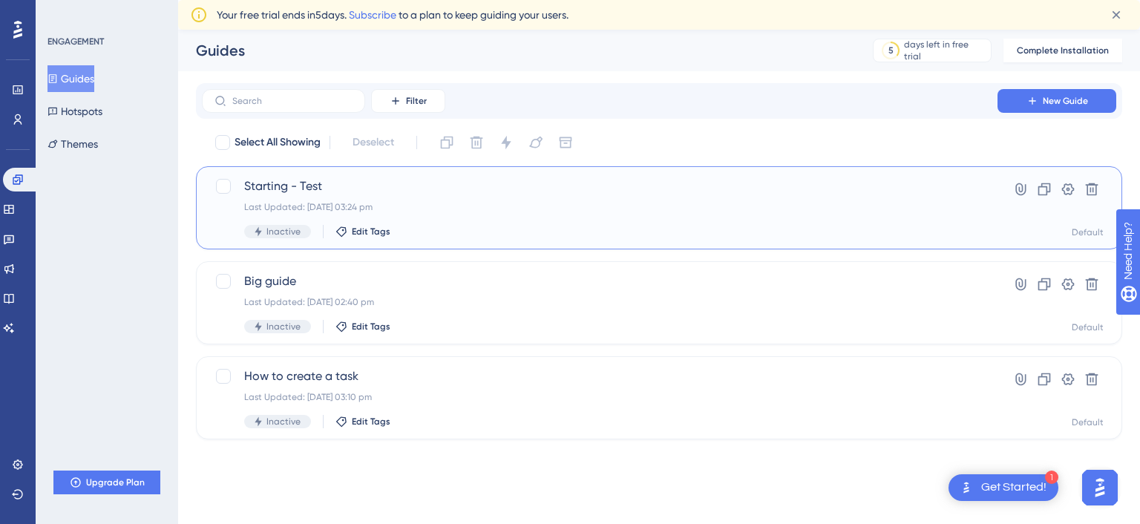
click at [363, 199] on div "Starting - Test Last Updated: 03 Sept 2025 03:24 pm Inactive Edit Tags" at bounding box center [599, 207] width 711 height 61
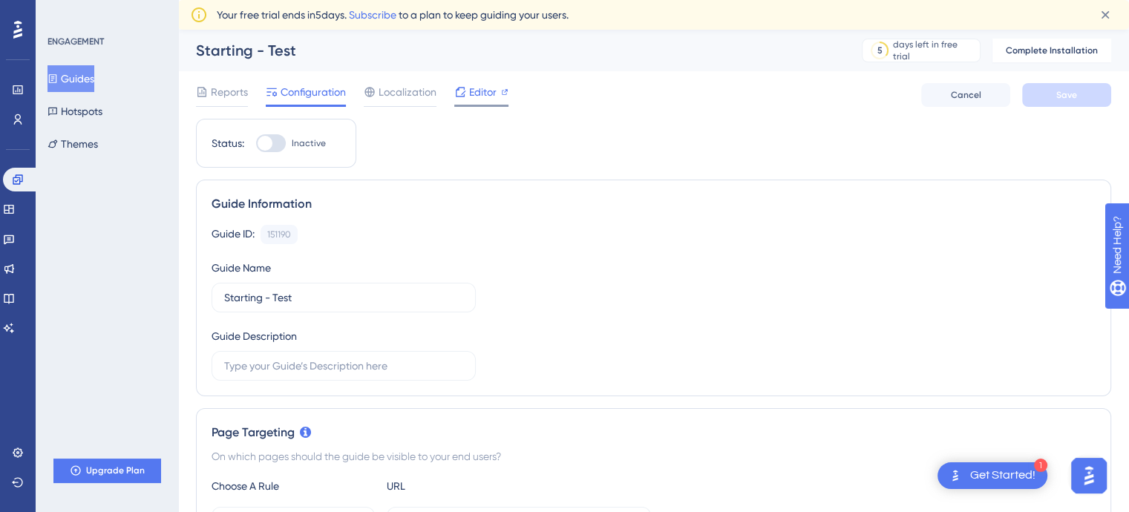
click at [457, 94] on icon at bounding box center [460, 92] width 12 height 12
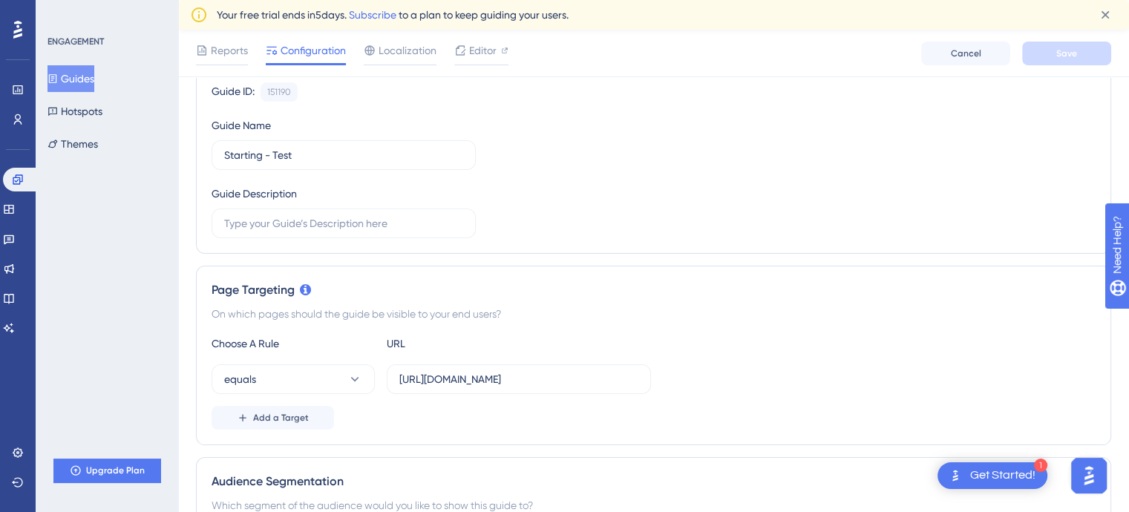
scroll to position [520, 0]
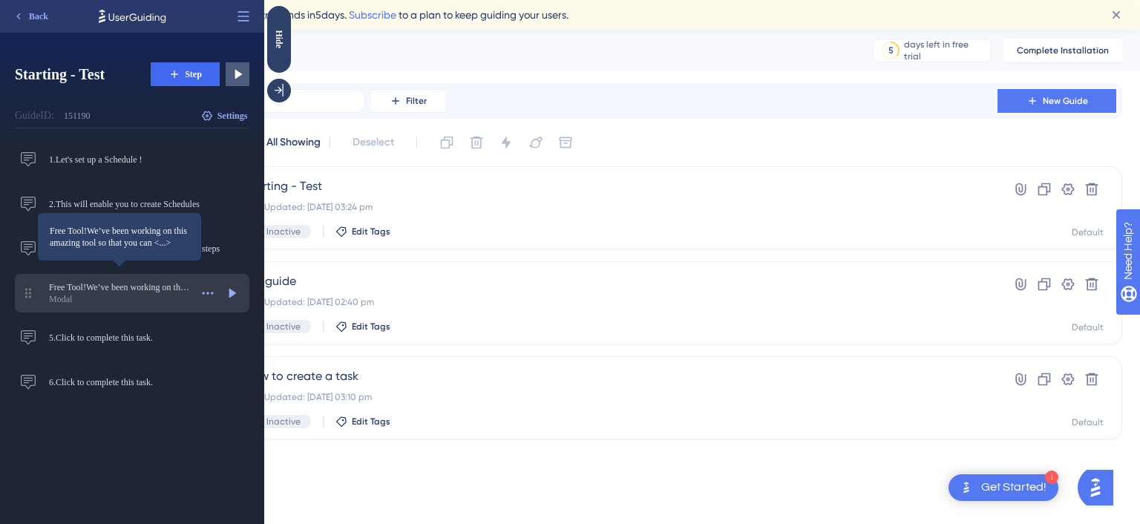
click at [126, 292] on span "Free Tool!We’ve been working on this amazing tool so that you can <...>" at bounding box center [119, 287] width 141 height 12
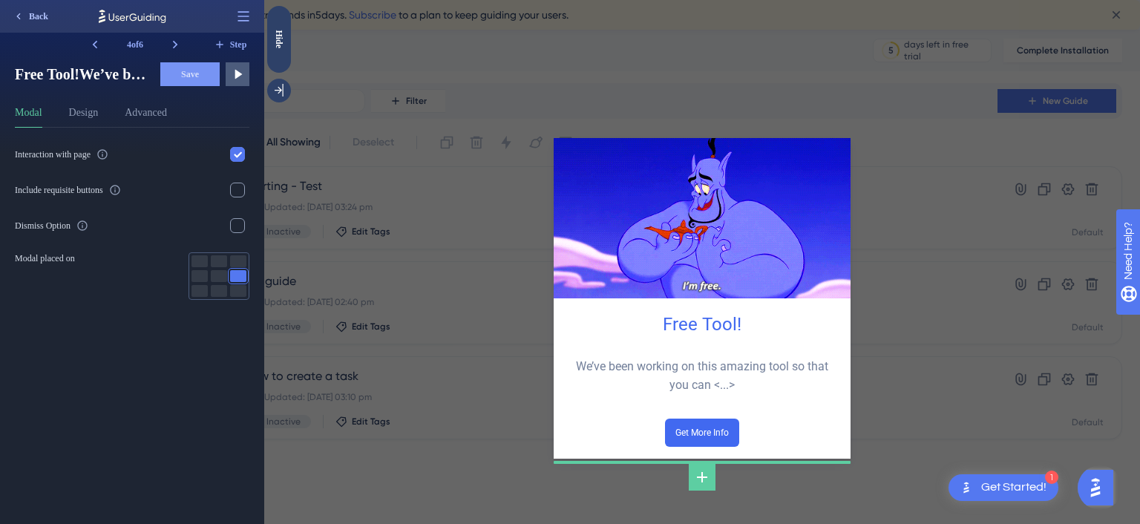
click at [39, 19] on span "Back" at bounding box center [38, 16] width 19 height 12
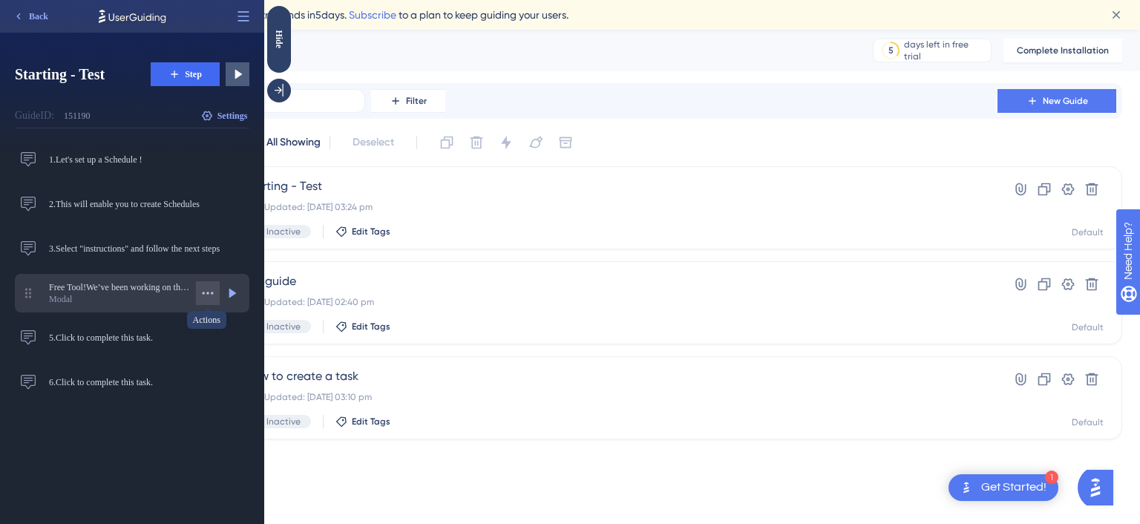
click at [208, 292] on icon at bounding box center [208, 293] width 11 height 2
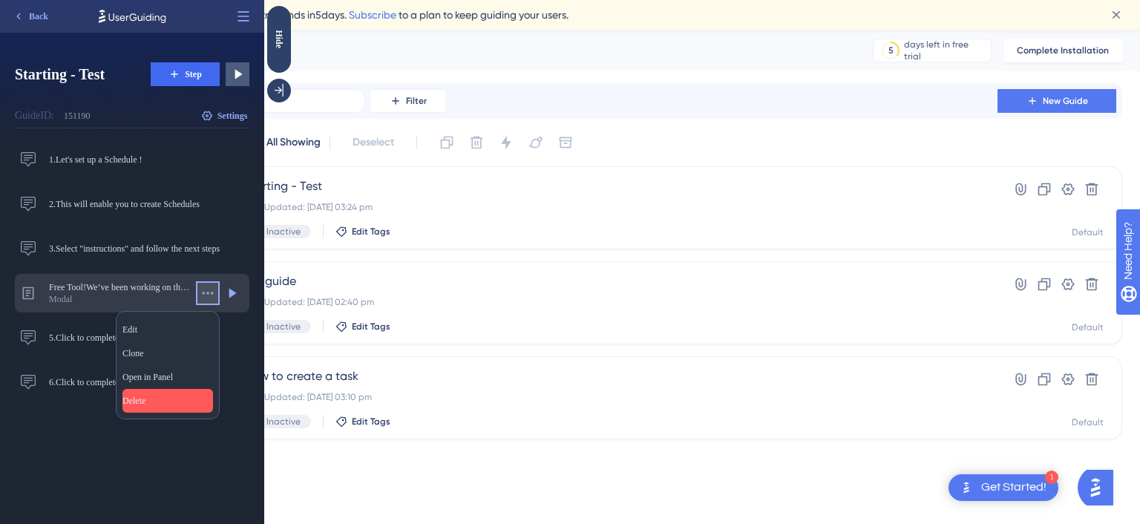
click at [177, 391] on div "[PERSON_NAME]" at bounding box center [167, 401] width 91 height 24
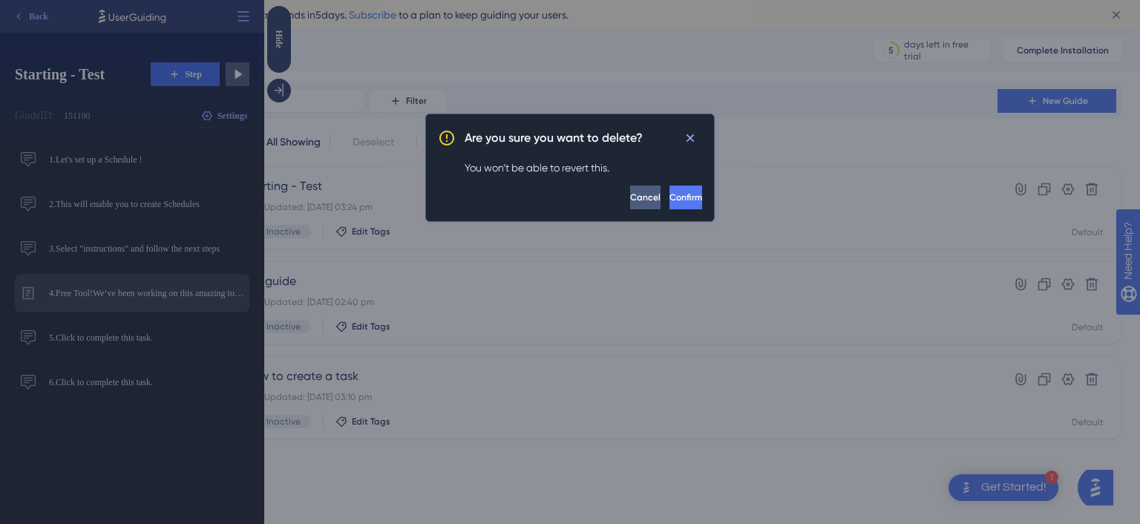
click at [670, 197] on span "Confirm" at bounding box center [686, 198] width 33 height 12
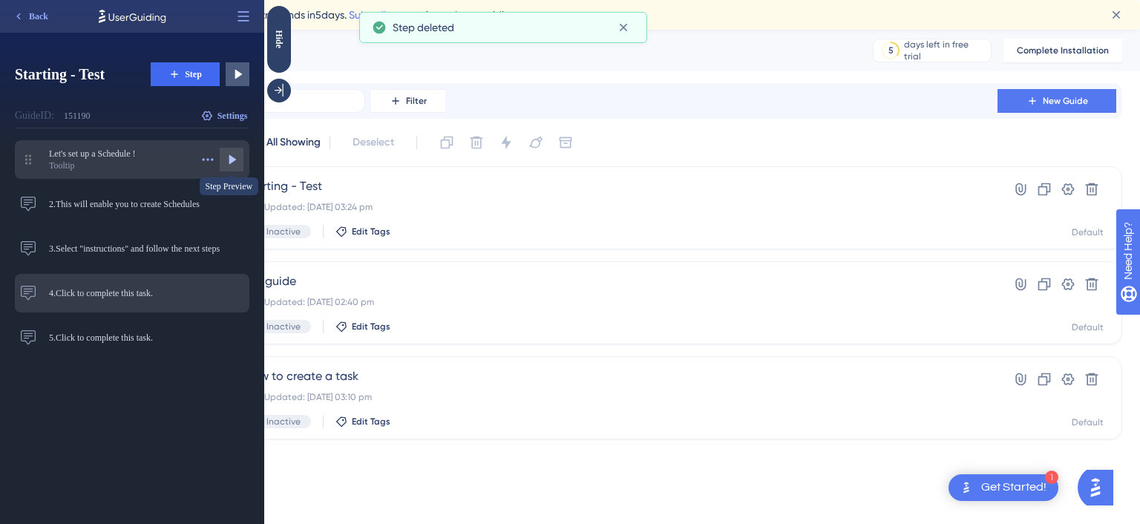
click at [241, 154] on button at bounding box center [232, 160] width 24 height 24
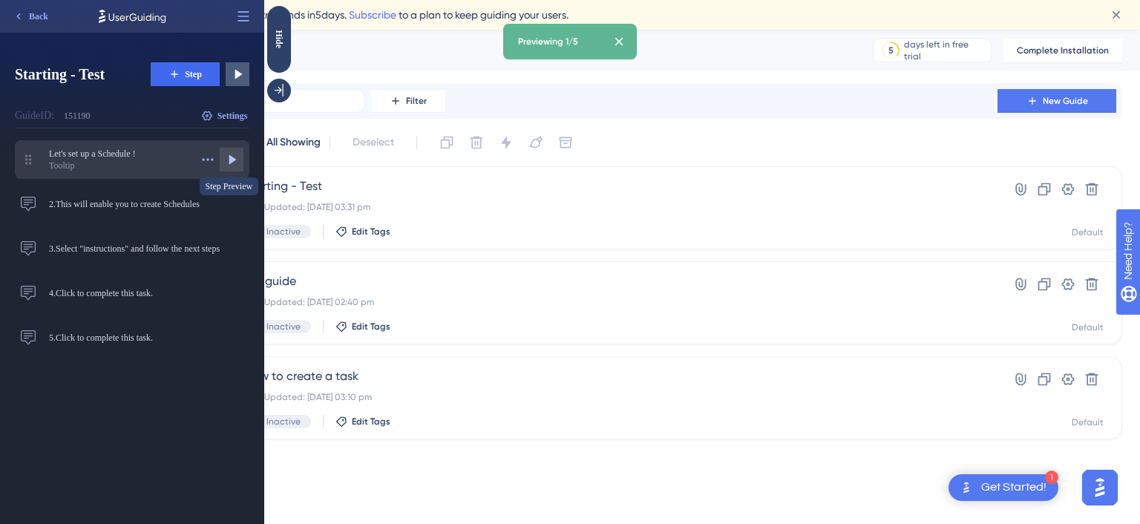
click at [234, 160] on icon at bounding box center [232, 160] width 7 height 10
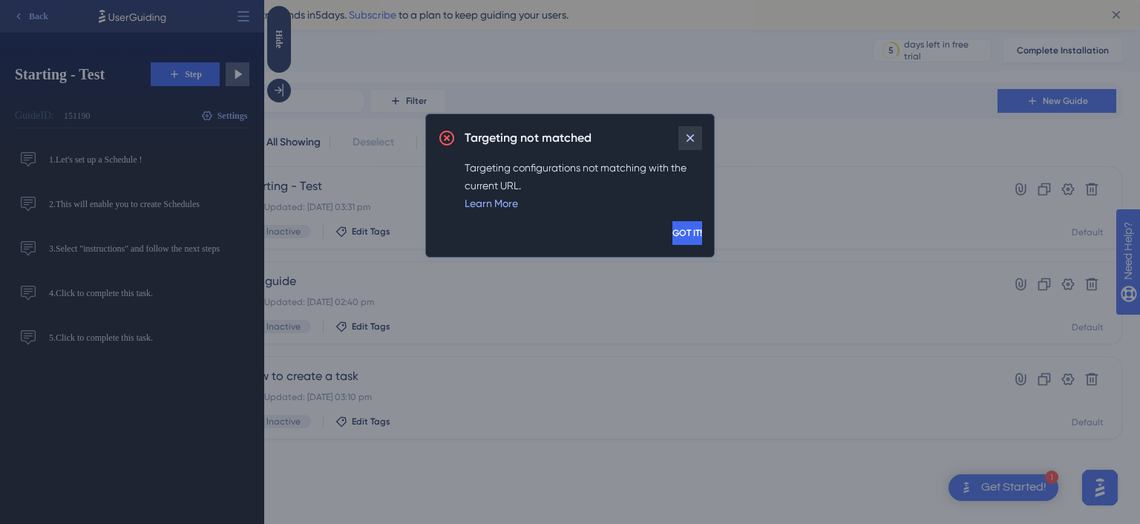
click at [689, 142] on icon at bounding box center [690, 138] width 15 height 15
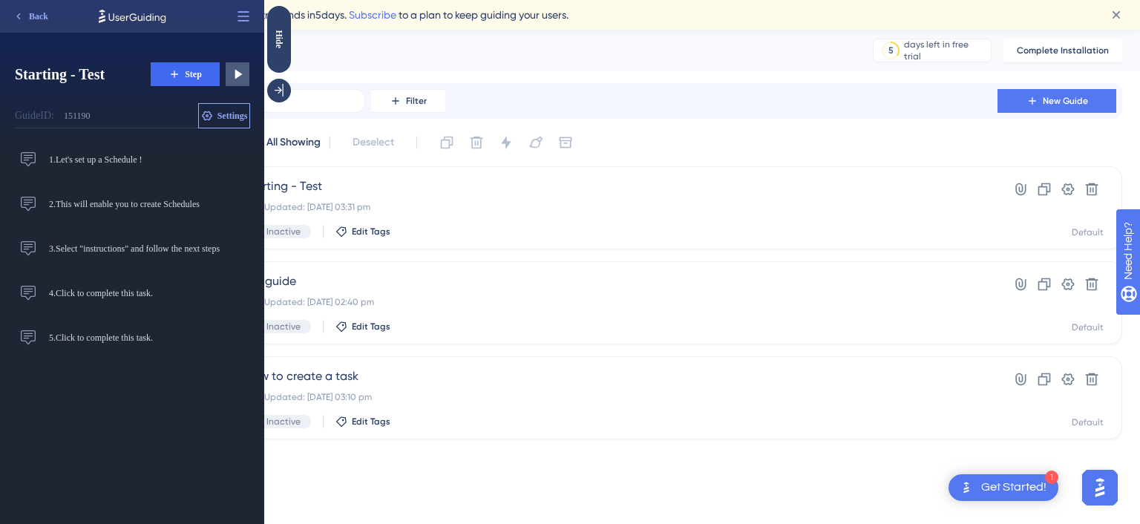
click at [229, 115] on span "Settings" at bounding box center [233, 116] width 30 height 12
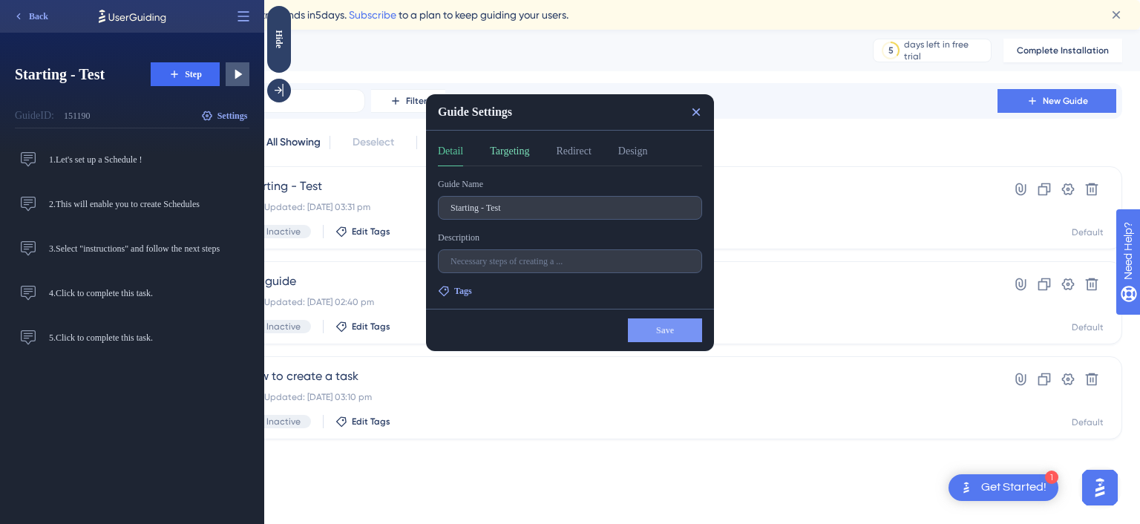
click at [529, 151] on button "Targeting" at bounding box center [509, 155] width 39 height 24
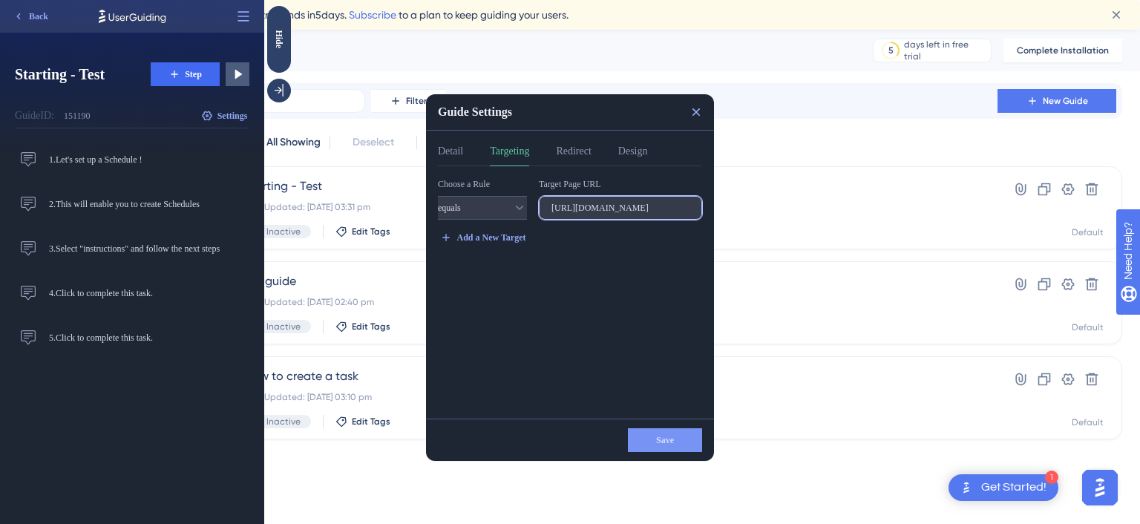
click at [583, 206] on input "[URL][DOMAIN_NAME]" at bounding box center [621, 208] width 138 height 10
click at [695, 112] on icon at bounding box center [696, 112] width 15 height 15
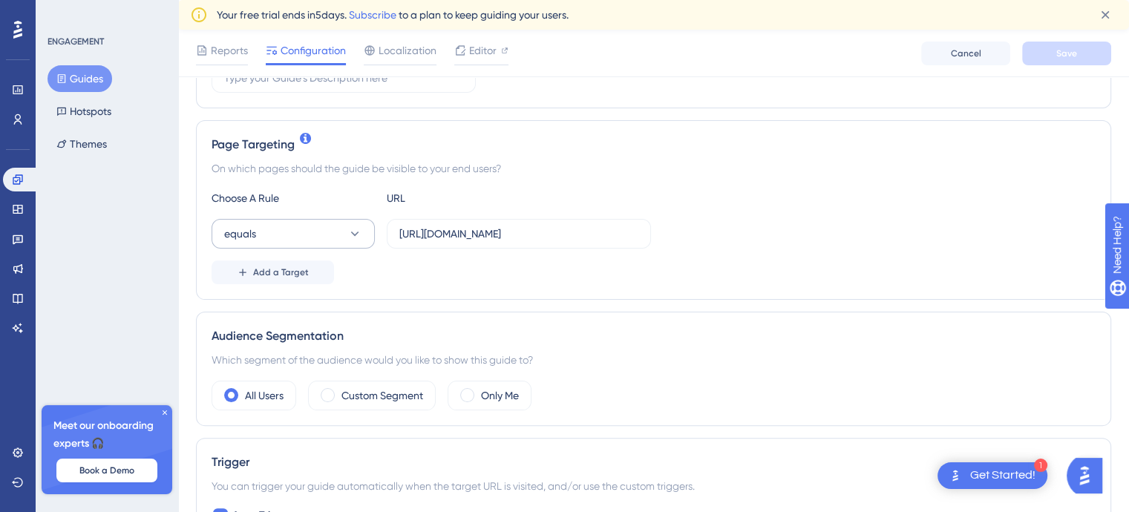
scroll to position [297, 0]
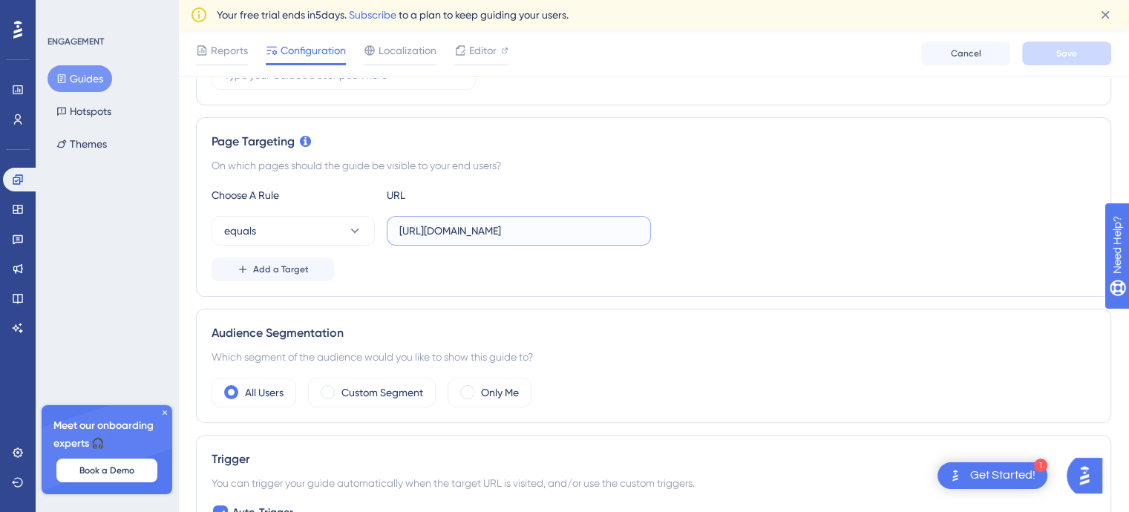
click at [447, 235] on input "[URL][DOMAIN_NAME]" at bounding box center [518, 231] width 239 height 16
paste input "Manage/ScheduledTaskTemplate/Create/"
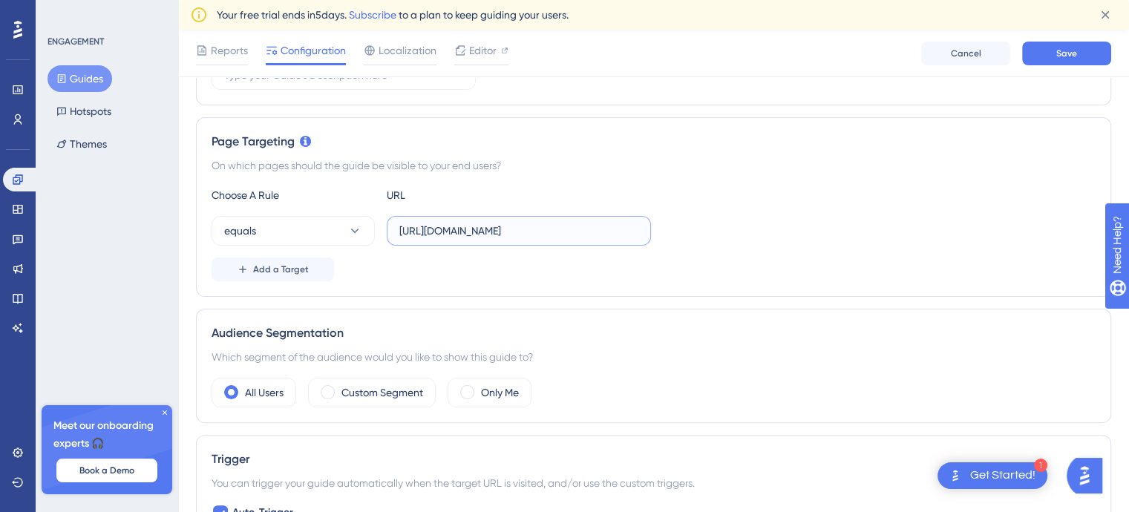
drag, startPoint x: 534, startPoint y: 237, endPoint x: 696, endPoint y: 235, distance: 161.1
click at [696, 235] on div "equals [URL][DOMAIN_NAME]" at bounding box center [654, 231] width 884 height 30
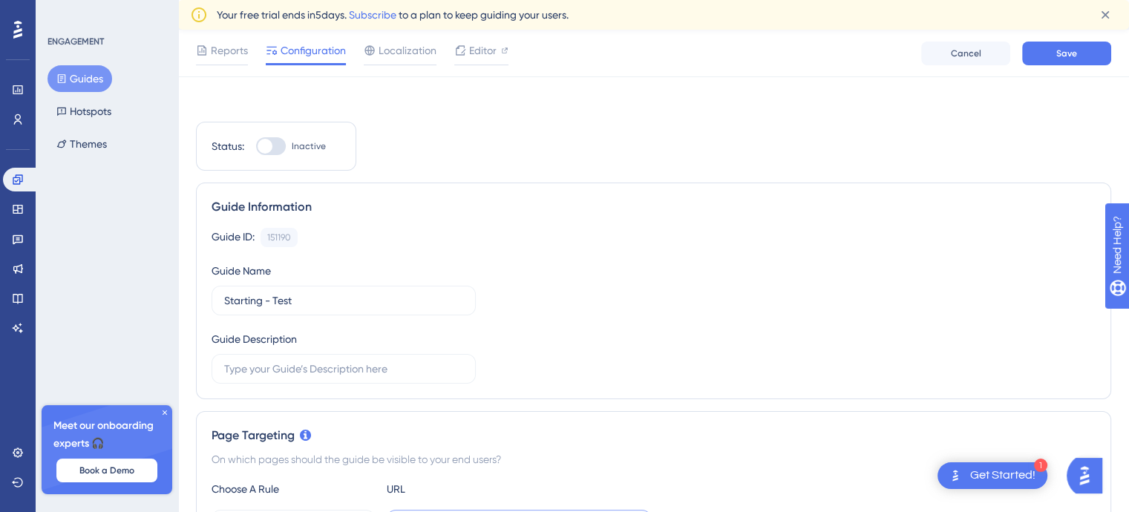
scroll to position [0, 0]
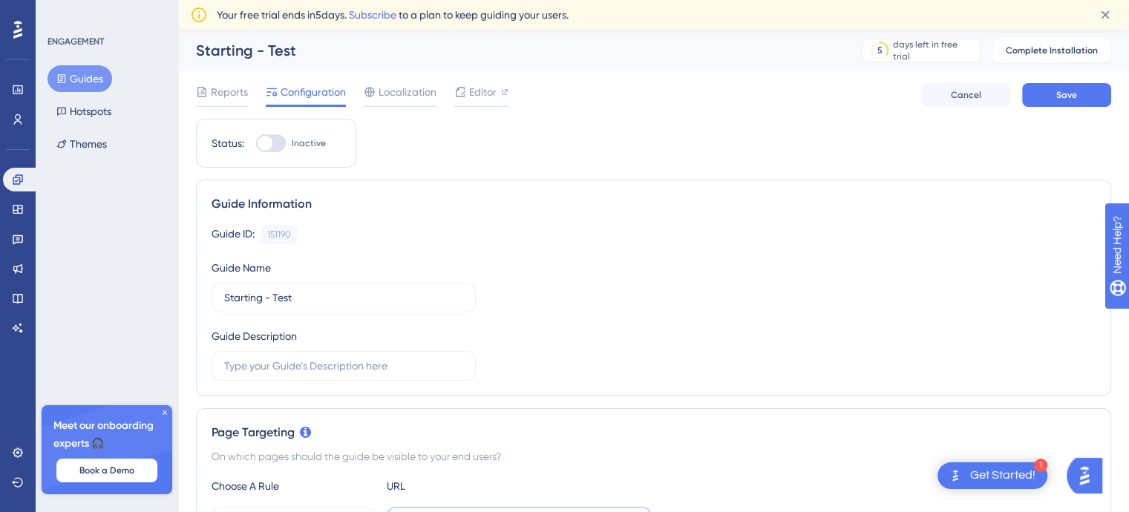
type input "[URL][DOMAIN_NAME]"
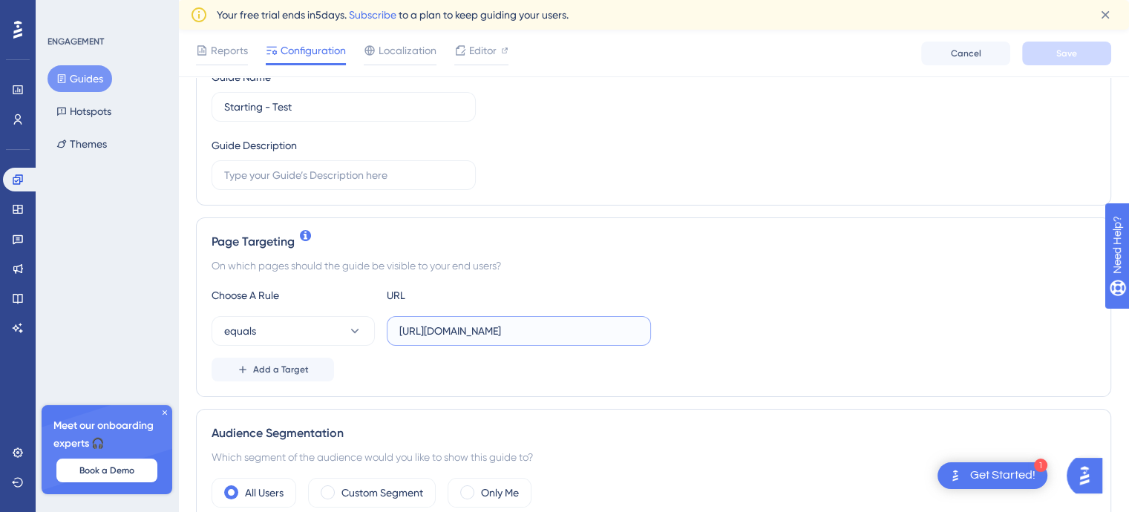
scroll to position [223, 0]
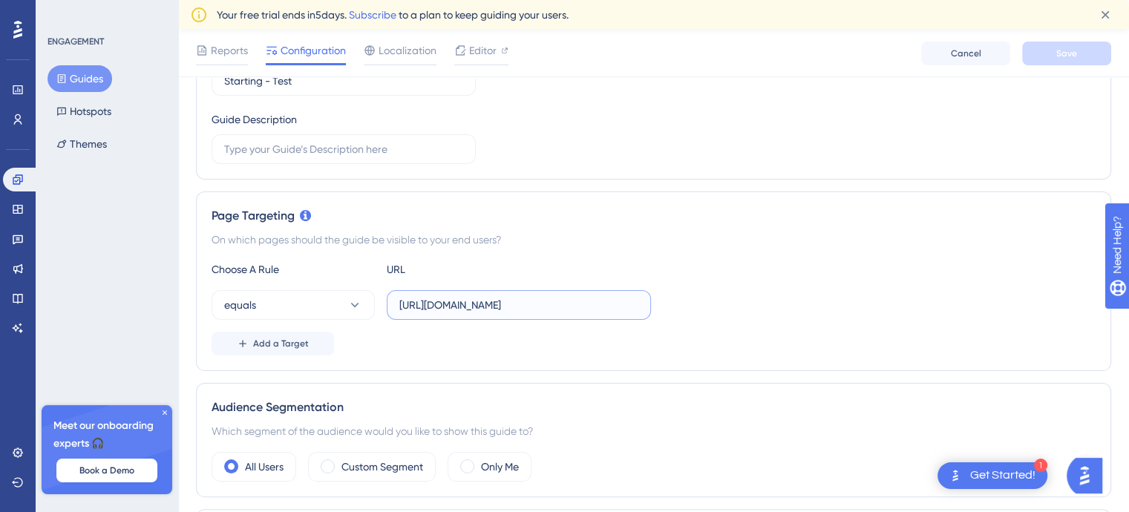
click at [635, 304] on input "[URL][DOMAIN_NAME]" at bounding box center [518, 305] width 239 height 16
drag, startPoint x: 619, startPoint y: 304, endPoint x: 318, endPoint y: 307, distance: 300.7
click at [310, 307] on div "equals [URL][DOMAIN_NAME]" at bounding box center [431, 305] width 439 height 30
click at [763, 285] on div "Choose A Rule URL equals [URL][DOMAIN_NAME] Add a Target" at bounding box center [654, 308] width 884 height 95
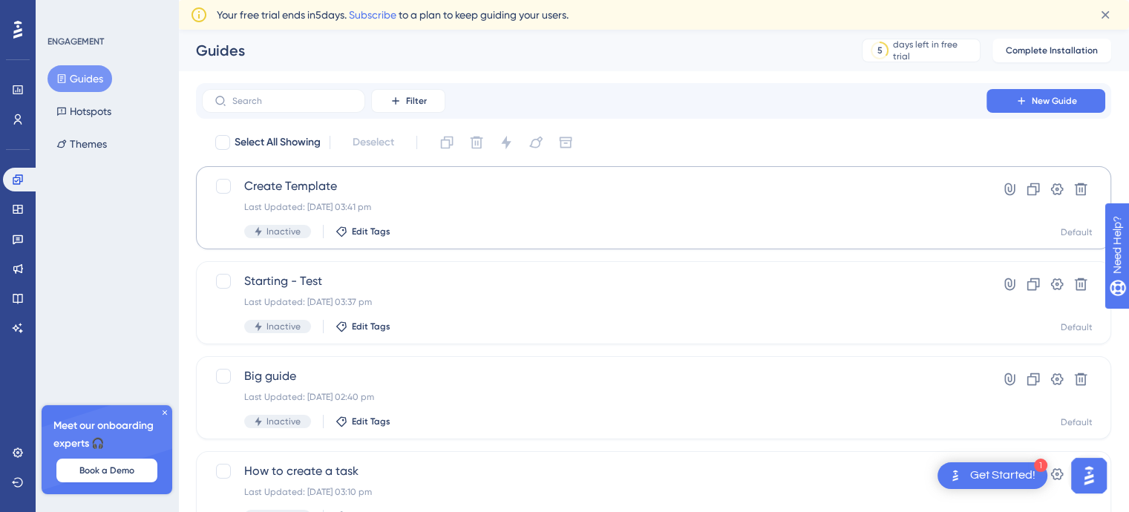
scroll to position [28, 0]
